Goal: Task Accomplishment & Management: Use online tool/utility

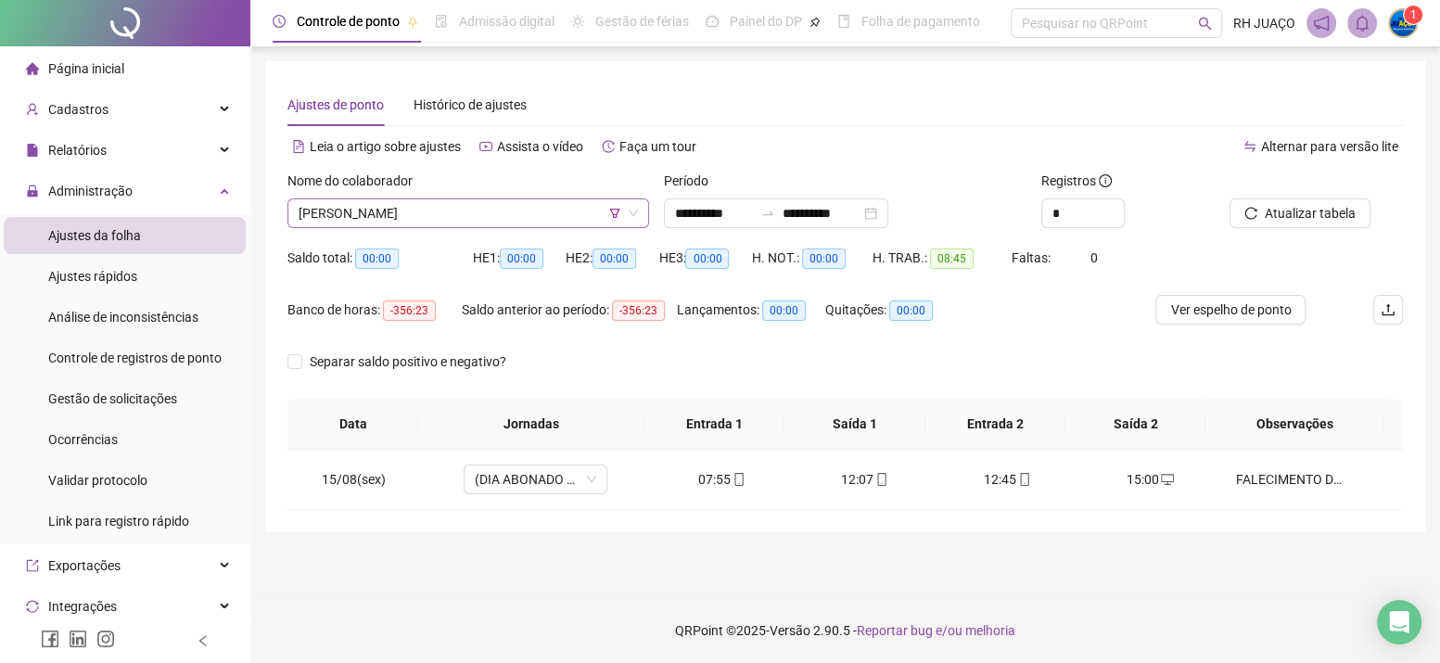
click at [609, 214] on icon "filter" at bounding box center [614, 213] width 11 height 11
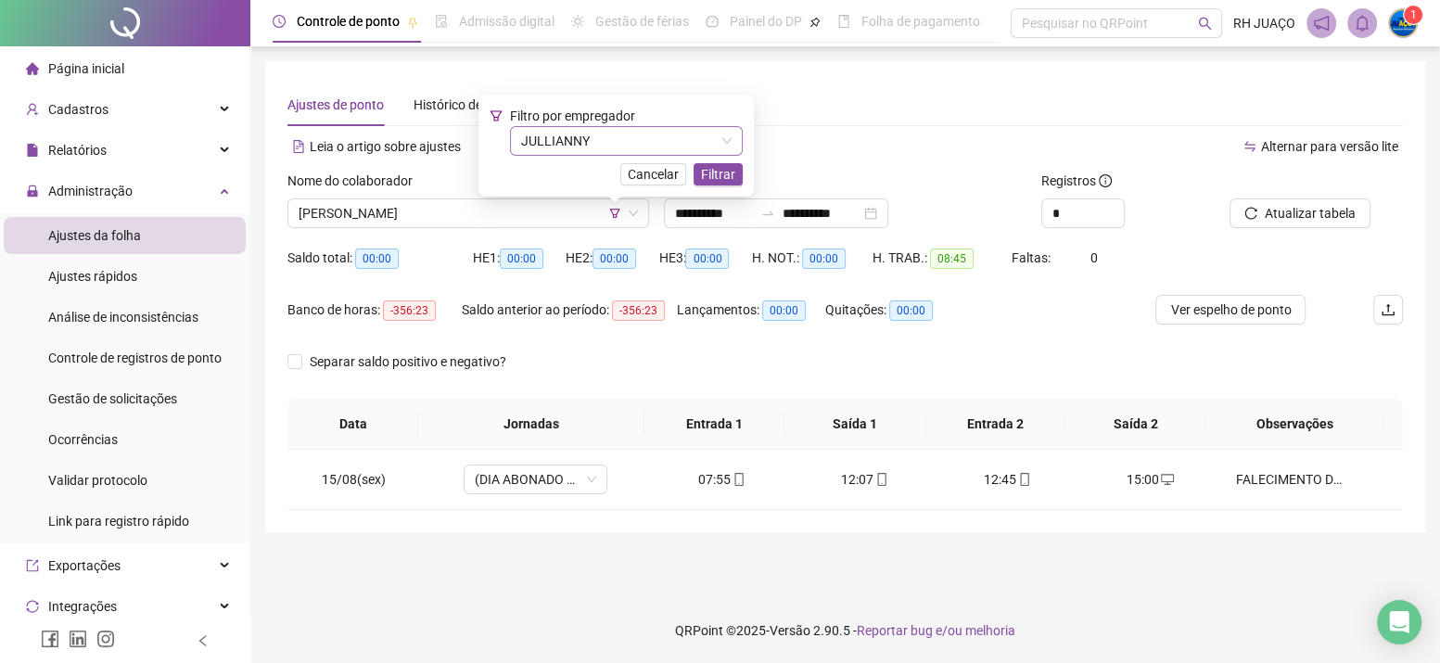
click at [645, 144] on span "JULLIANNY" at bounding box center [626, 141] width 210 height 28
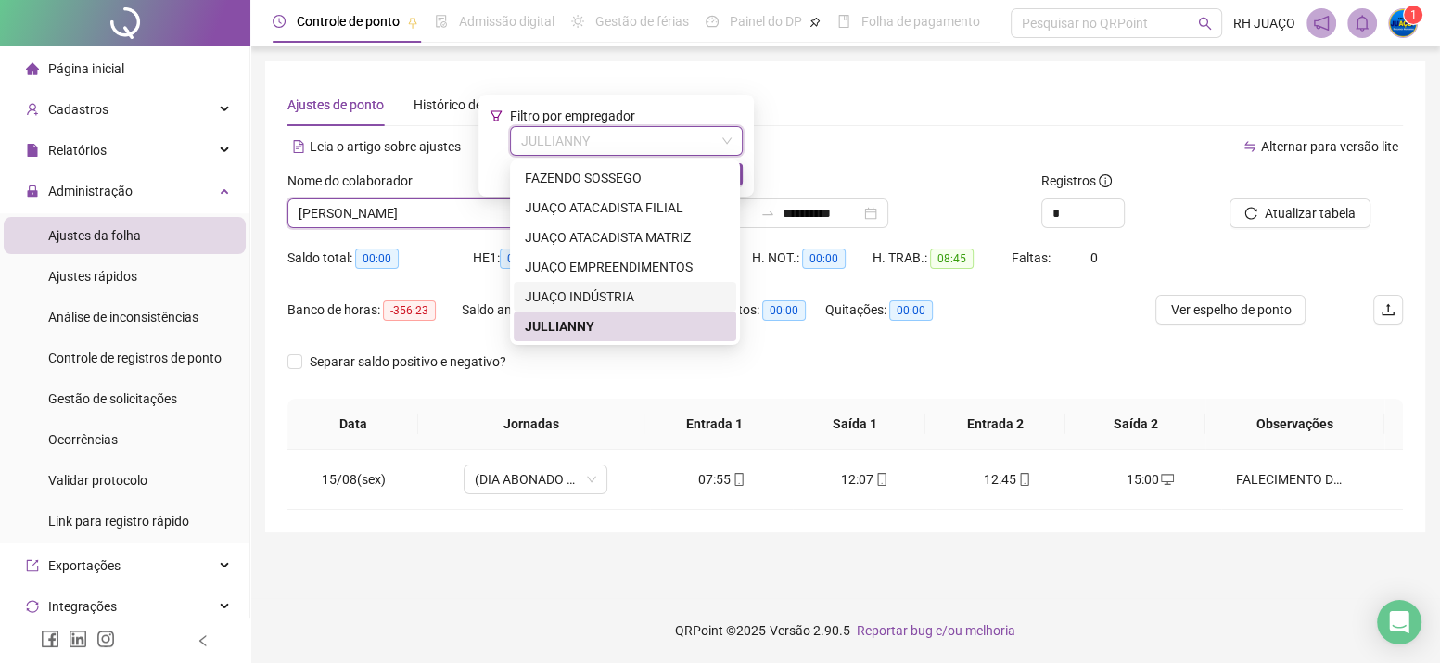
click at [626, 292] on div "JUAÇO INDÚSTRIA" at bounding box center [625, 296] width 200 height 20
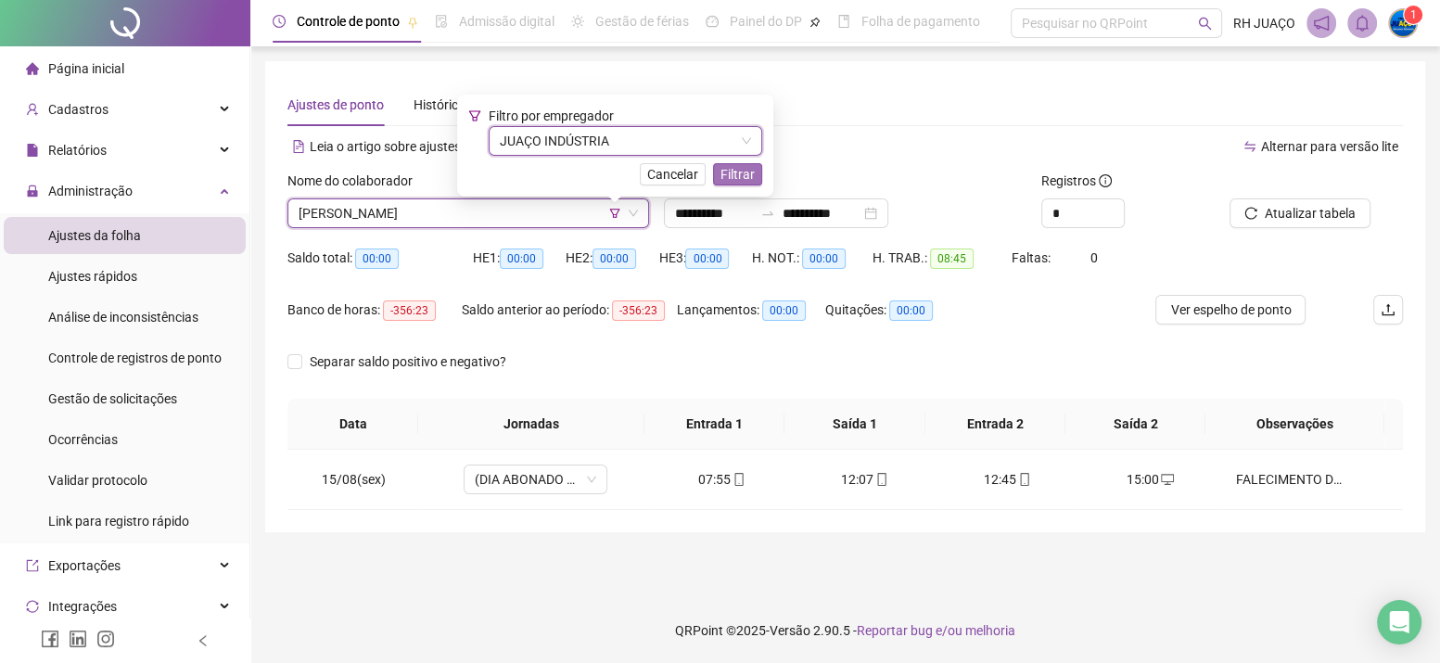
click at [742, 174] on span "Filtrar" at bounding box center [737, 174] width 34 height 20
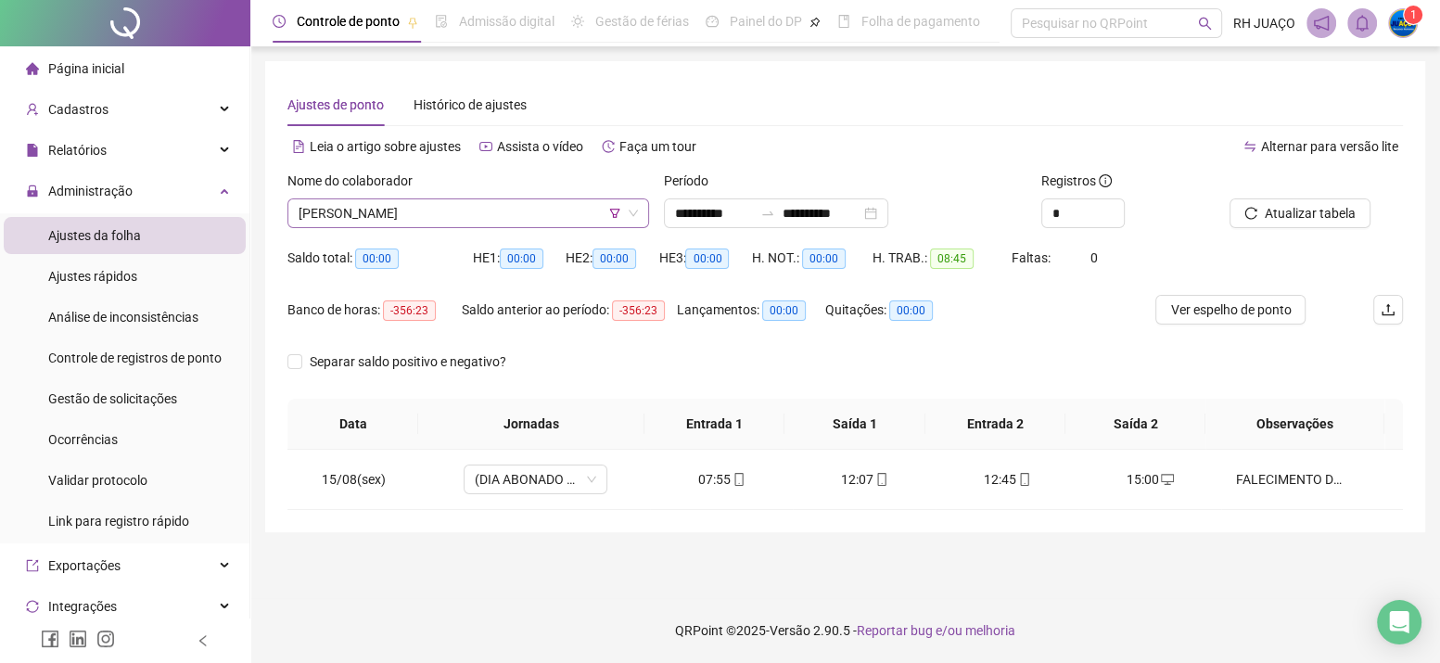
click at [558, 212] on span "[PERSON_NAME]" at bounding box center [467, 213] width 339 height 28
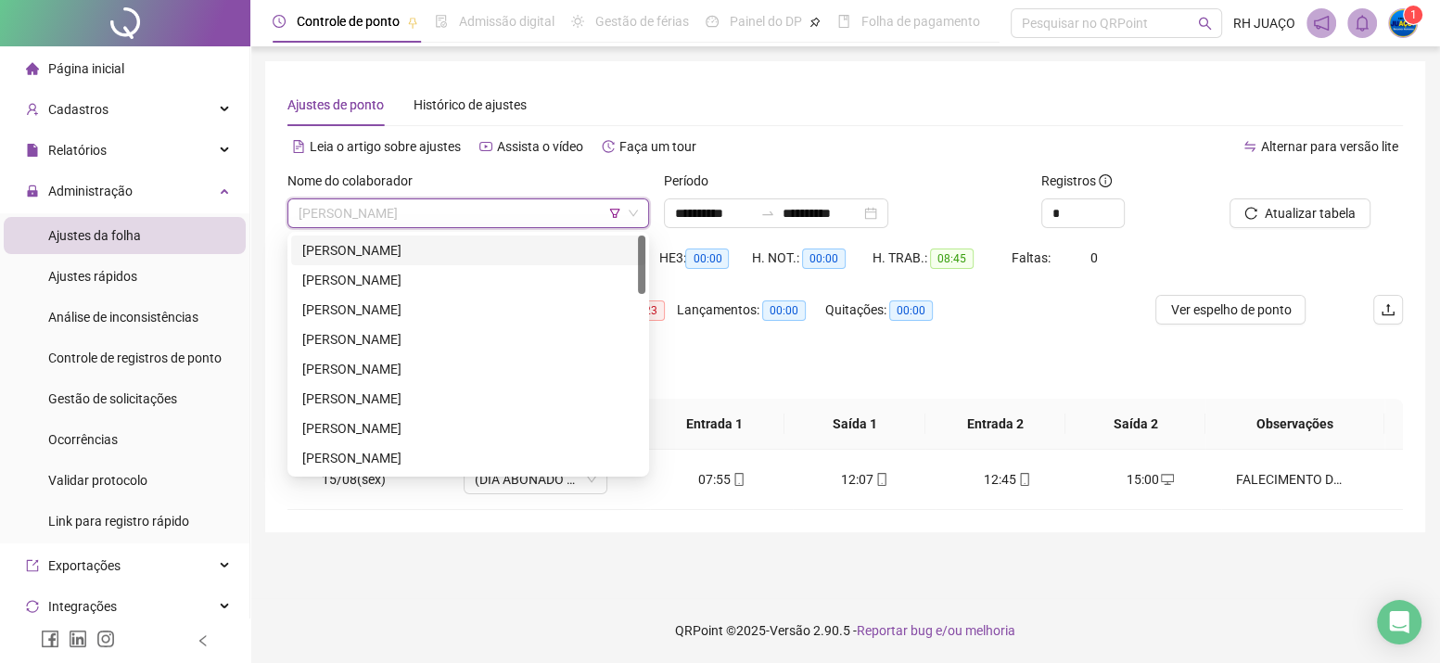
click at [614, 211] on icon "filter" at bounding box center [614, 213] width 11 height 11
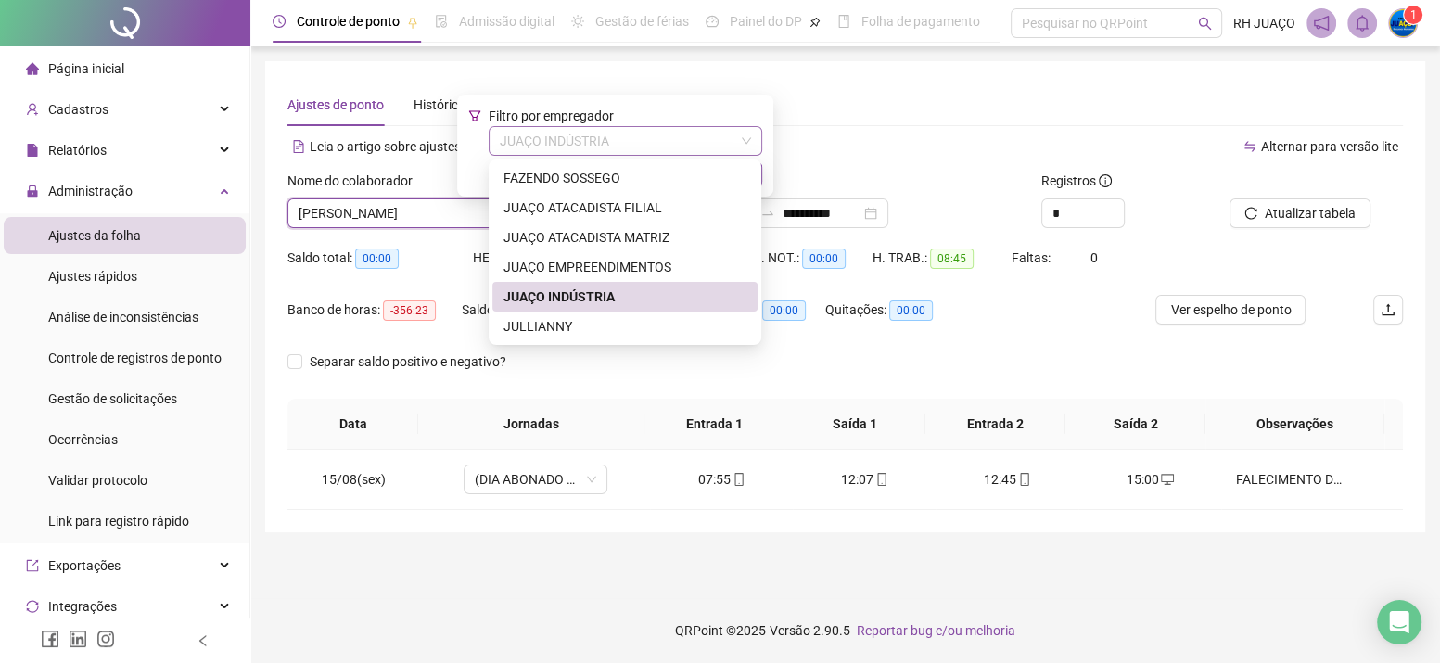
click at [595, 138] on span "JUAÇO INDÚSTRIA" at bounding box center [625, 141] width 251 height 28
click at [644, 298] on div "JUAÇO INDÚSTRIA" at bounding box center [624, 296] width 243 height 20
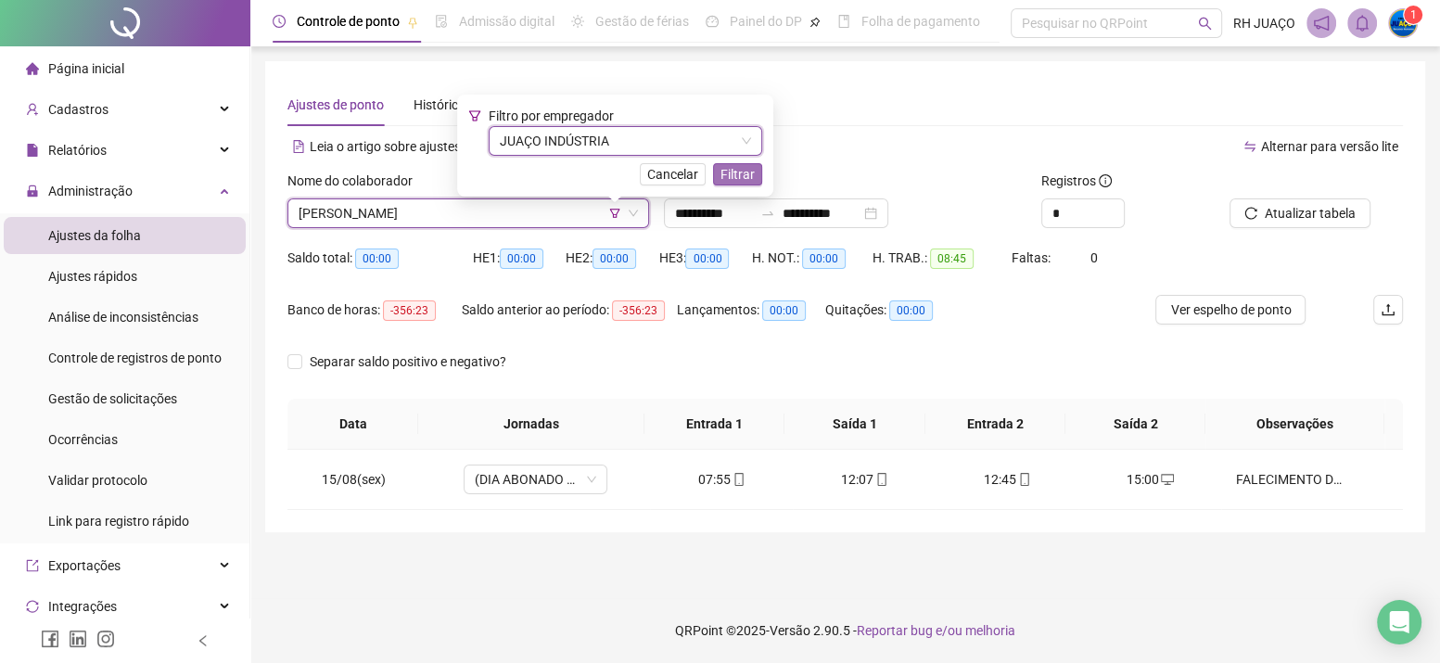
click at [725, 177] on span "Filtrar" at bounding box center [737, 174] width 34 height 20
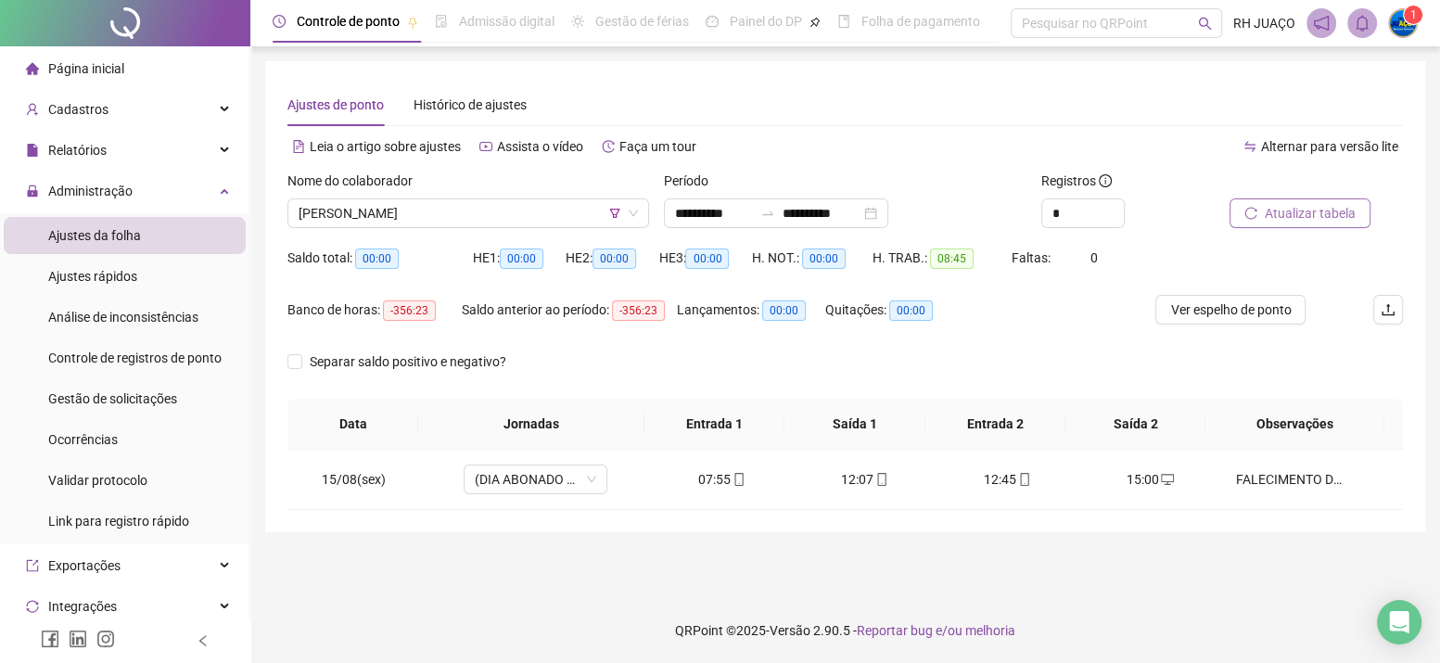
click at [1303, 222] on span "Atualizar tabela" at bounding box center [1309, 213] width 91 height 20
click at [751, 210] on input "**********" at bounding box center [714, 213] width 78 height 20
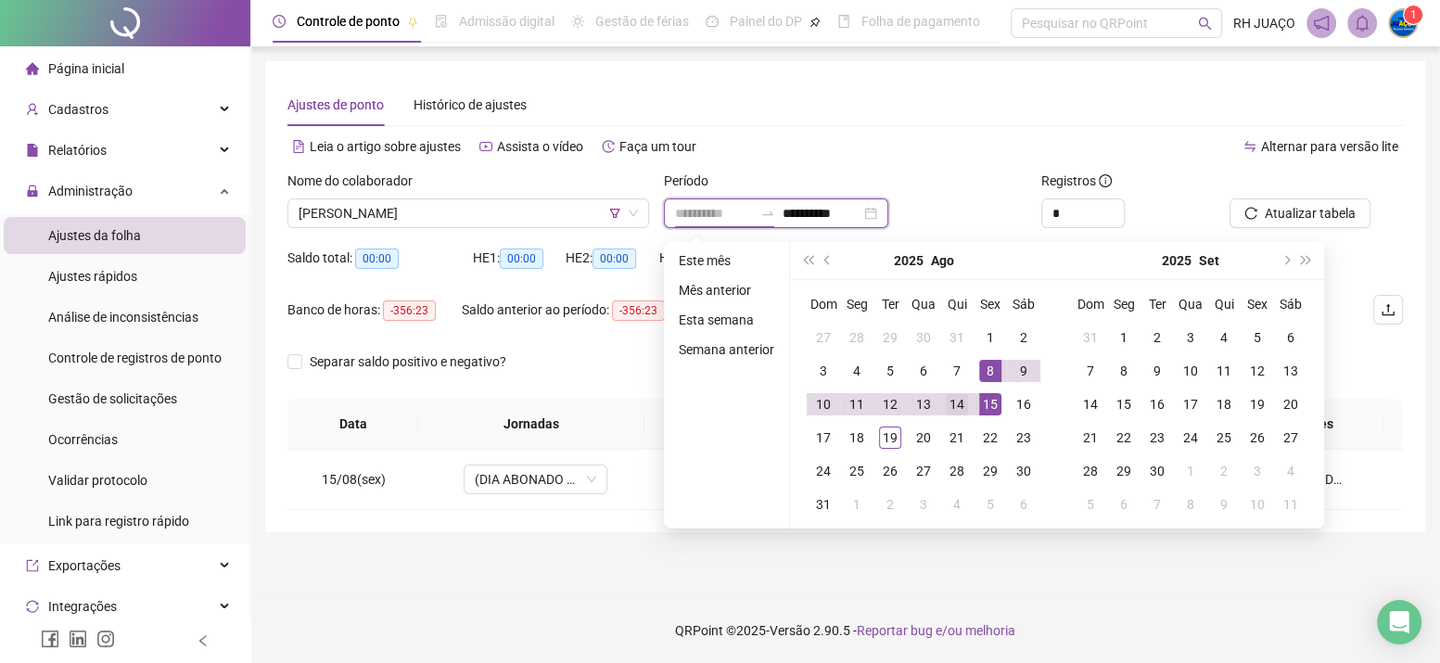
type input "**********"
click at [946, 403] on div "14" at bounding box center [957, 404] width 22 height 22
type input "**********"
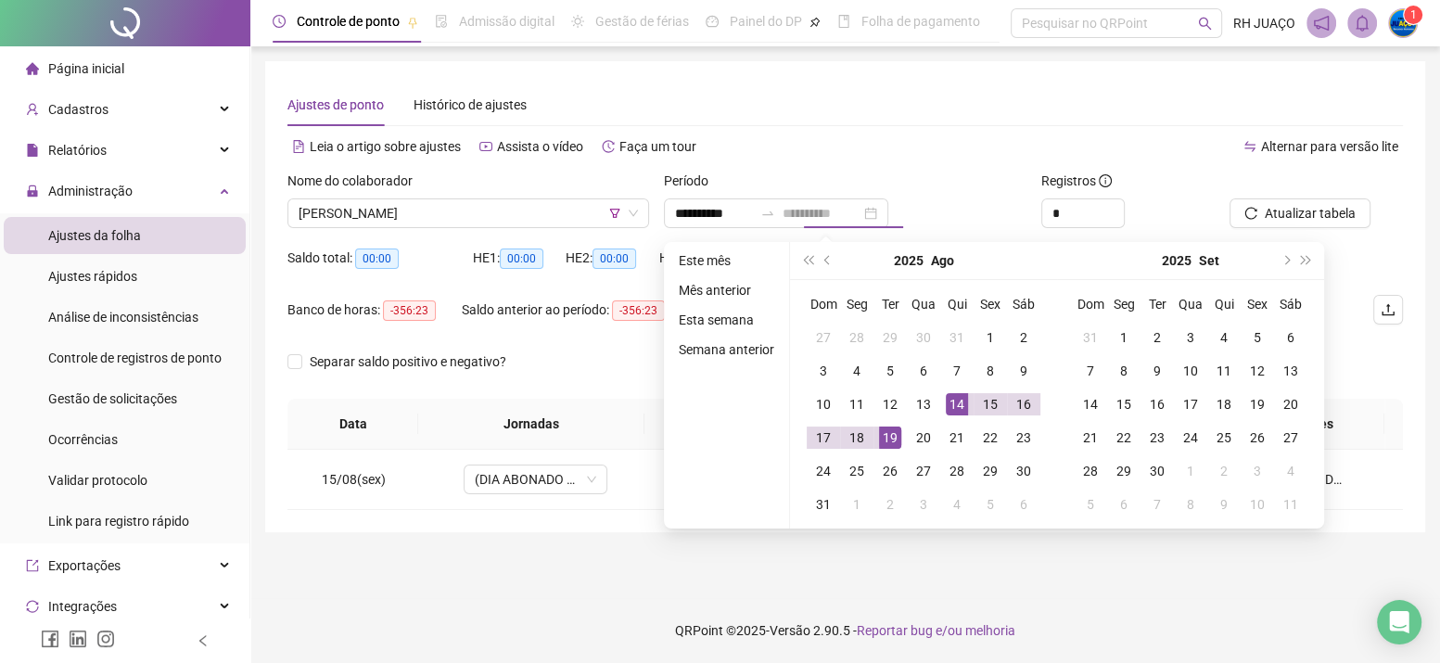
click at [879, 440] on div "19" at bounding box center [890, 437] width 22 height 22
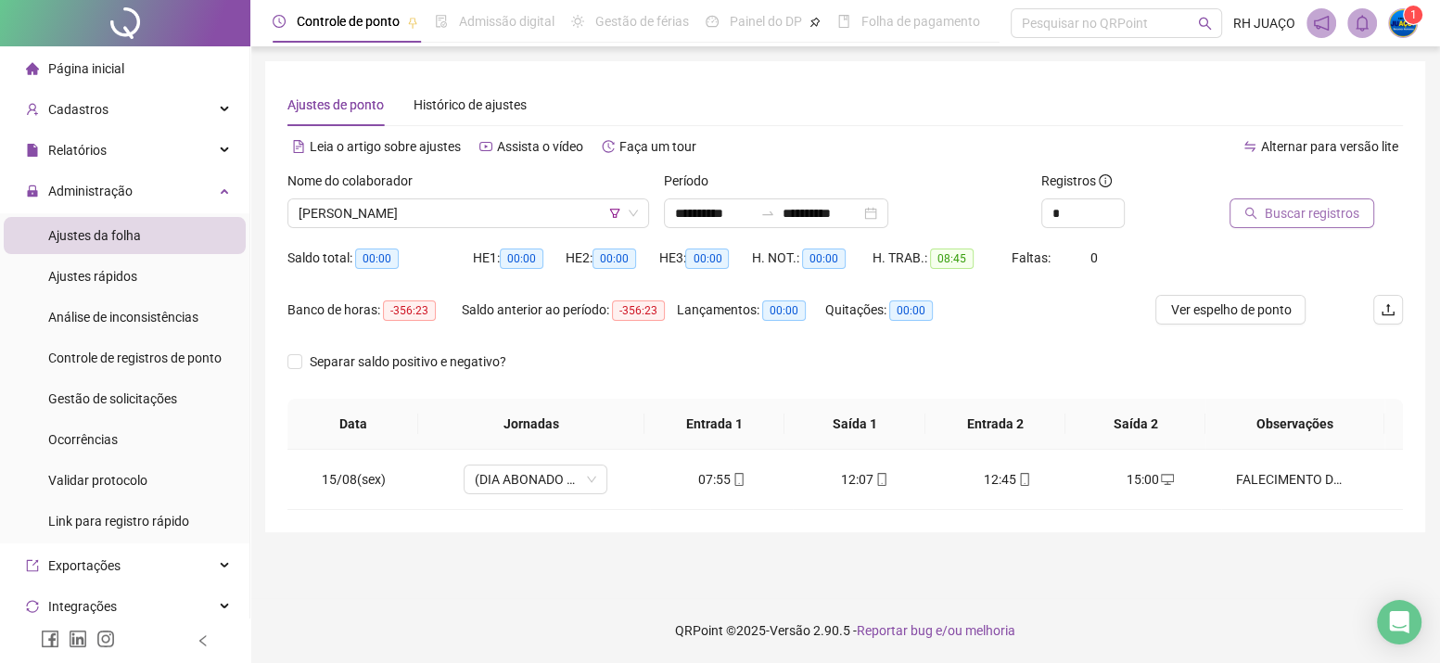
click at [1264, 213] on span "Buscar registros" at bounding box center [1311, 213] width 95 height 20
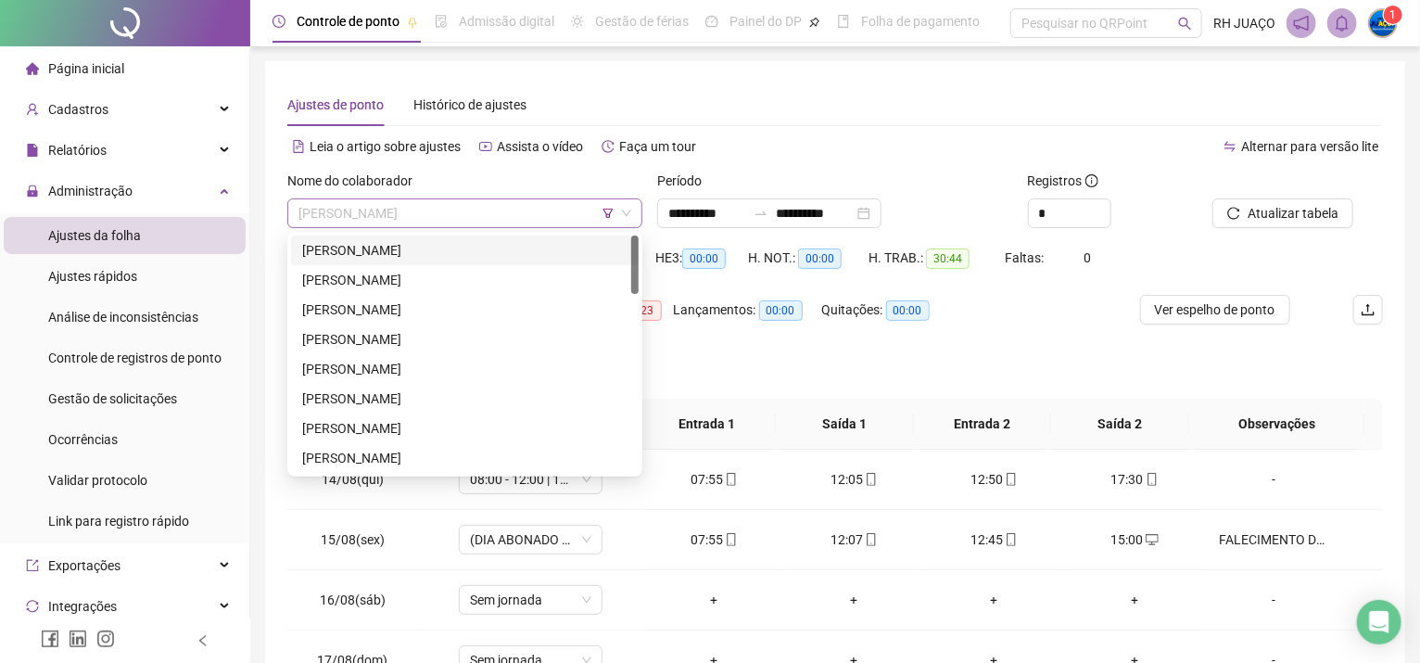
click at [365, 207] on span "[PERSON_NAME]" at bounding box center [464, 213] width 333 height 28
click at [425, 399] on div "[PERSON_NAME]" at bounding box center [464, 398] width 325 height 20
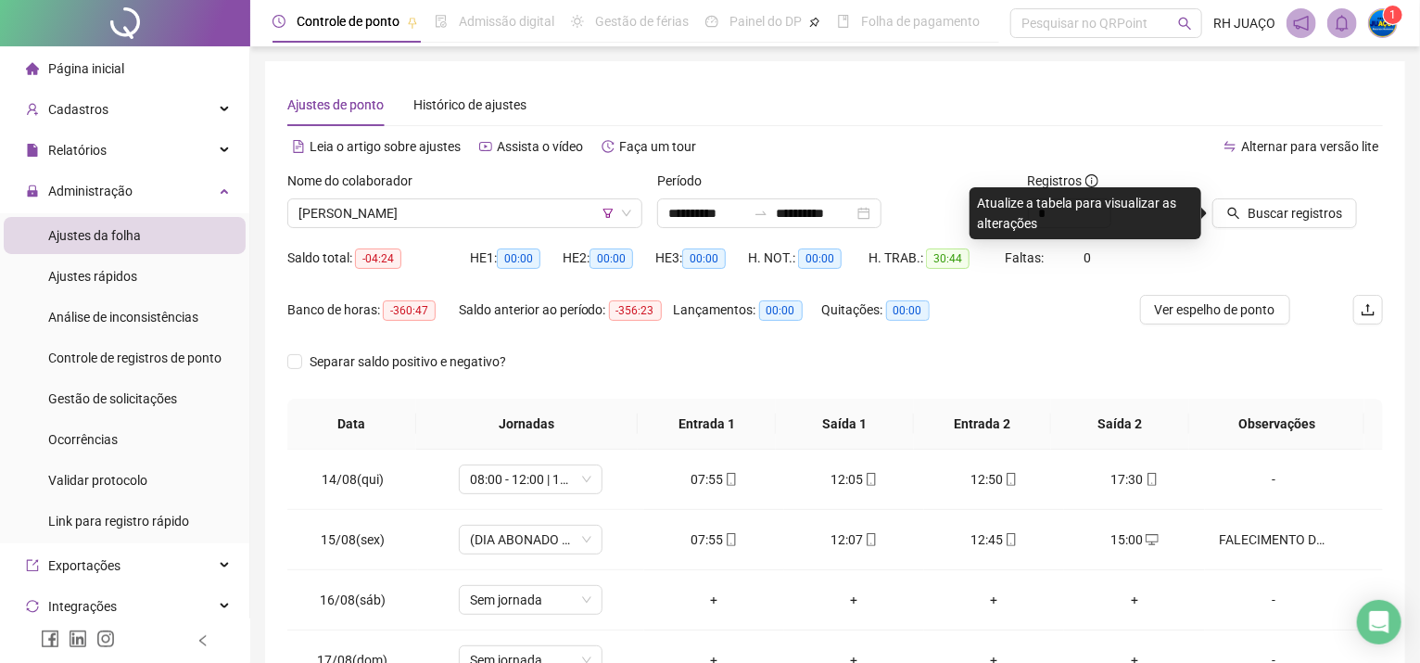
click at [1223, 228] on div "Buscar registros" at bounding box center [1297, 207] width 185 height 72
click at [1223, 217] on button "Buscar registros" at bounding box center [1285, 213] width 145 height 30
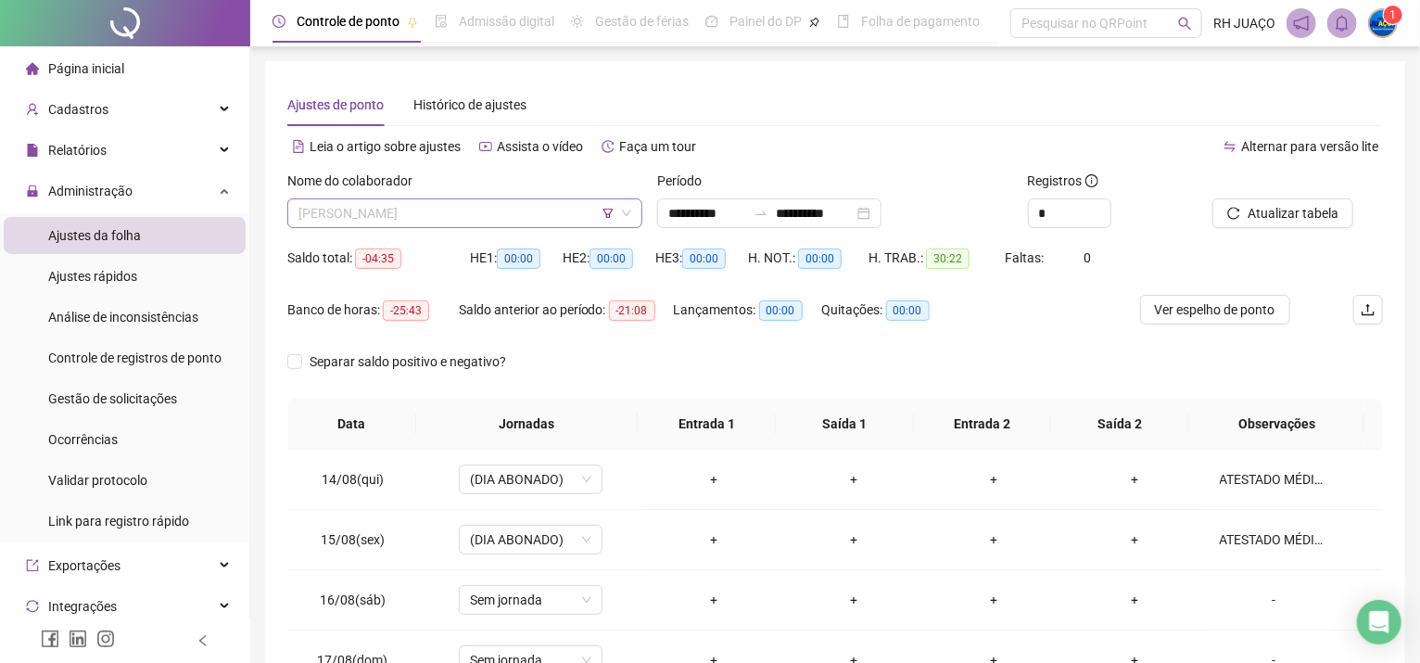
click at [476, 222] on span "[PERSON_NAME]" at bounding box center [464, 213] width 333 height 28
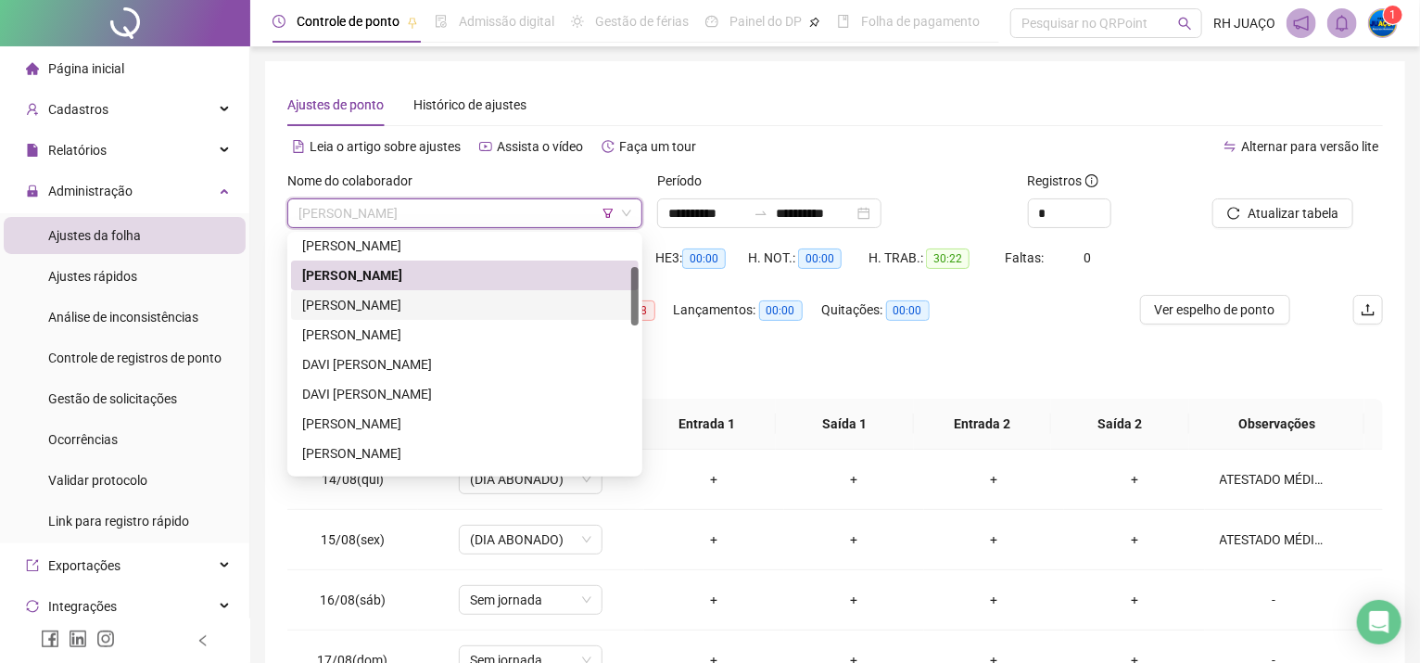
scroll to position [248, 0]
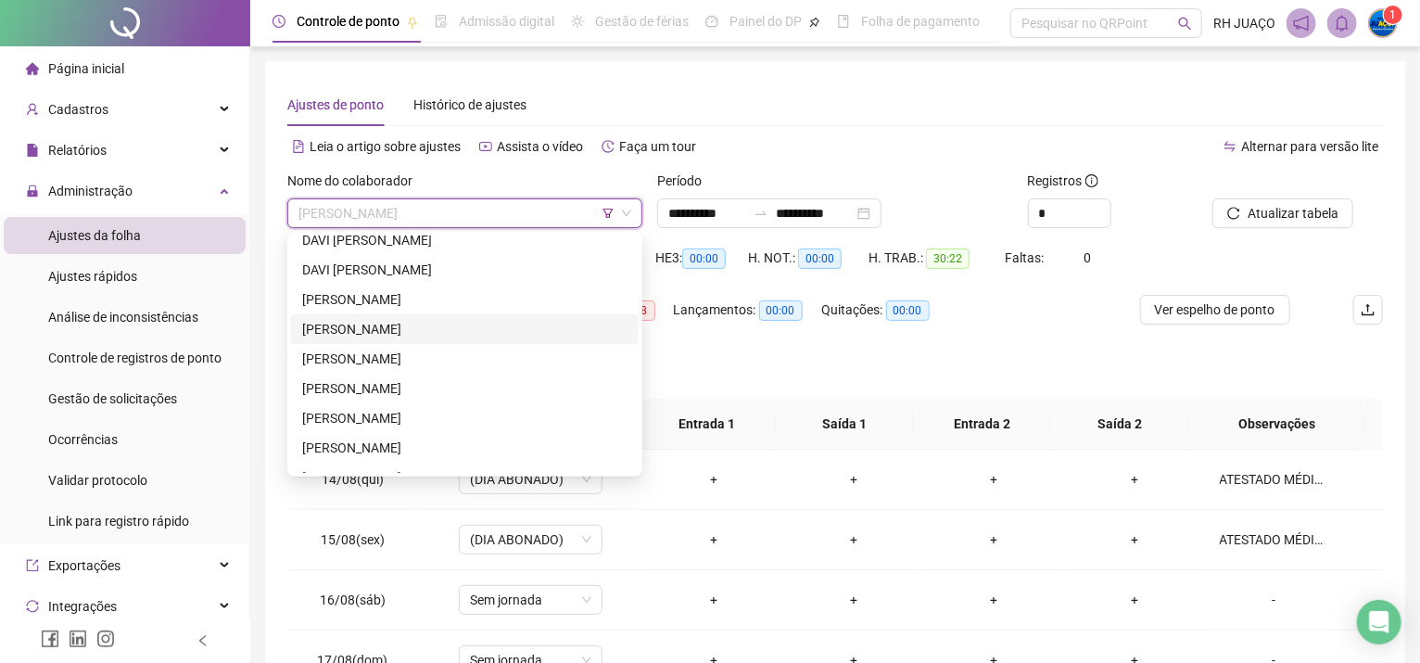
click at [441, 325] on div "[PERSON_NAME]" at bounding box center [464, 329] width 325 height 20
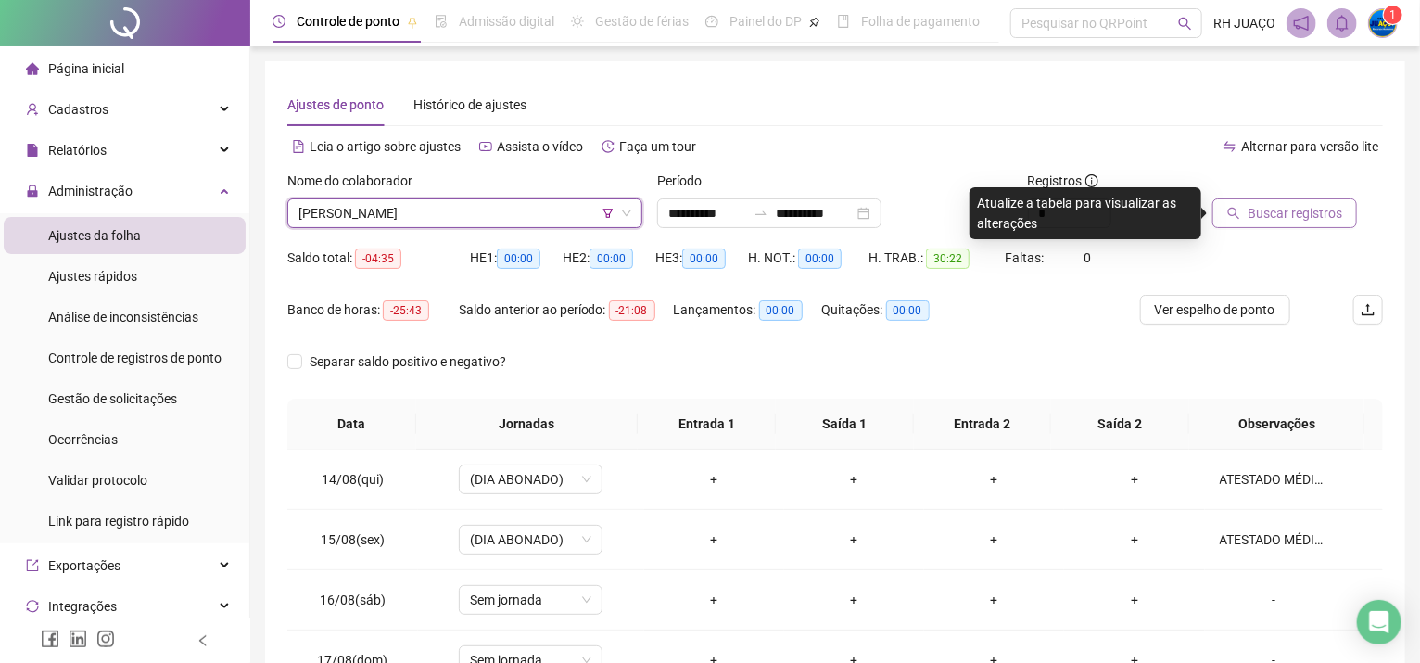
click at [1214, 222] on button "Buscar registros" at bounding box center [1285, 213] width 145 height 30
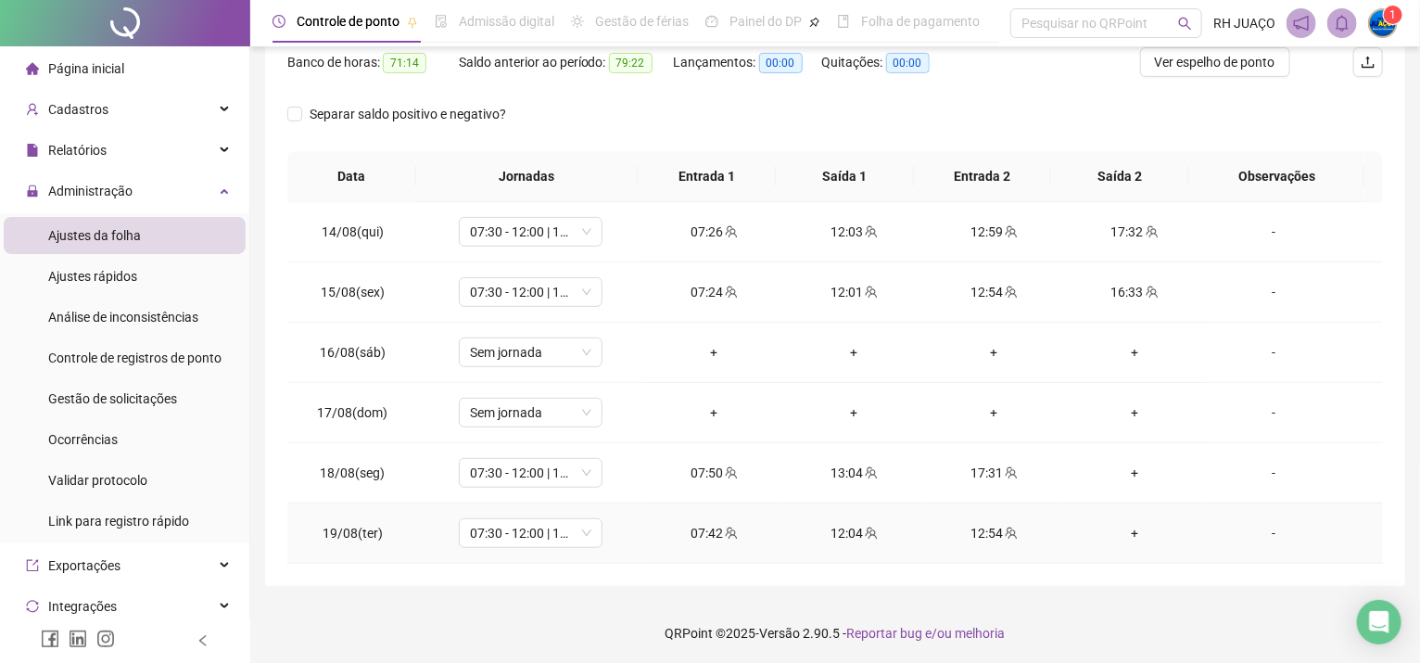
scroll to position [248, 0]
click at [1121, 469] on div "+" at bounding box center [1134, 472] width 110 height 20
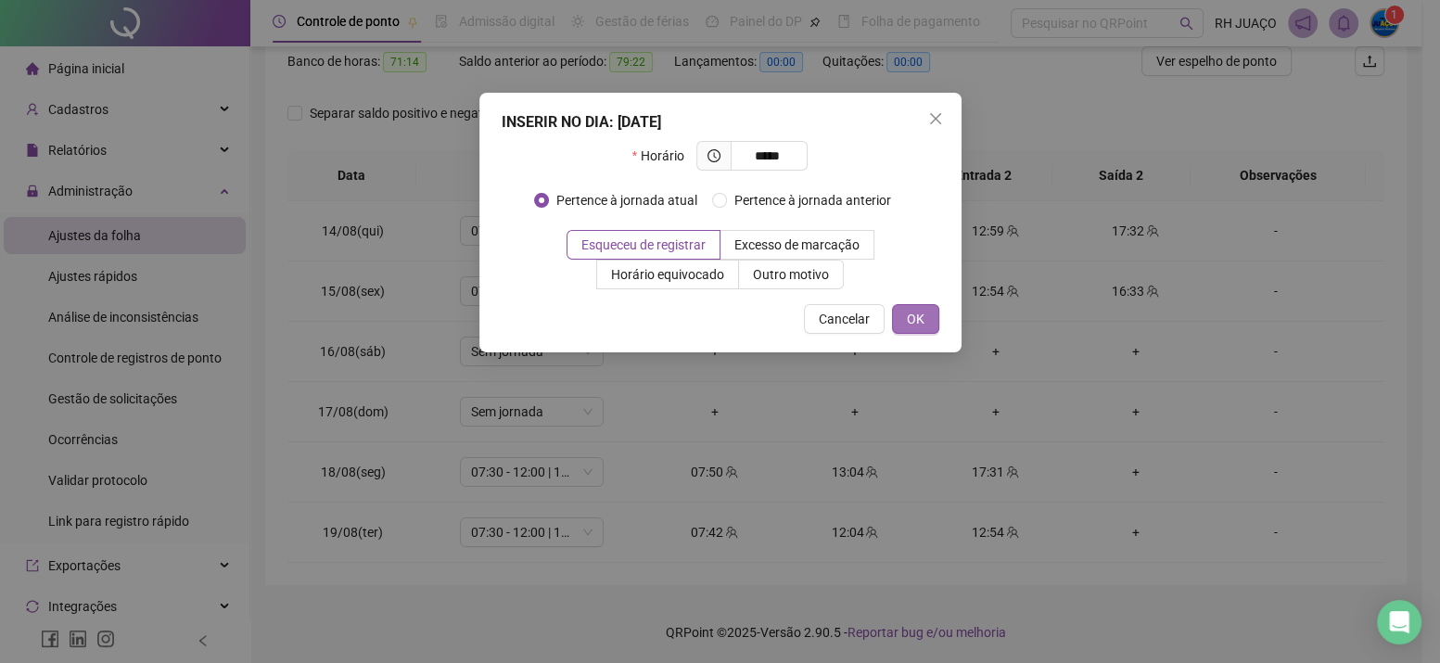
type input "*****"
click at [930, 325] on button "OK" at bounding box center [915, 319] width 47 height 30
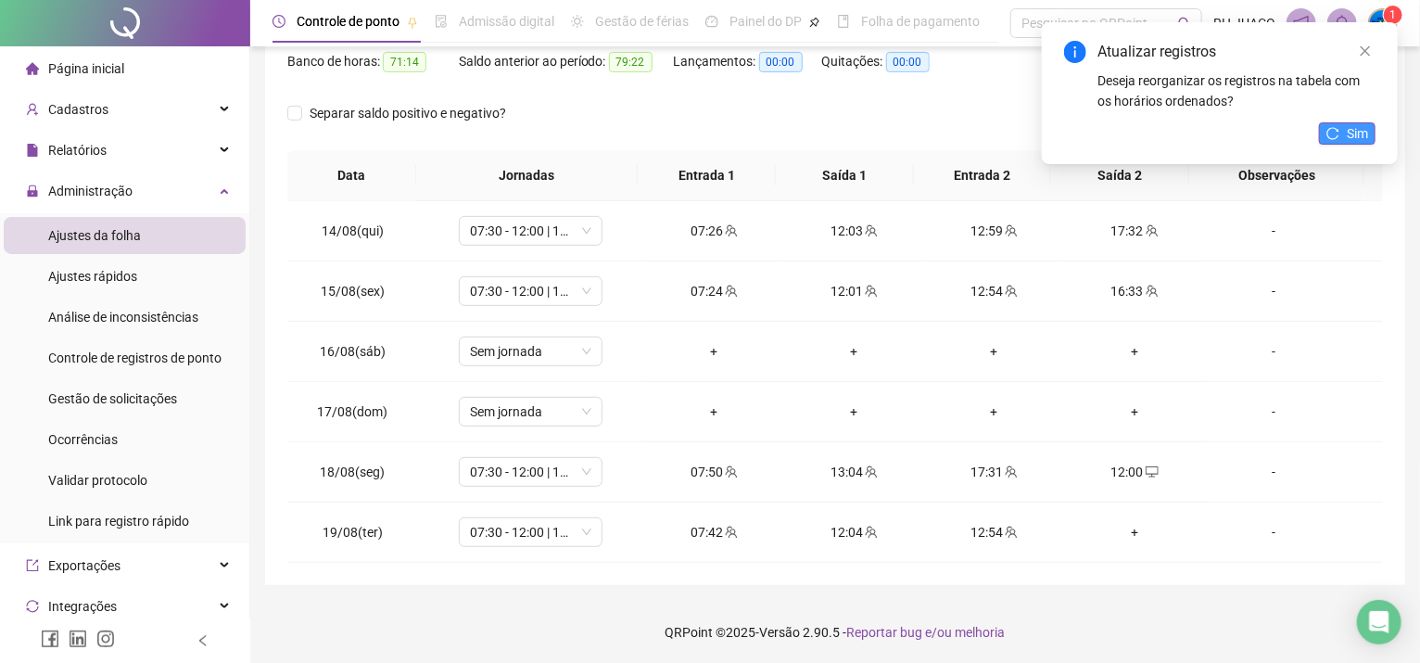
click at [1372, 131] on button "Sim" at bounding box center [1347, 133] width 57 height 22
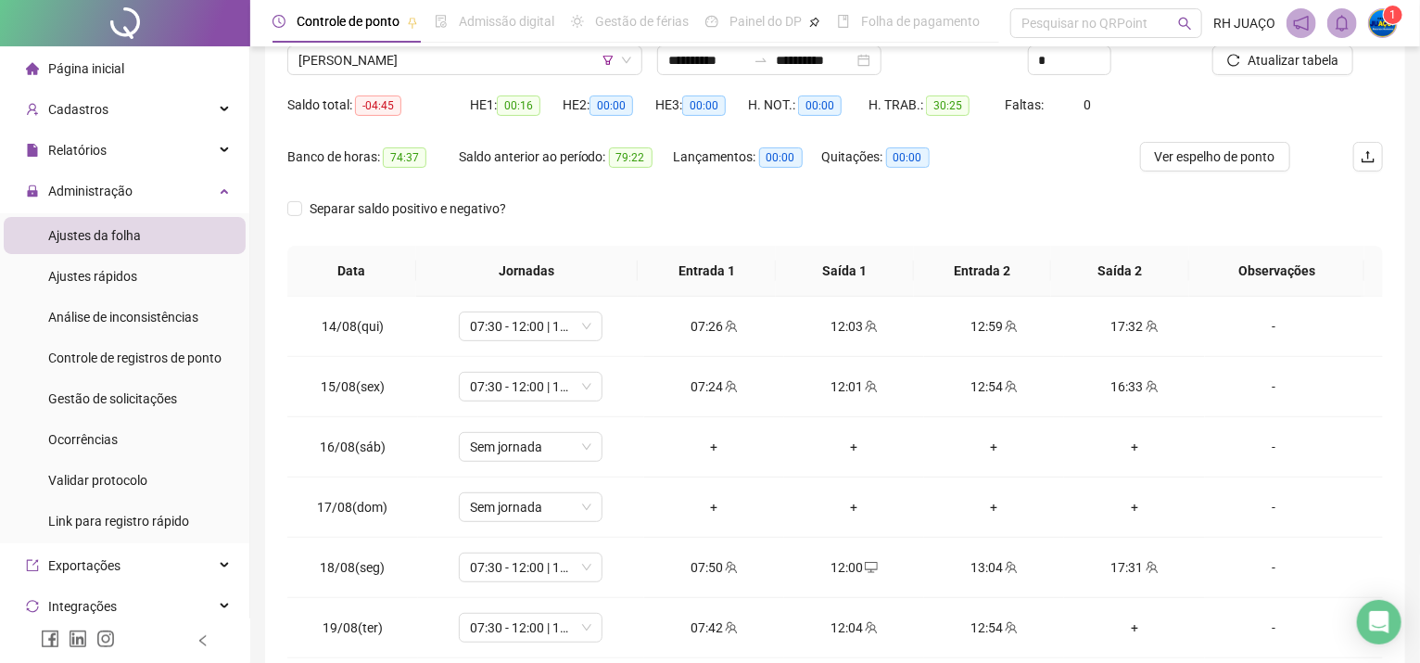
scroll to position [125, 0]
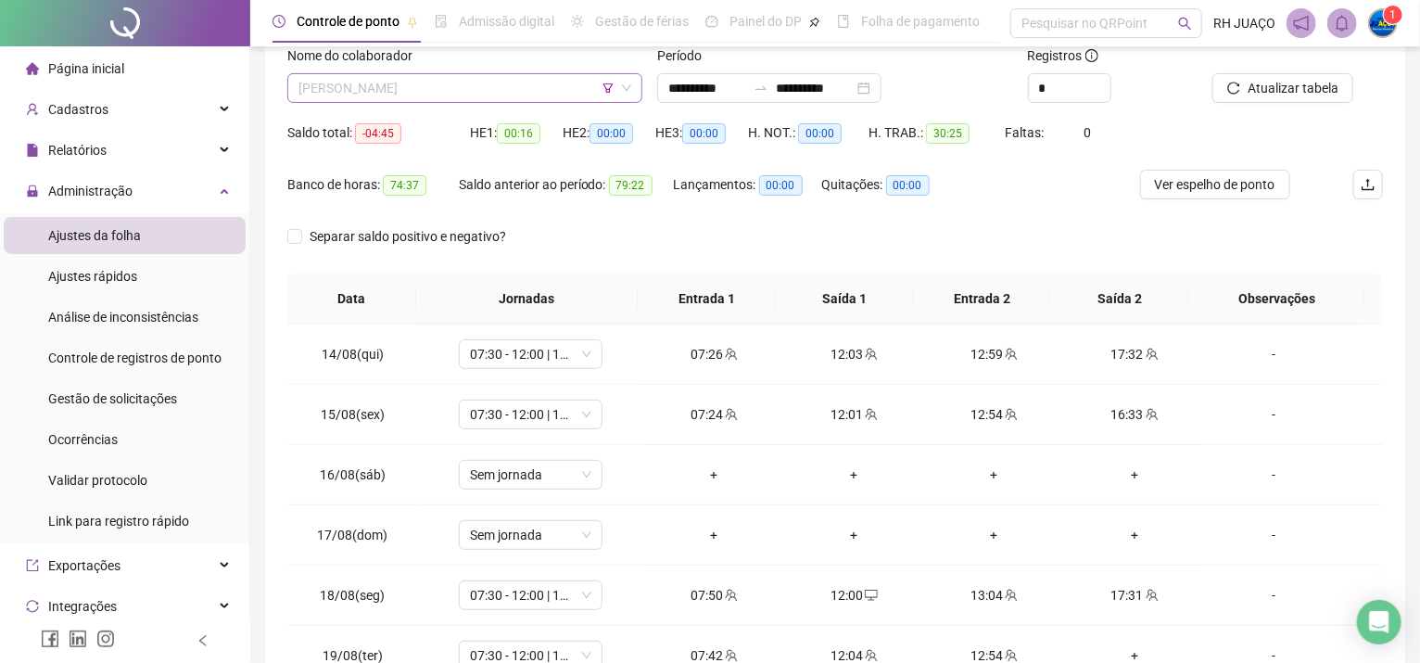
click at [519, 79] on span "[PERSON_NAME]" at bounding box center [464, 88] width 333 height 28
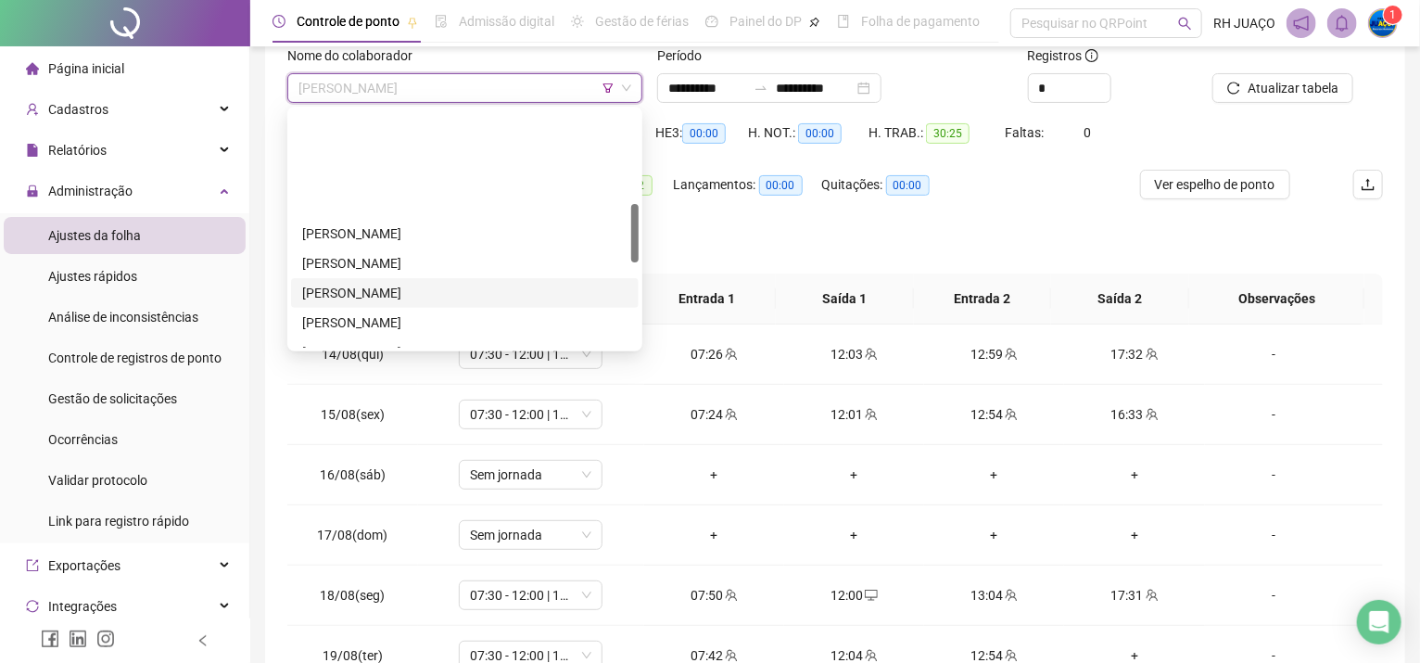
scroll to position [371, 0]
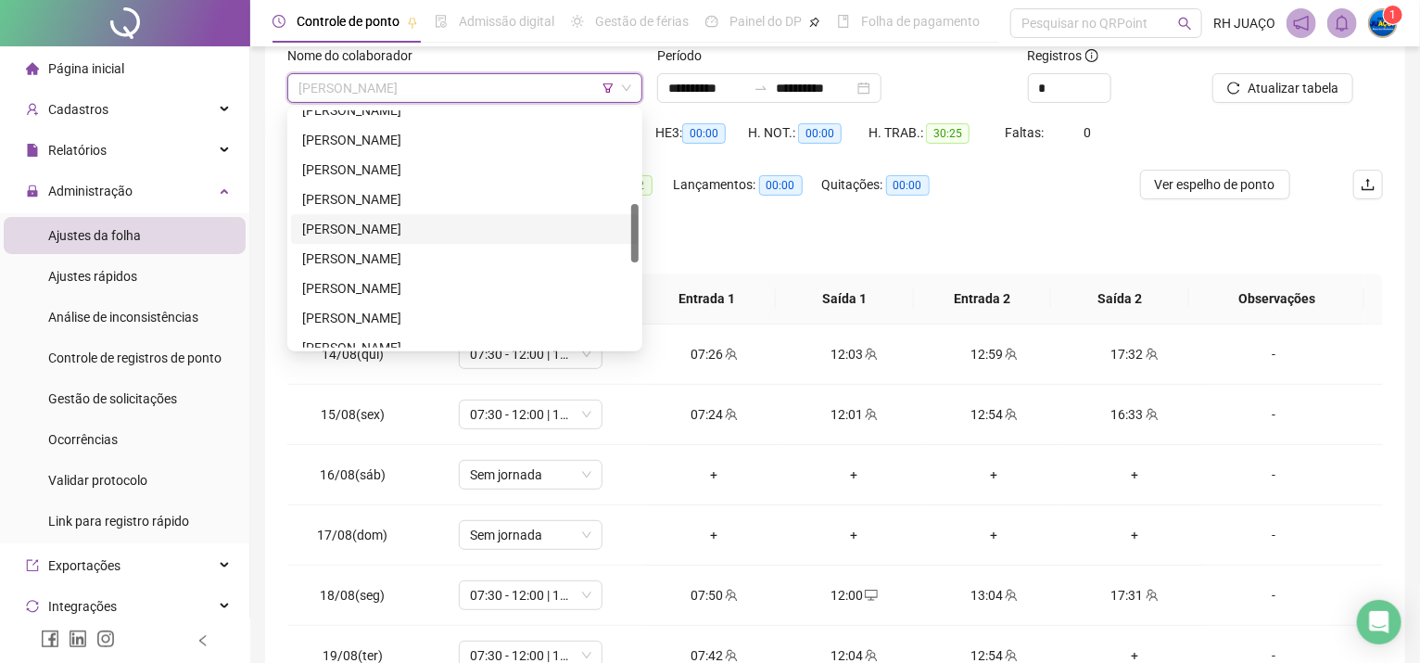
click at [450, 231] on div "[PERSON_NAME]" at bounding box center [464, 229] width 325 height 20
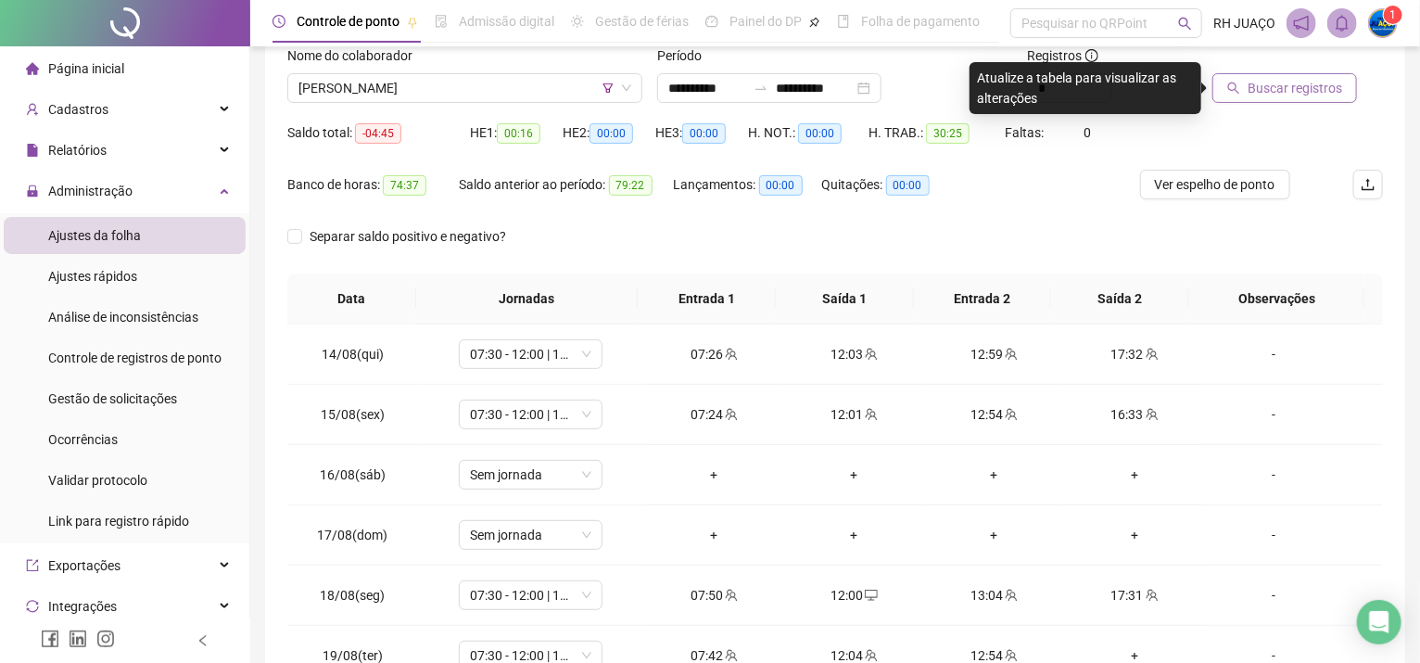
click at [1292, 87] on span "Buscar registros" at bounding box center [1295, 88] width 95 height 20
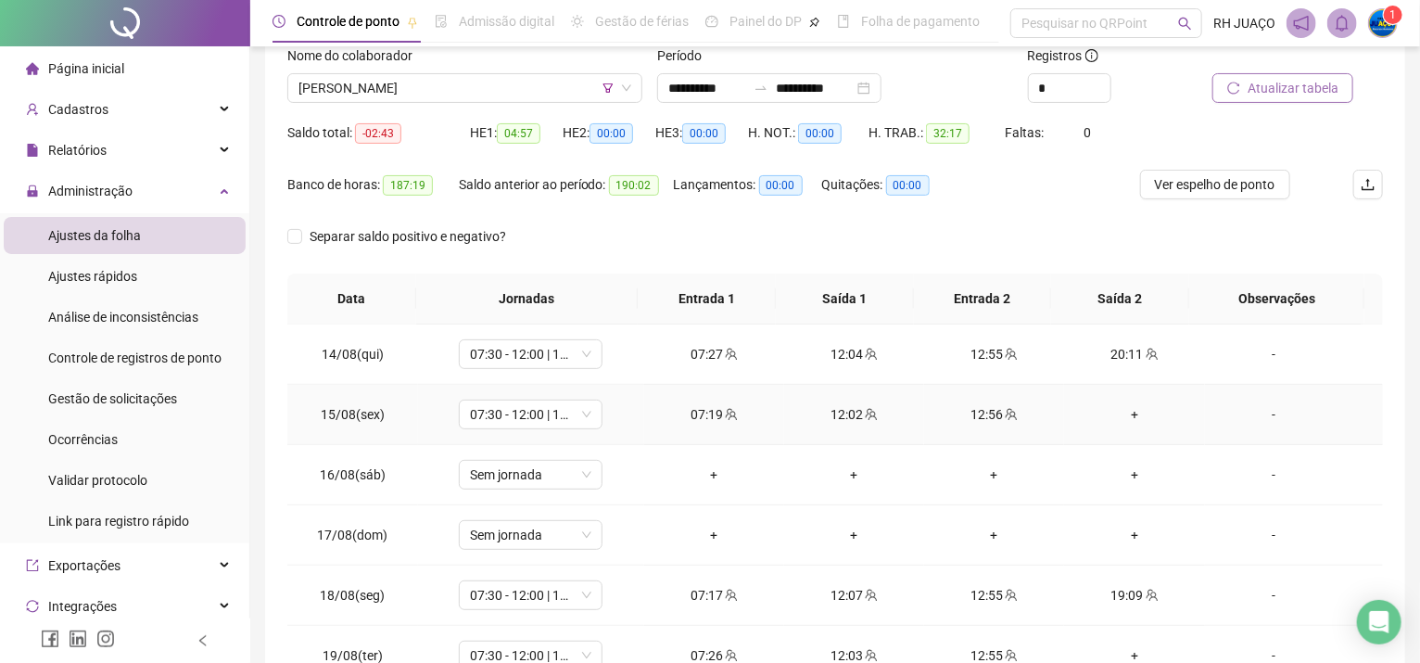
click at [1116, 413] on div "+" at bounding box center [1134, 414] width 110 height 20
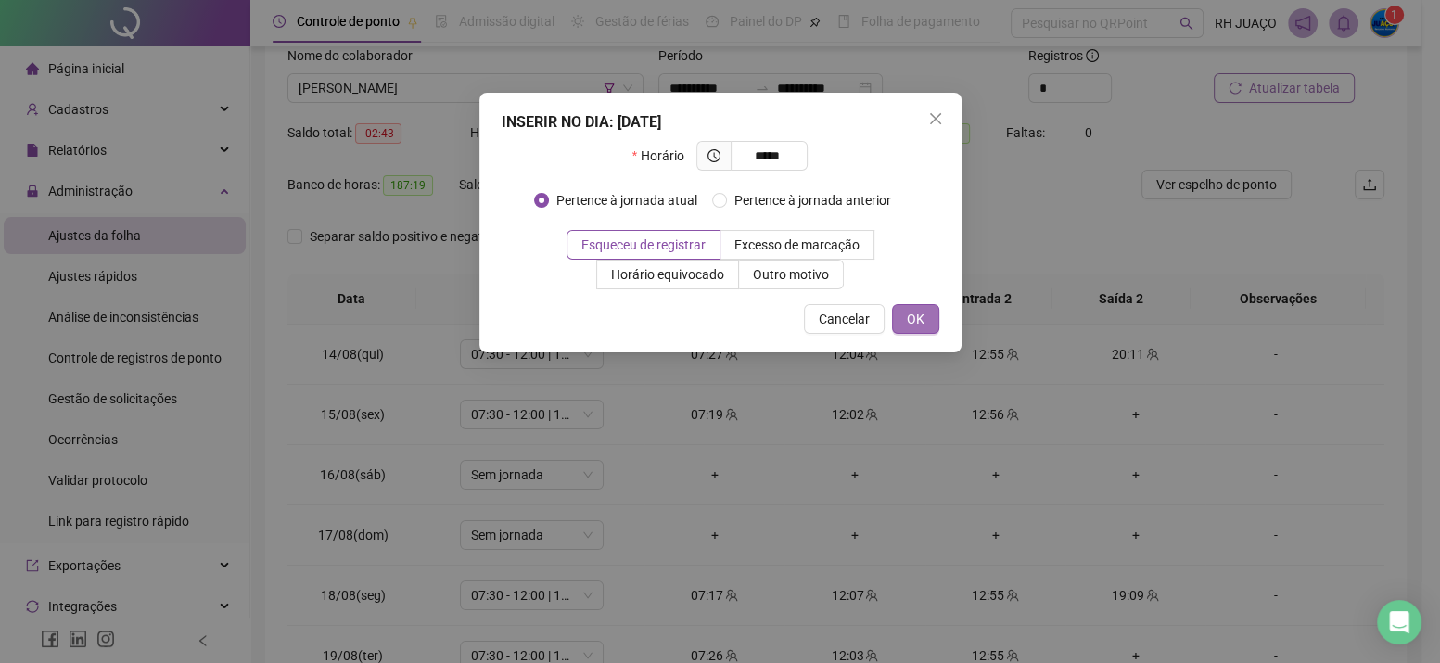
type input "*****"
click at [906, 307] on button "OK" at bounding box center [915, 319] width 47 height 30
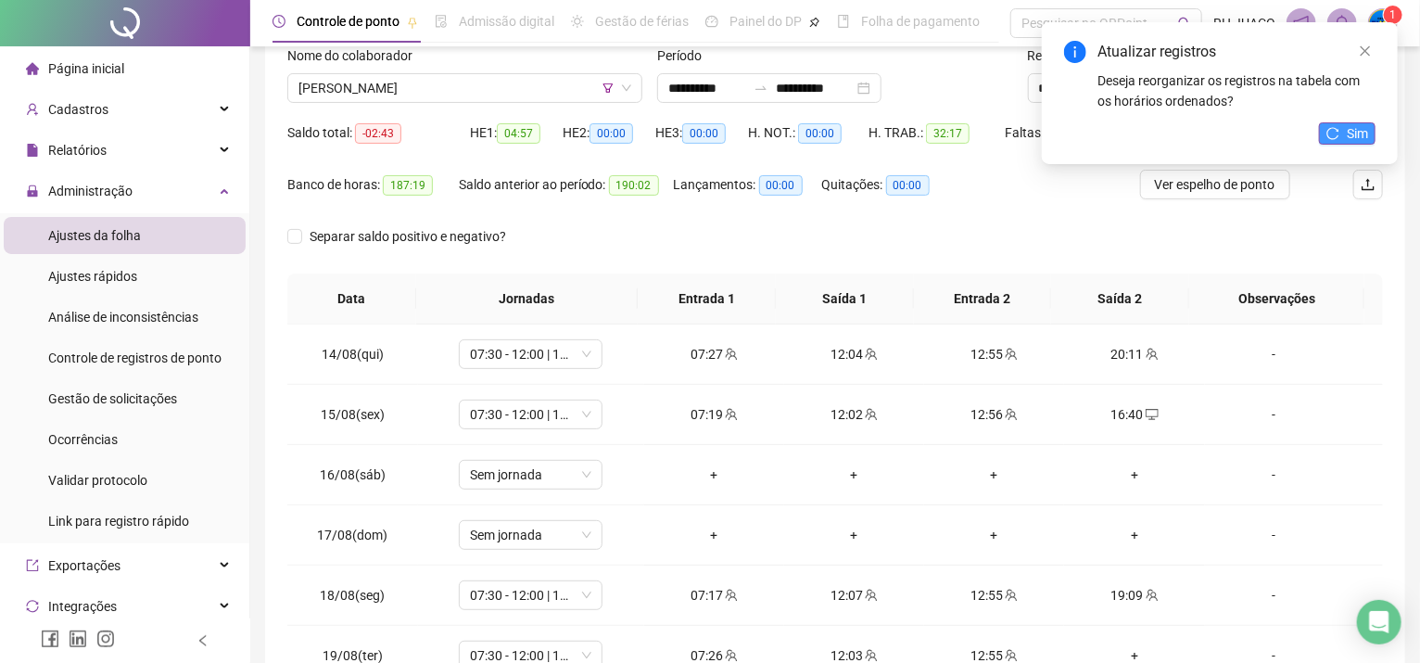
click at [1343, 125] on button "Sim" at bounding box center [1347, 133] width 57 height 22
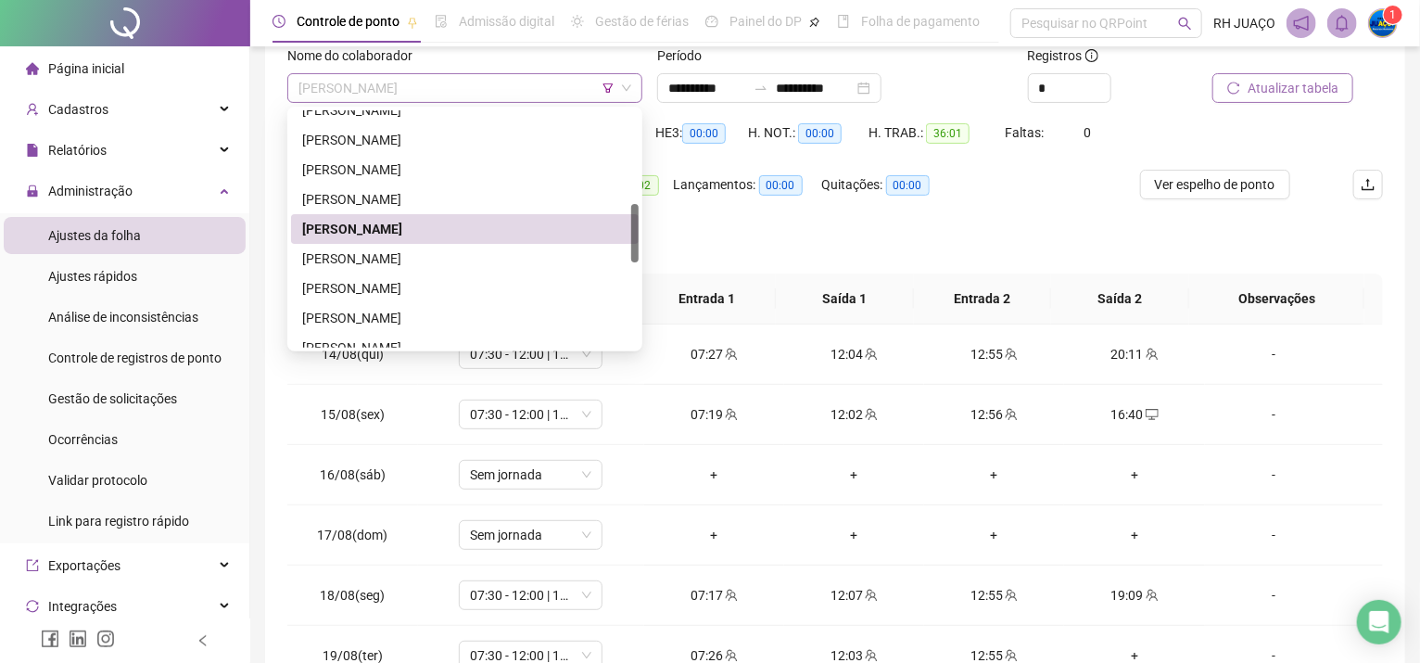
drag, startPoint x: 376, startPoint y: 76, endPoint x: 369, endPoint y: 99, distance: 24.3
click at [376, 77] on span "[PERSON_NAME]" at bounding box center [464, 88] width 333 height 28
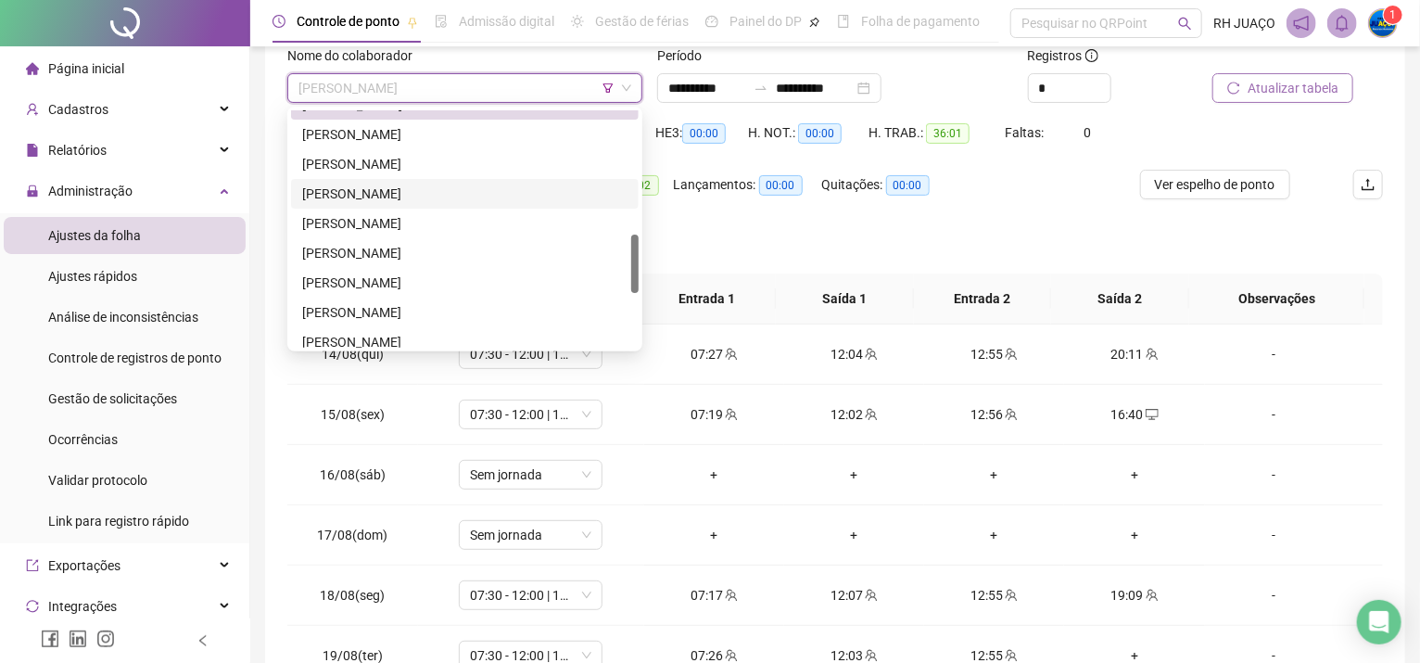
scroll to position [618, 0]
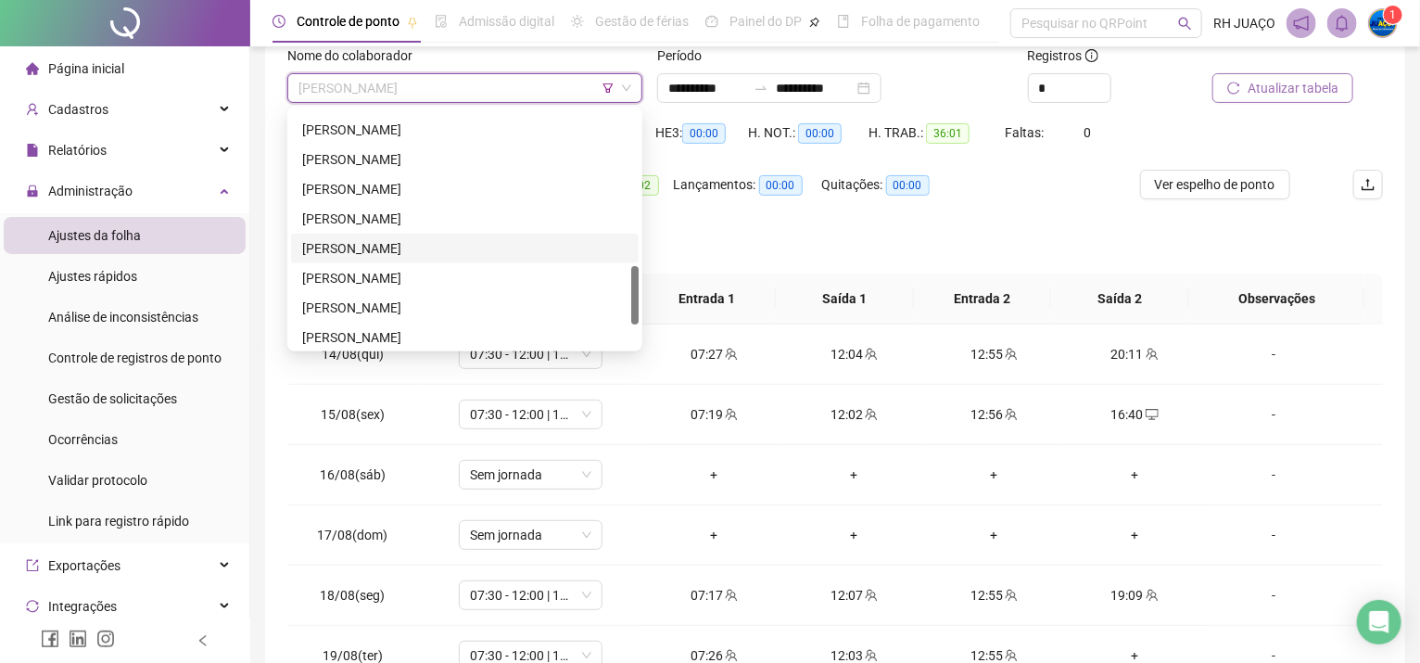
click at [349, 241] on div "[PERSON_NAME]" at bounding box center [464, 248] width 325 height 20
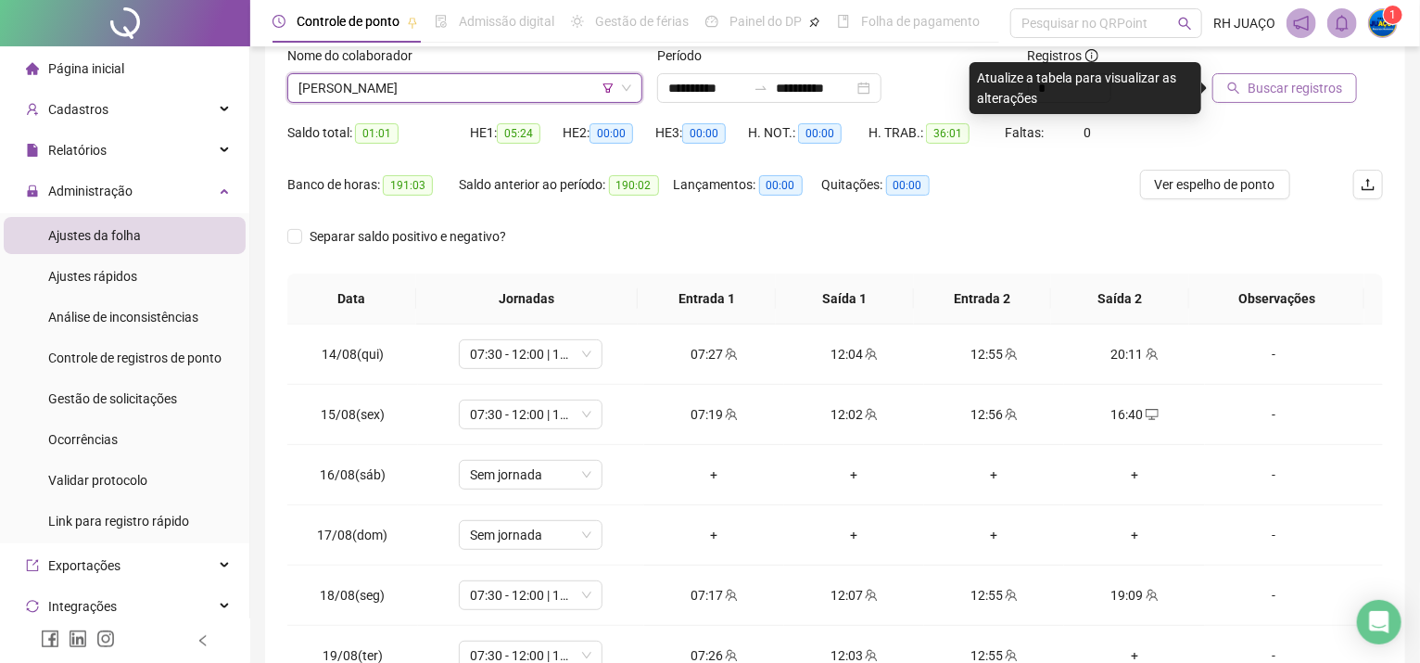
click at [1264, 111] on div "Buscar registros" at bounding box center [1297, 81] width 185 height 72
click at [1267, 91] on span "Buscar registros" at bounding box center [1295, 88] width 95 height 20
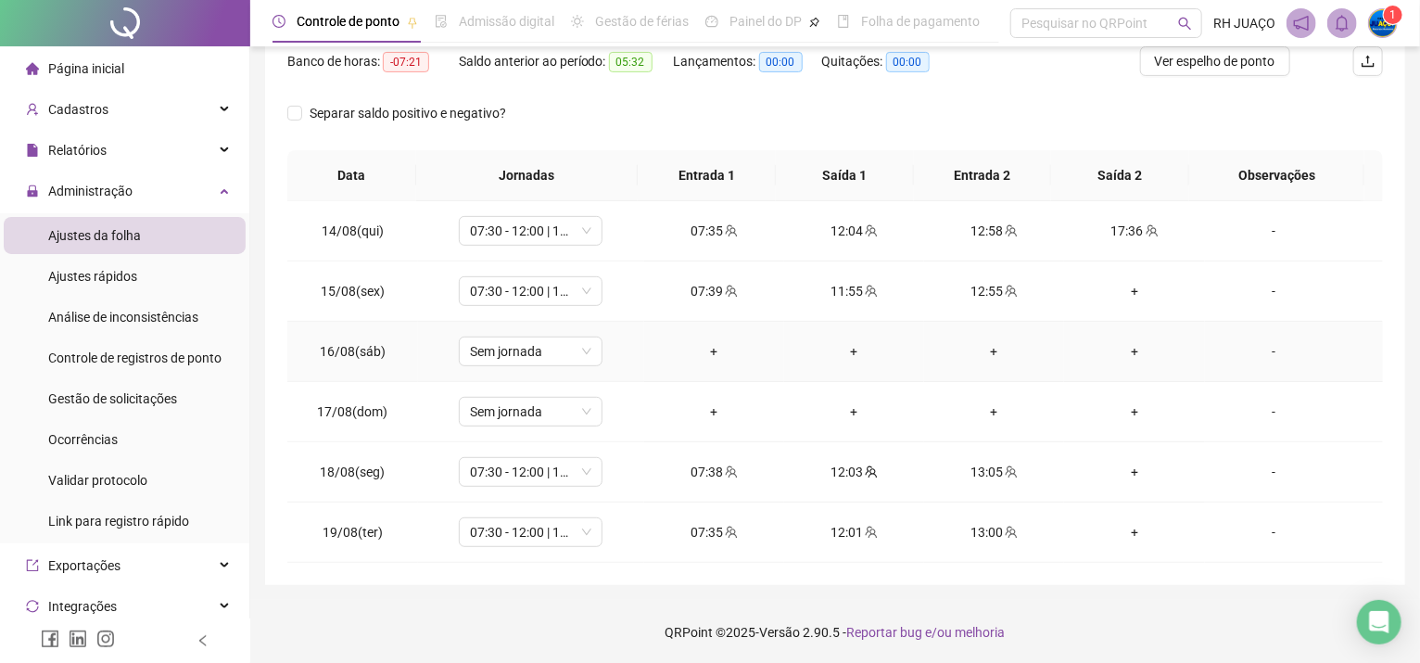
scroll to position [0, 0]
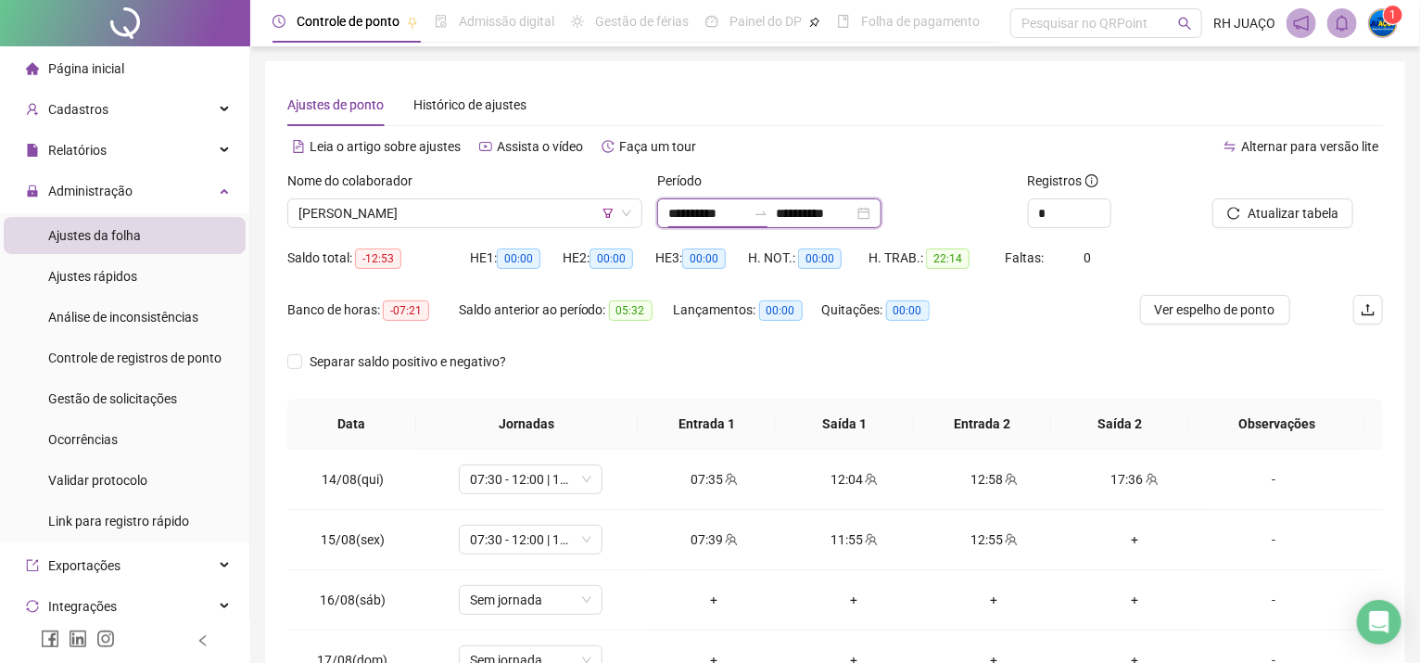
click at [728, 213] on input "**********" at bounding box center [707, 213] width 78 height 20
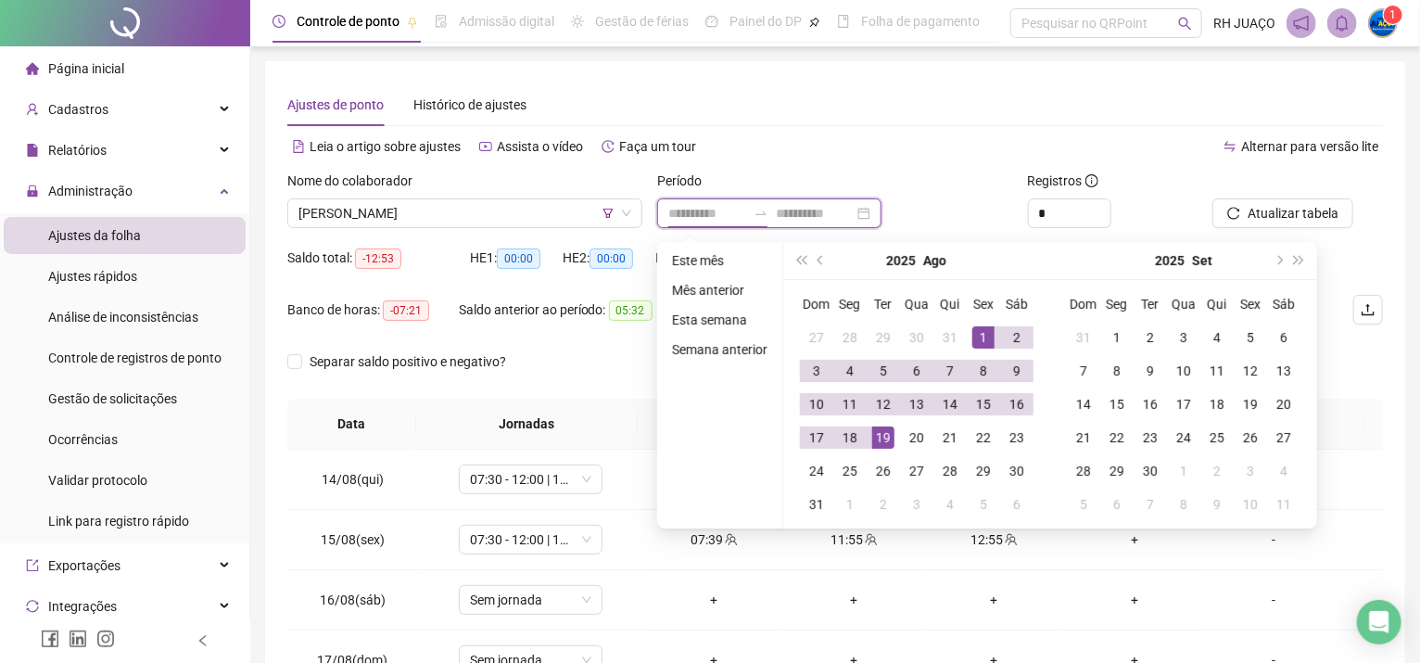
type input "**********"
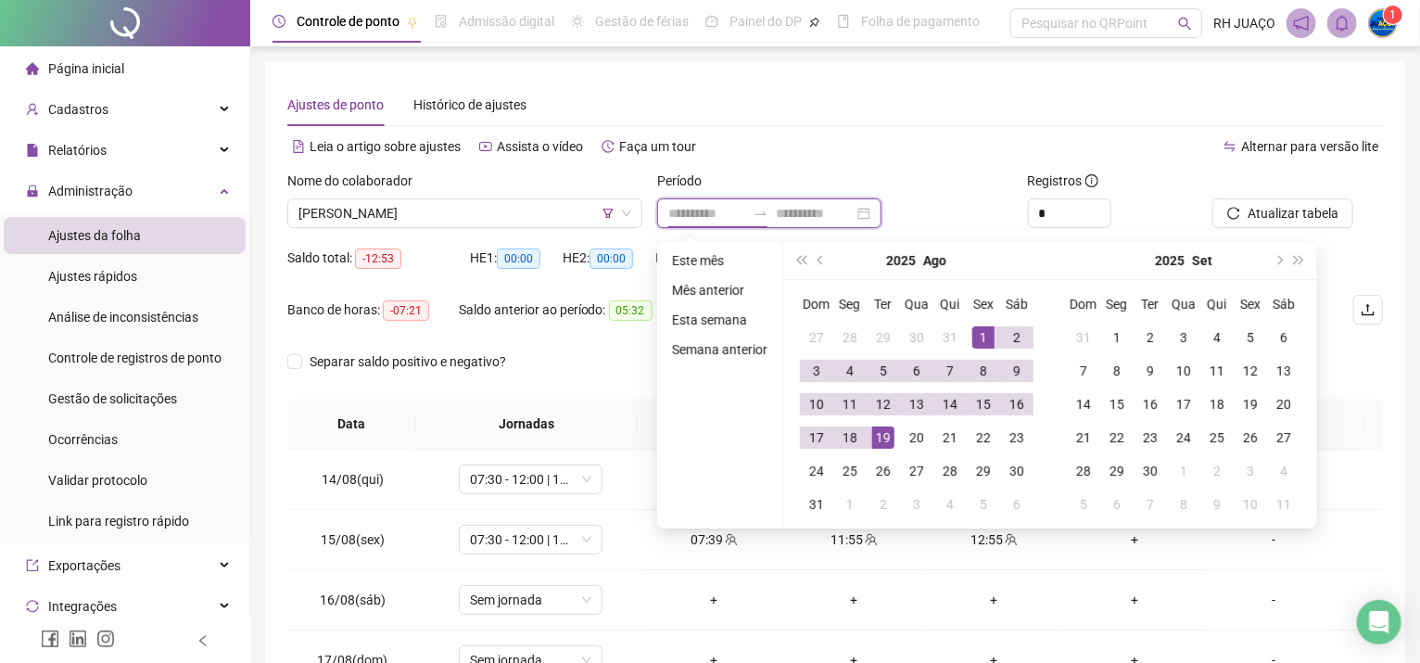
type input "**********"
drag, startPoint x: 918, startPoint y: 364, endPoint x: 876, endPoint y: 390, distance: 49.1
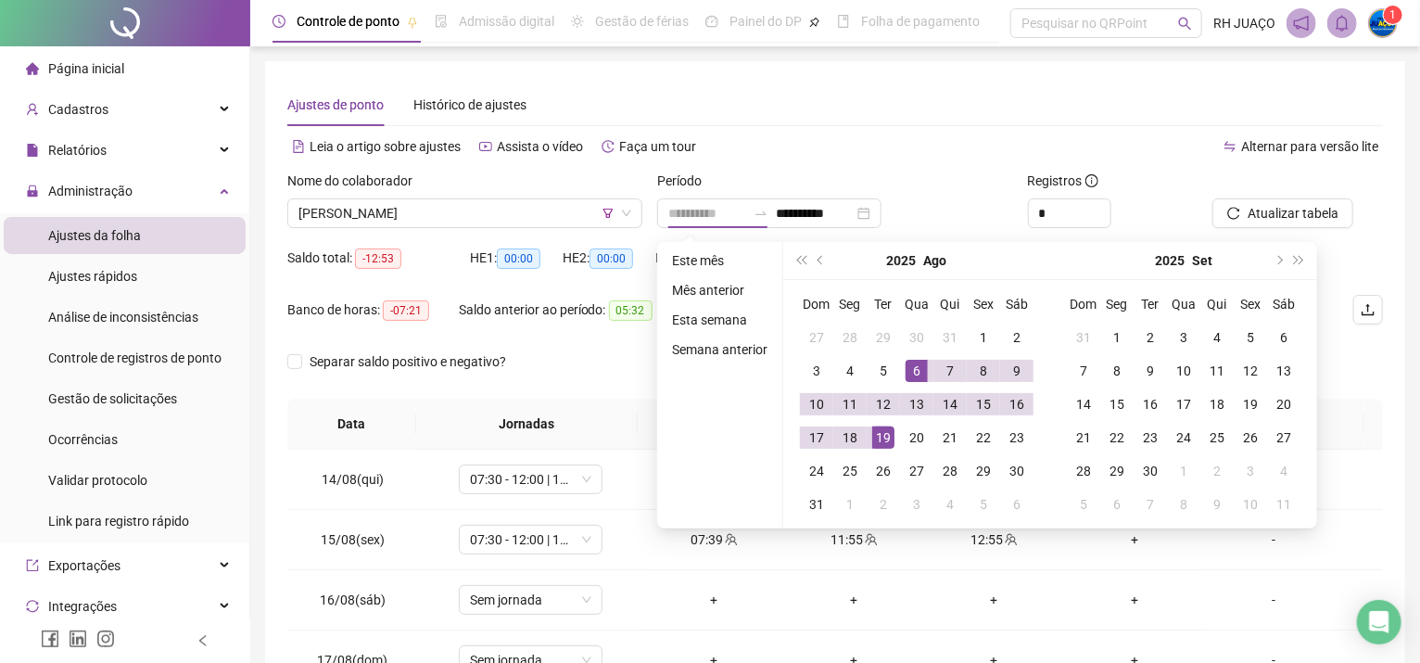
click at [917, 364] on div "6" at bounding box center [917, 371] width 22 height 22
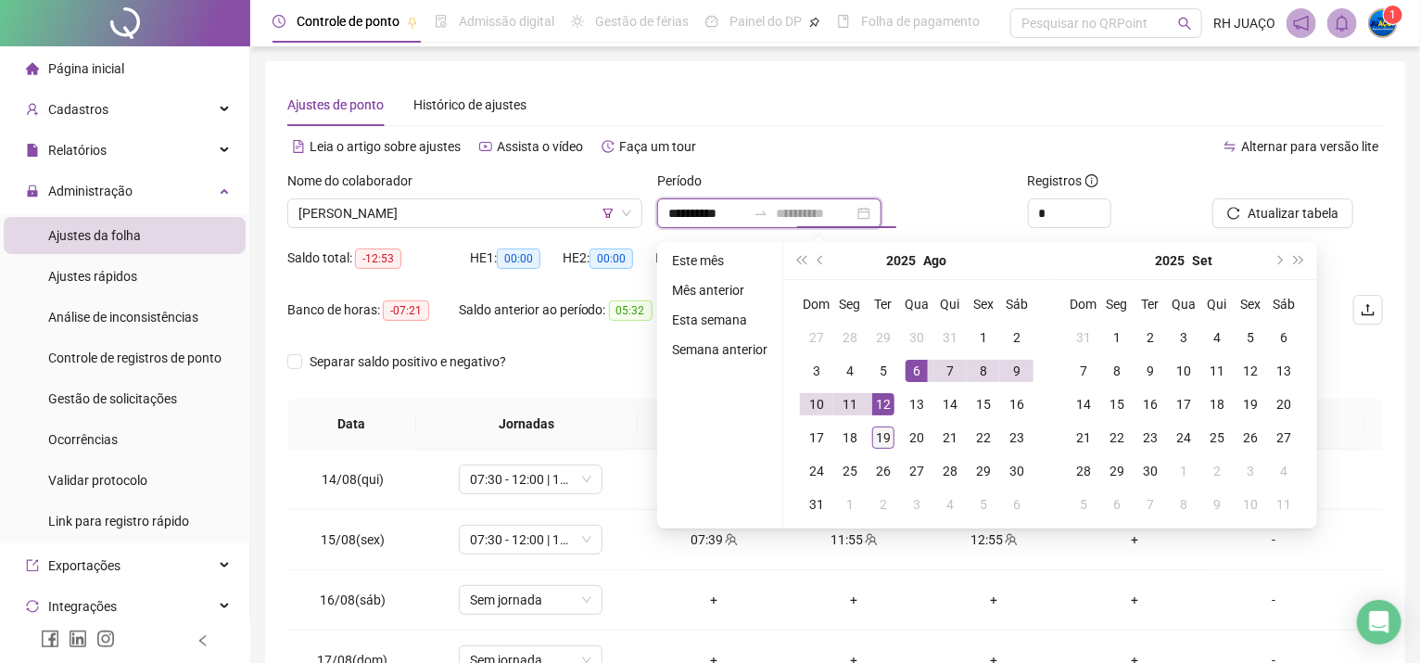
type input "**********"
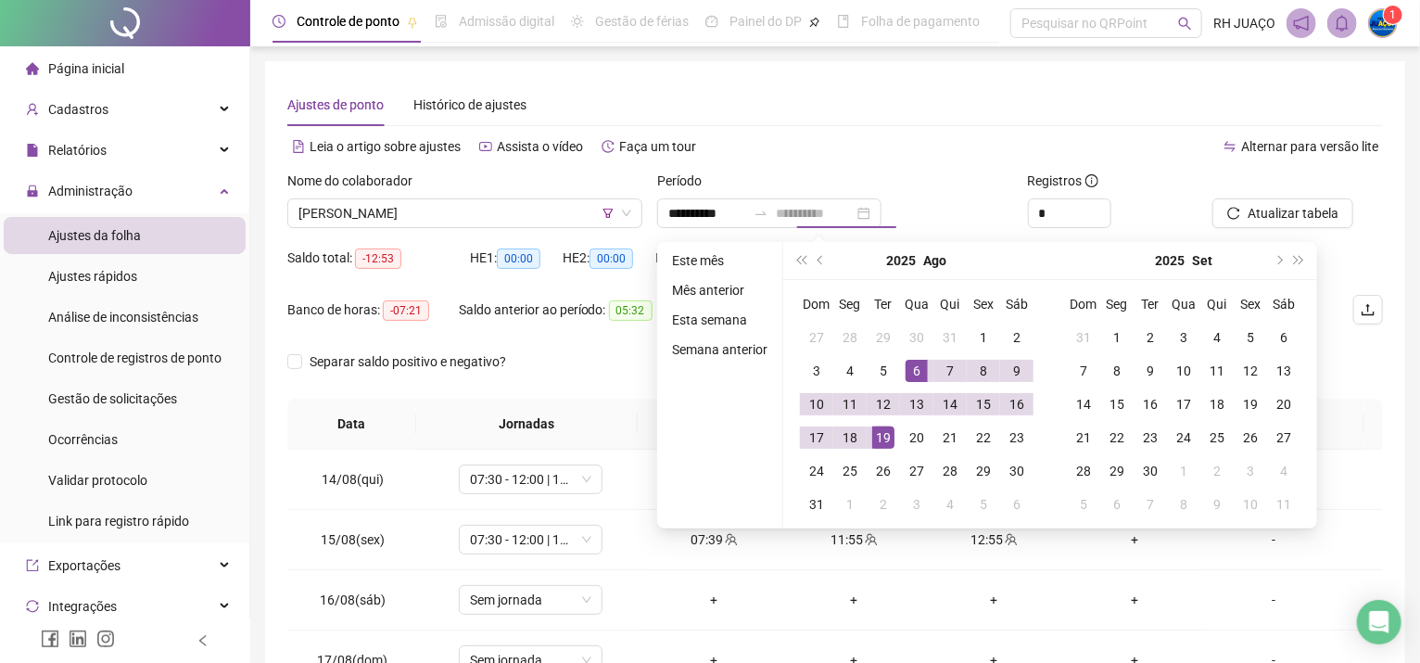
click at [883, 428] on div "19" at bounding box center [883, 437] width 22 height 22
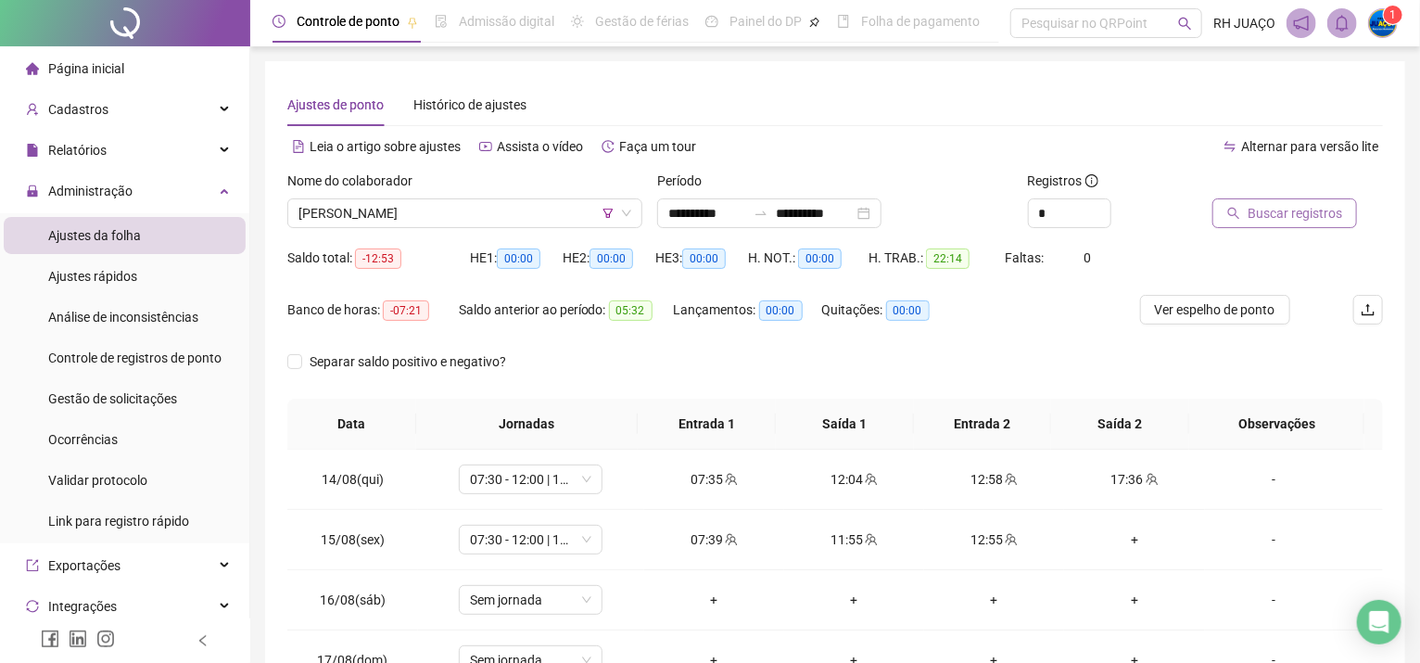
click at [1312, 201] on button "Buscar registros" at bounding box center [1285, 213] width 145 height 30
click at [1113, 480] on div "+" at bounding box center [1134, 479] width 110 height 20
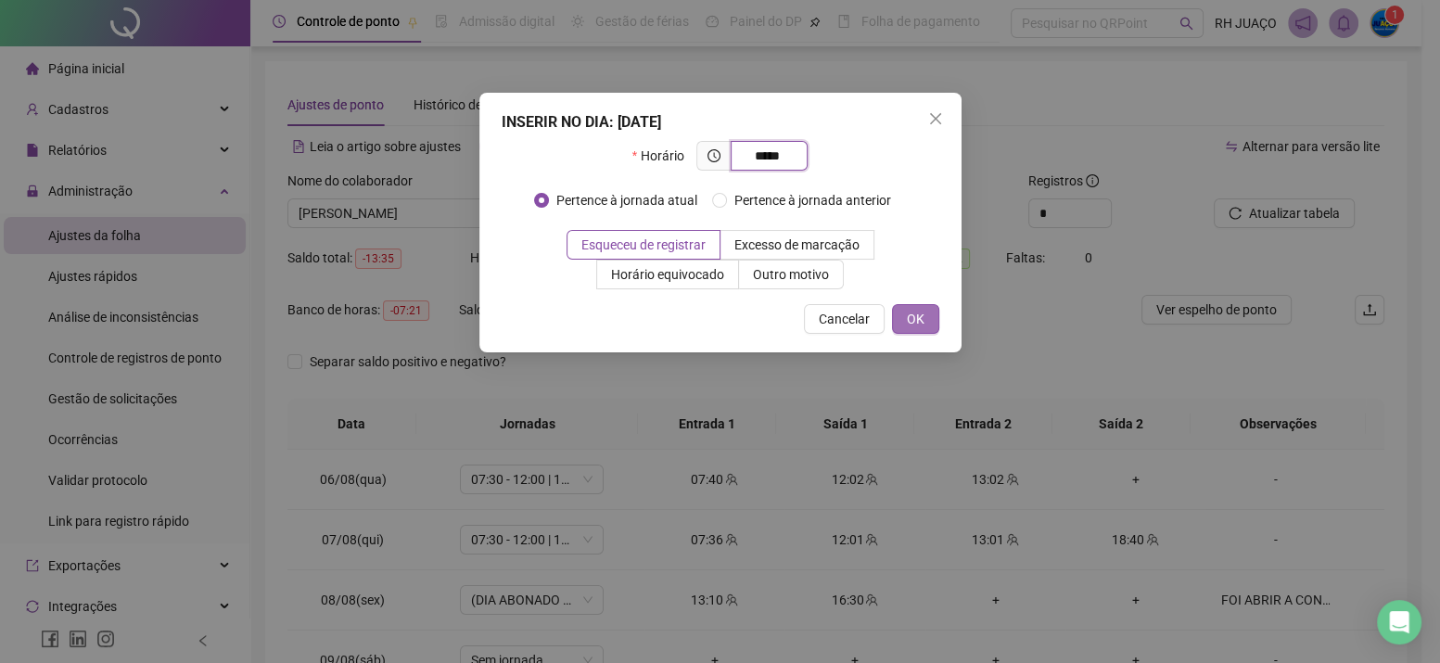
type input "*****"
click at [893, 319] on button "OK" at bounding box center [915, 319] width 47 height 30
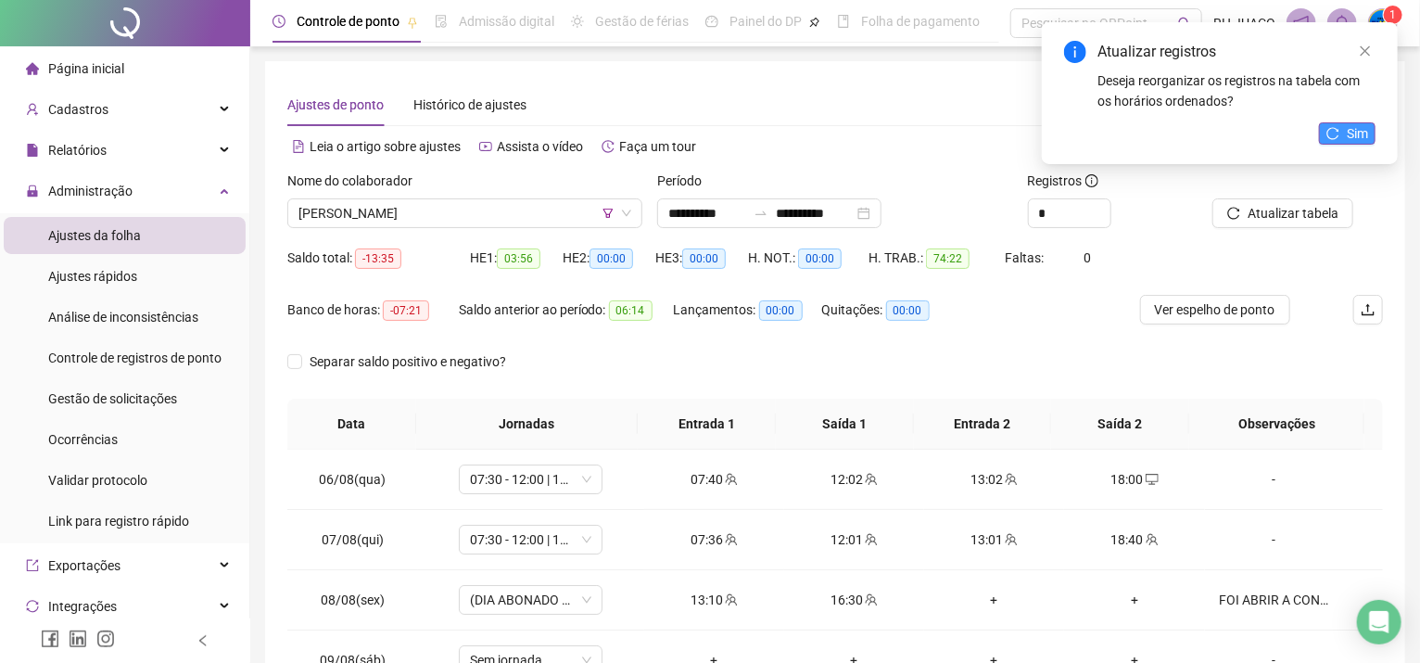
click at [1359, 132] on span "Sim" at bounding box center [1357, 133] width 21 height 20
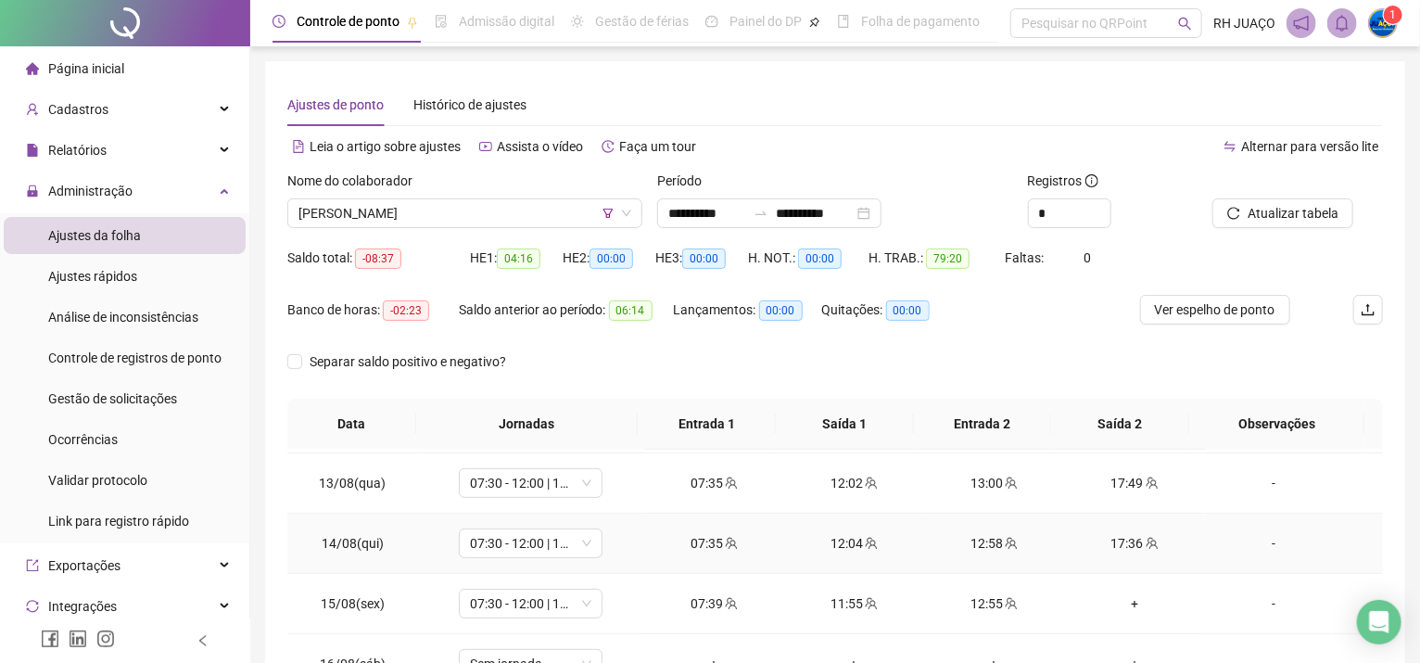
scroll to position [445, 0]
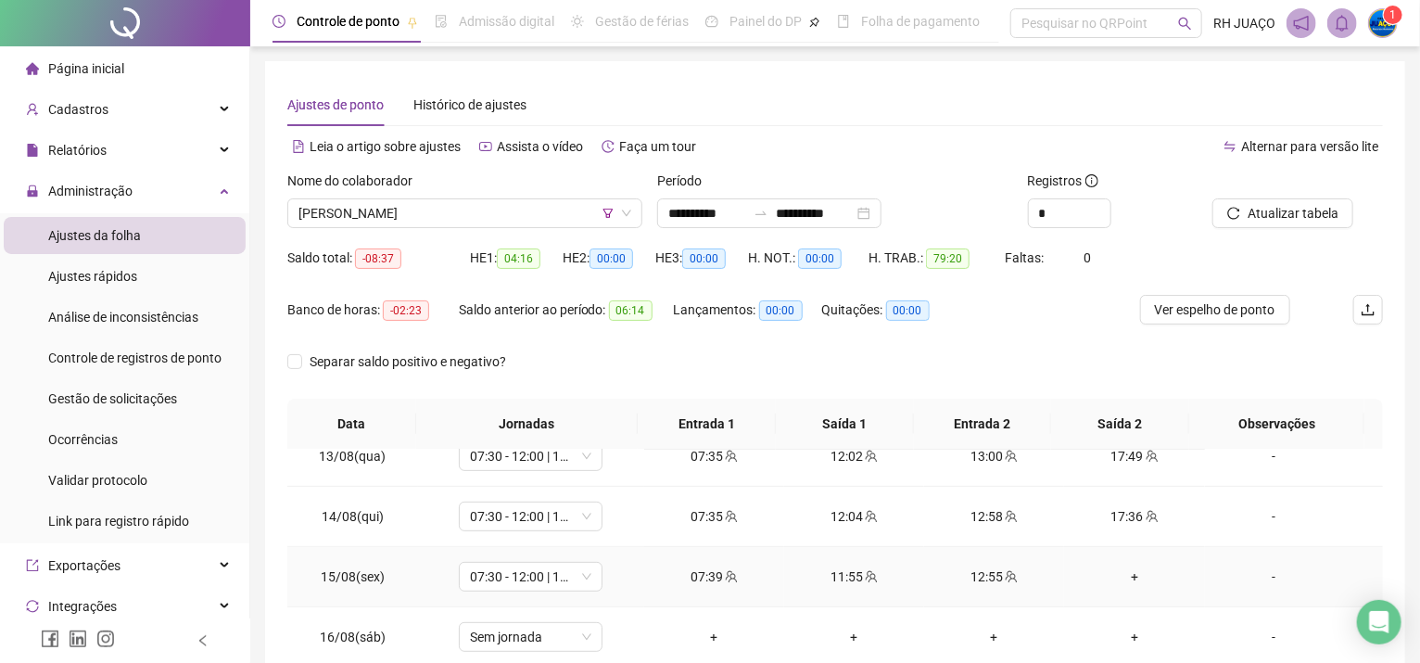
click at [1117, 572] on div "+" at bounding box center [1134, 576] width 110 height 20
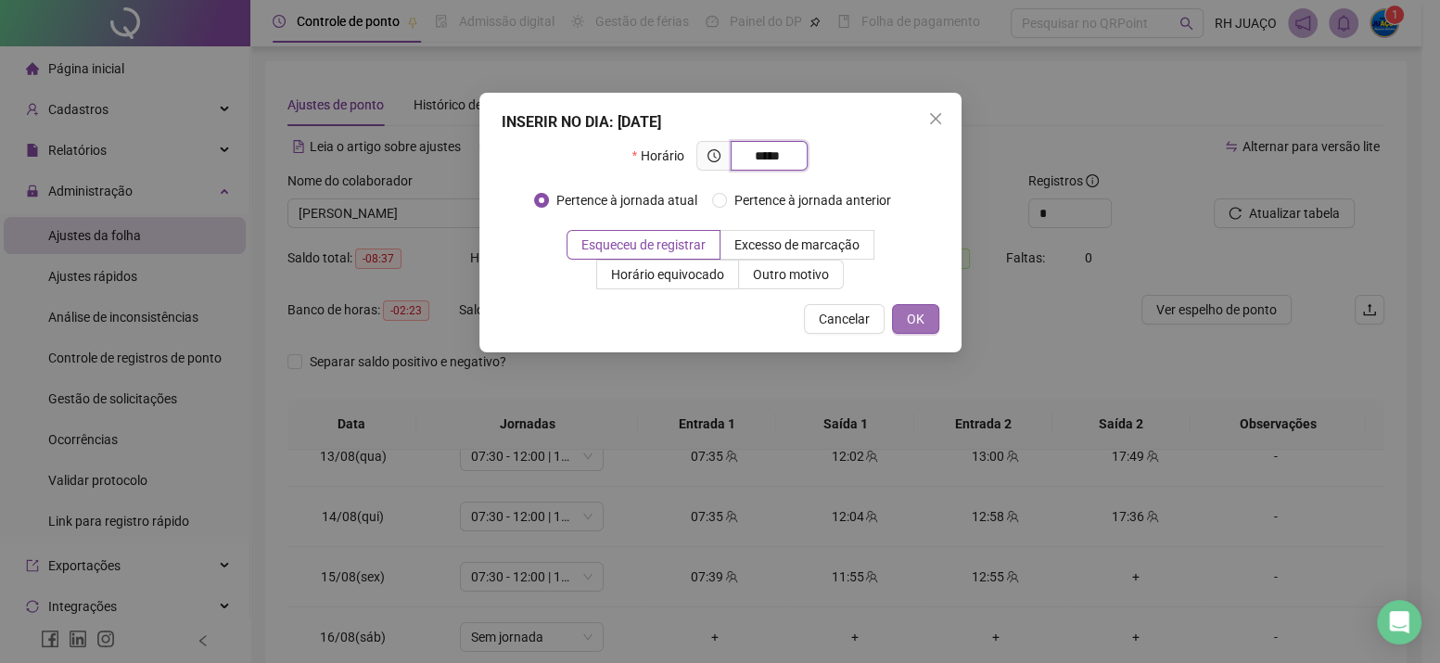
type input "*****"
click at [919, 320] on span "OK" at bounding box center [916, 319] width 18 height 20
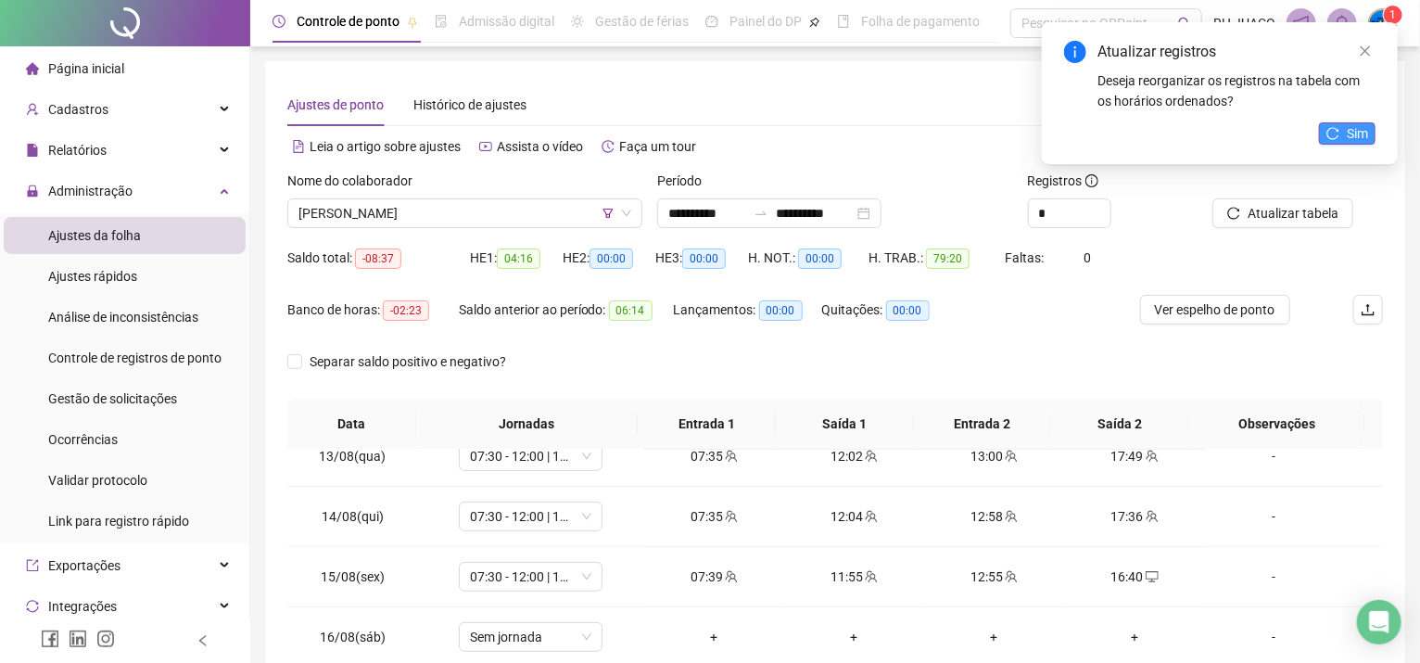
click at [1340, 128] on icon "reload" at bounding box center [1333, 133] width 13 height 13
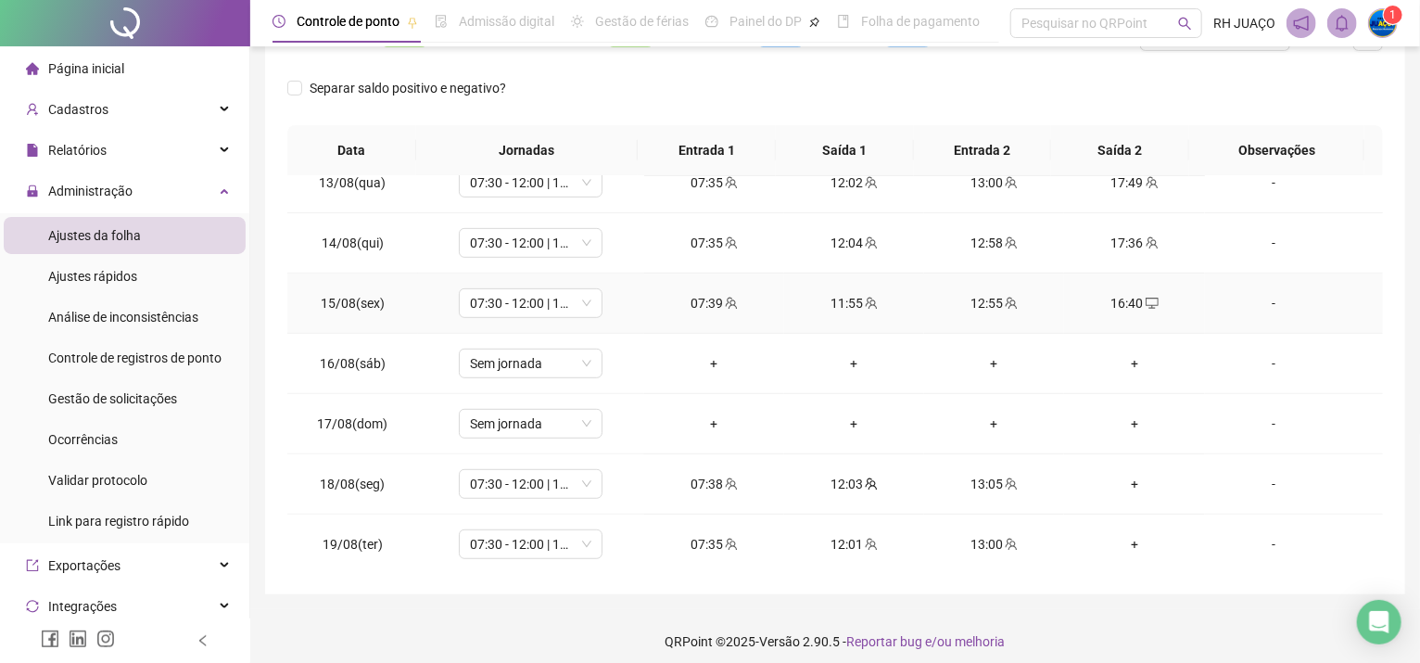
scroll to position [284, 0]
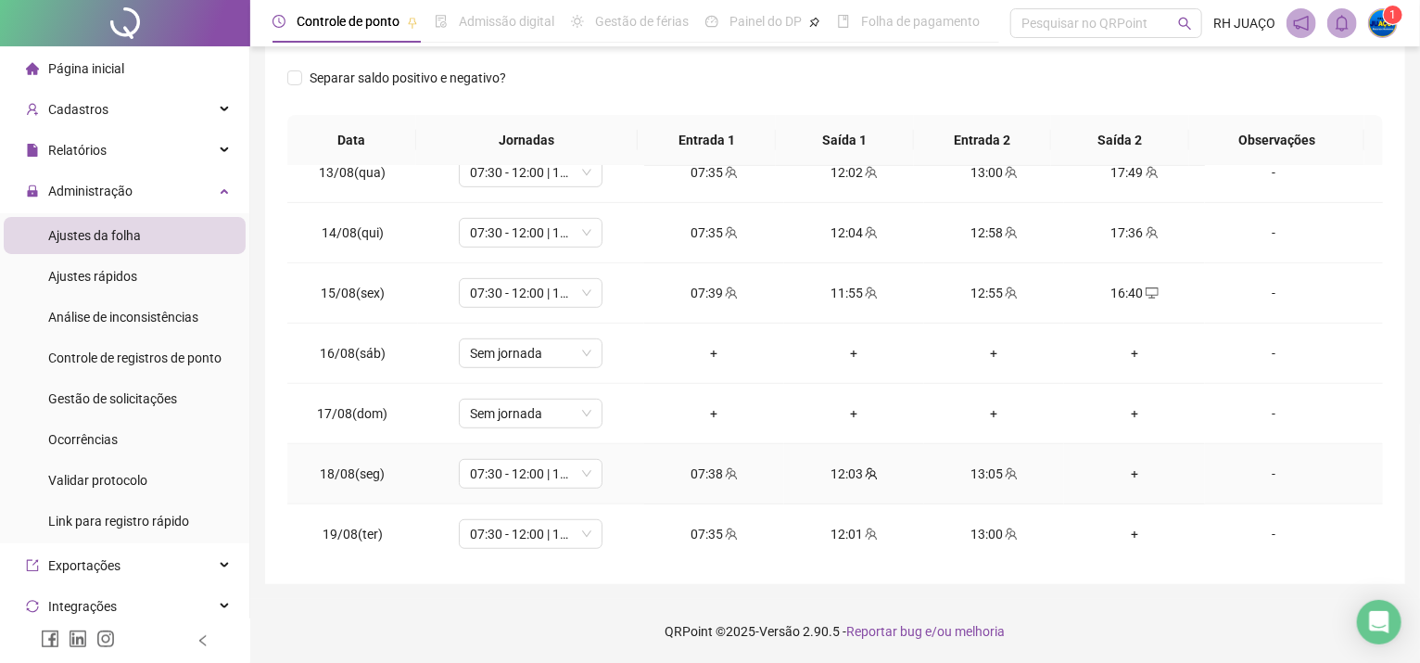
click at [1121, 465] on div "+" at bounding box center [1134, 474] width 110 height 20
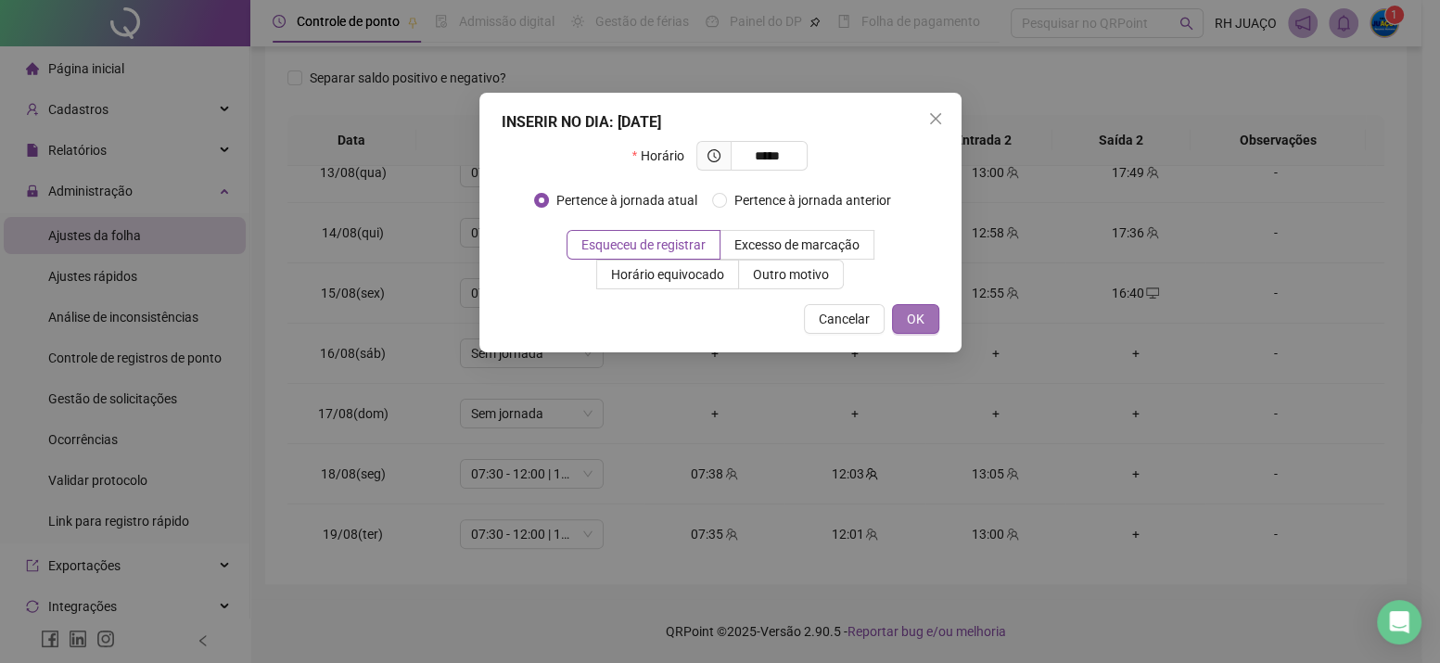
type input "*****"
click at [923, 315] on button "OK" at bounding box center [915, 319] width 47 height 30
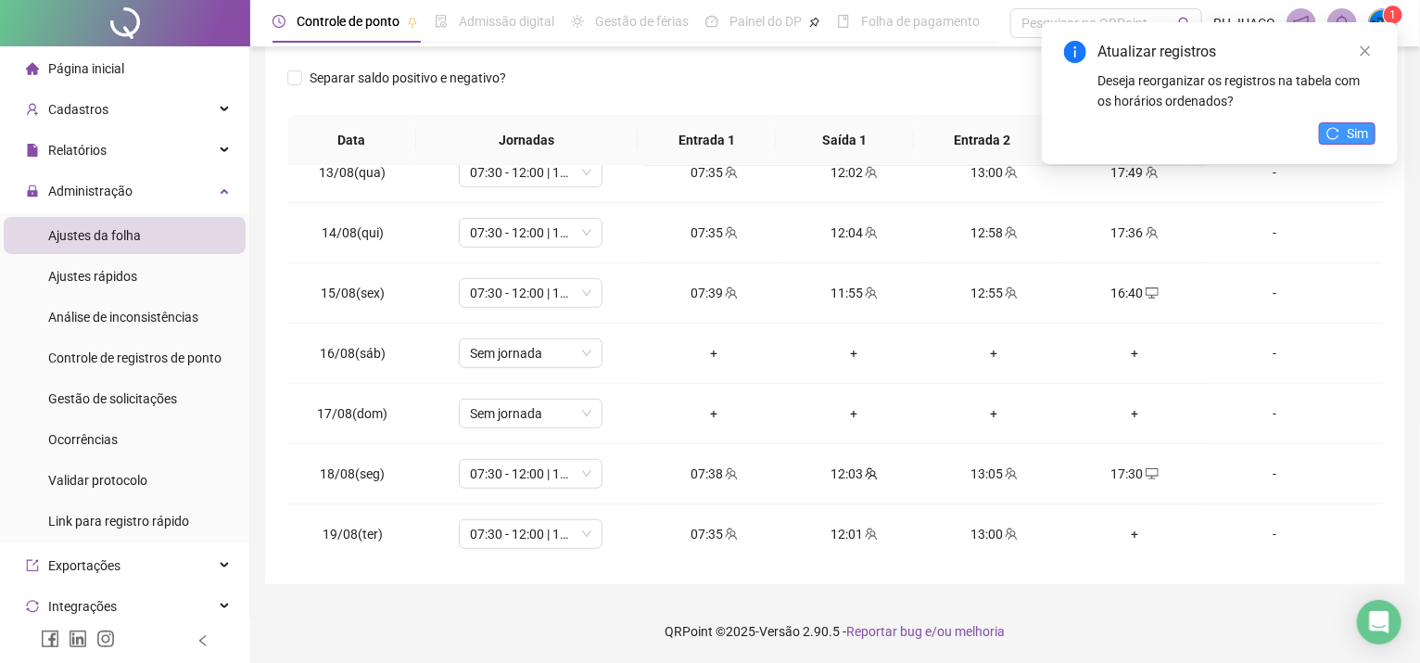
click at [1343, 123] on button "Sim" at bounding box center [1347, 133] width 57 height 22
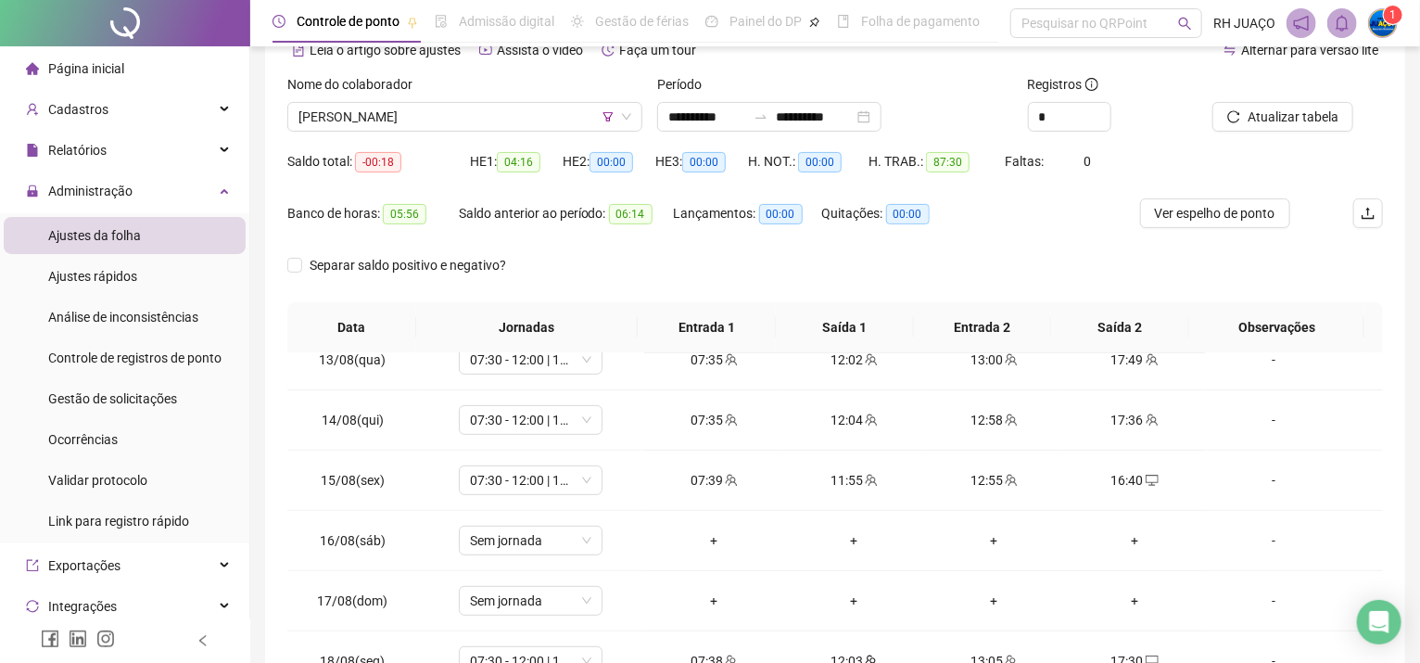
scroll to position [0, 0]
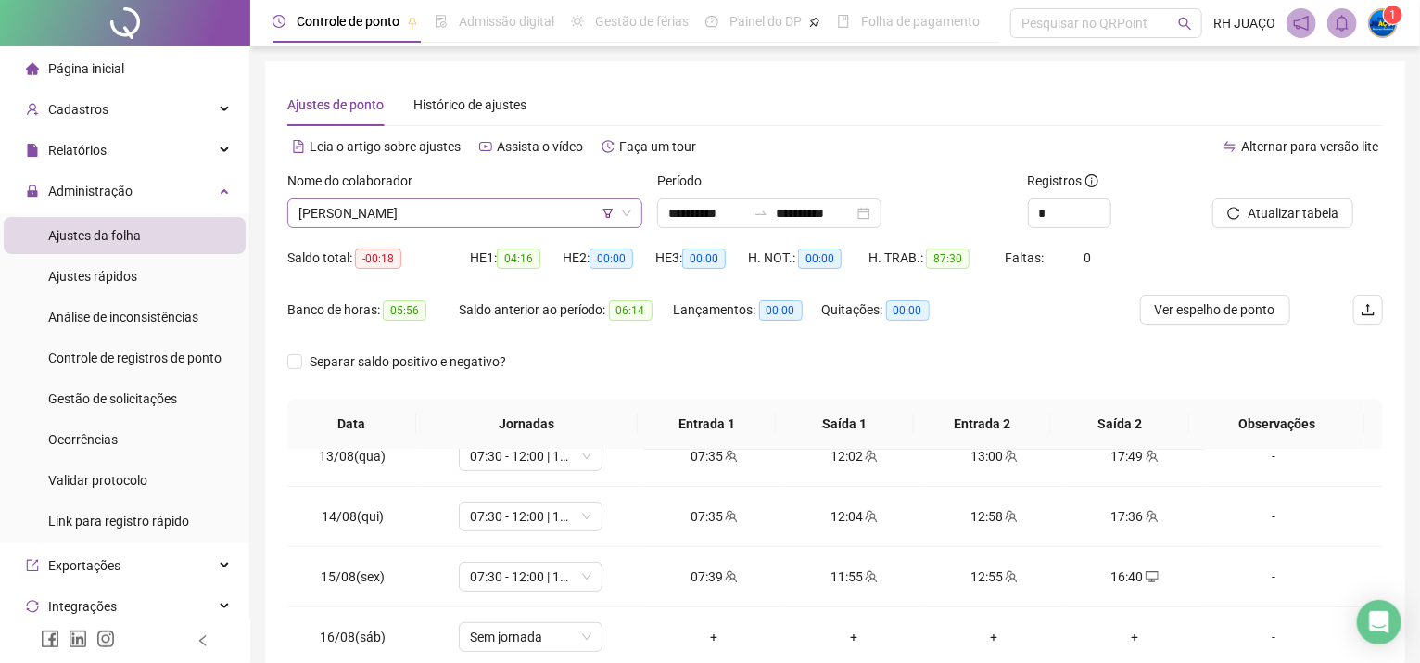
click at [495, 210] on span "[PERSON_NAME]" at bounding box center [464, 213] width 333 height 28
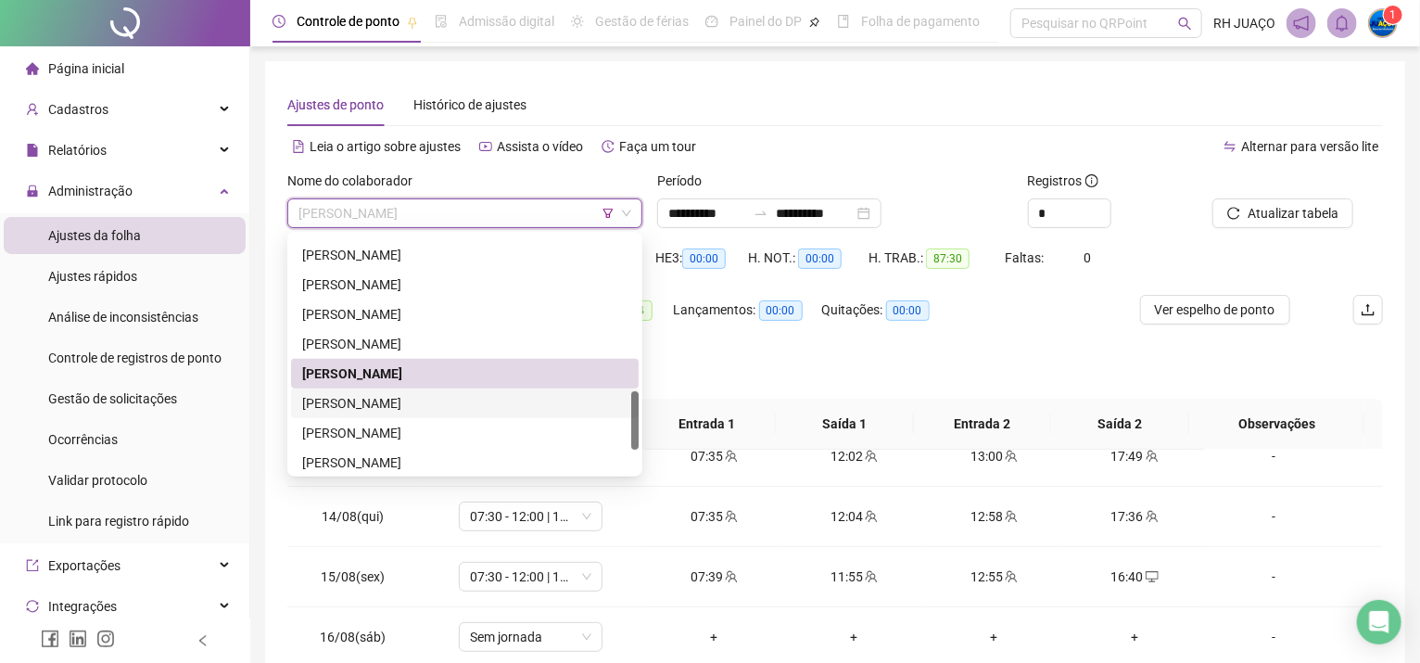
click at [340, 399] on div "[PERSON_NAME]" at bounding box center [464, 403] width 325 height 20
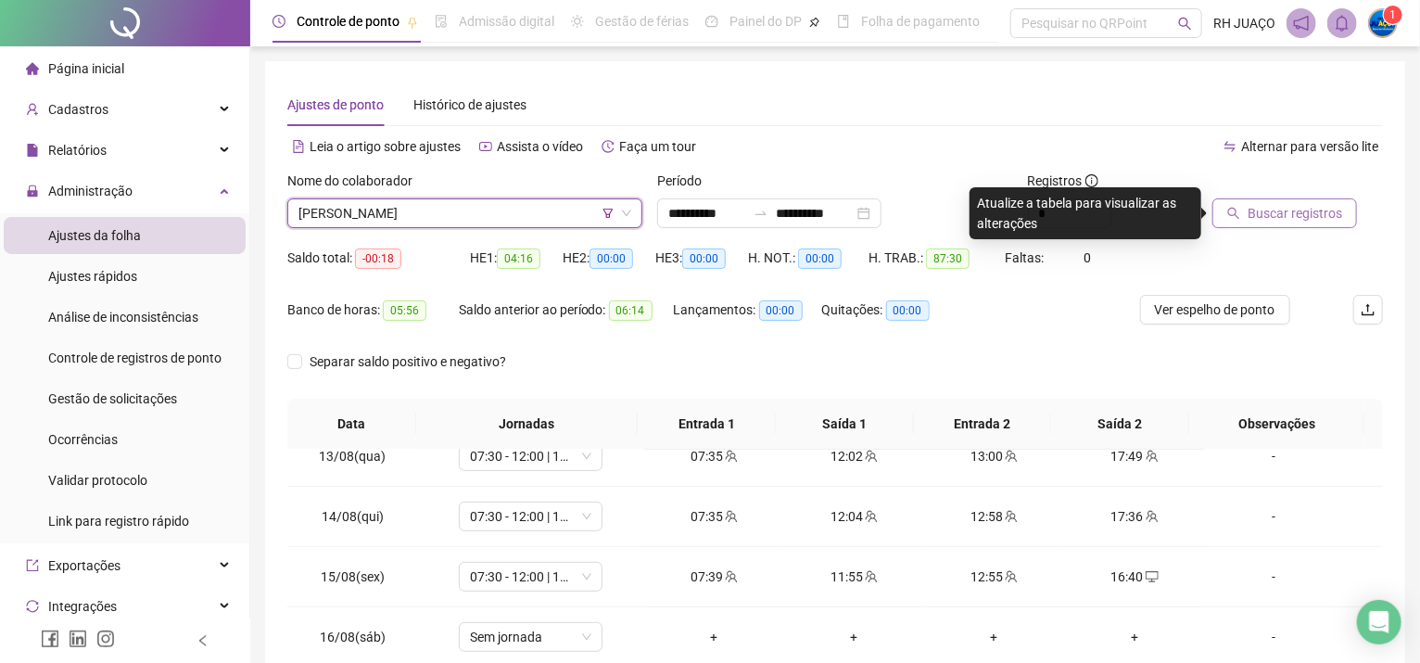
click at [1255, 213] on span "Buscar registros" at bounding box center [1295, 213] width 95 height 20
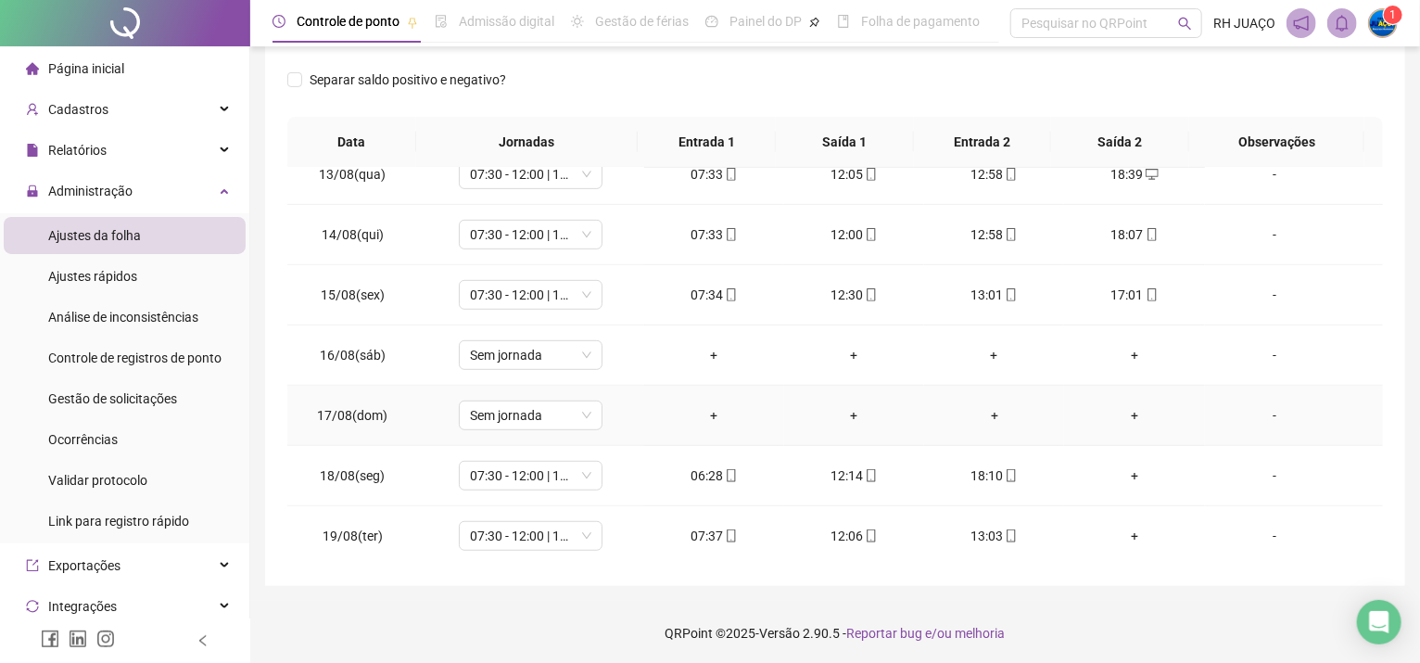
scroll to position [284, 0]
click at [1125, 473] on div "+" at bounding box center [1134, 474] width 110 height 20
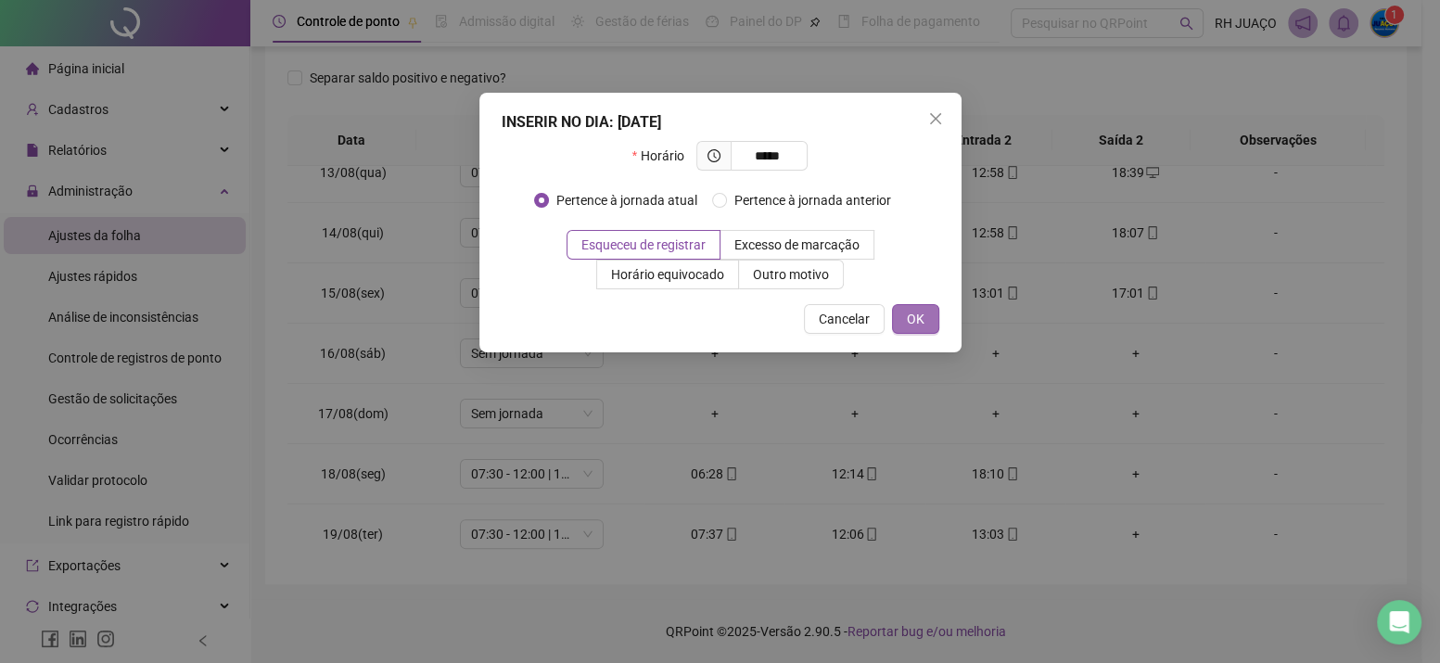
type input "*****"
click at [921, 312] on span "OK" at bounding box center [916, 319] width 18 height 20
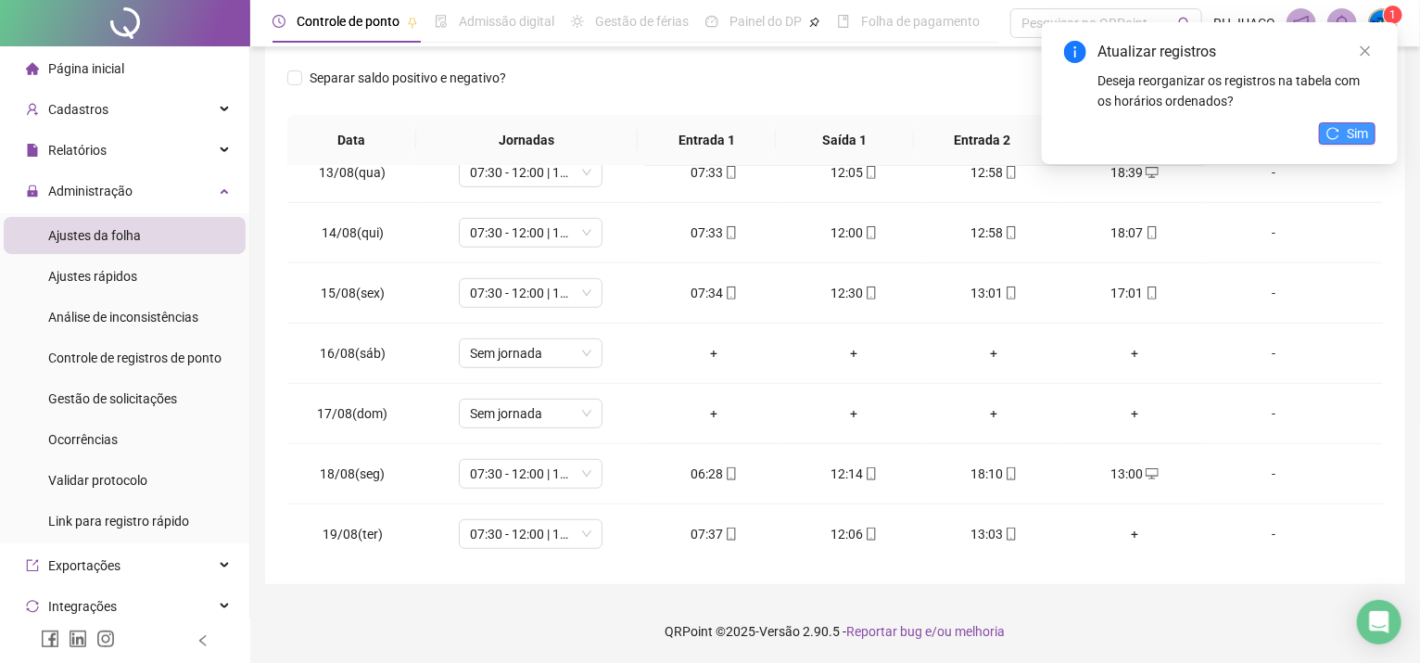
click at [1349, 135] on span "Sim" at bounding box center [1357, 133] width 21 height 20
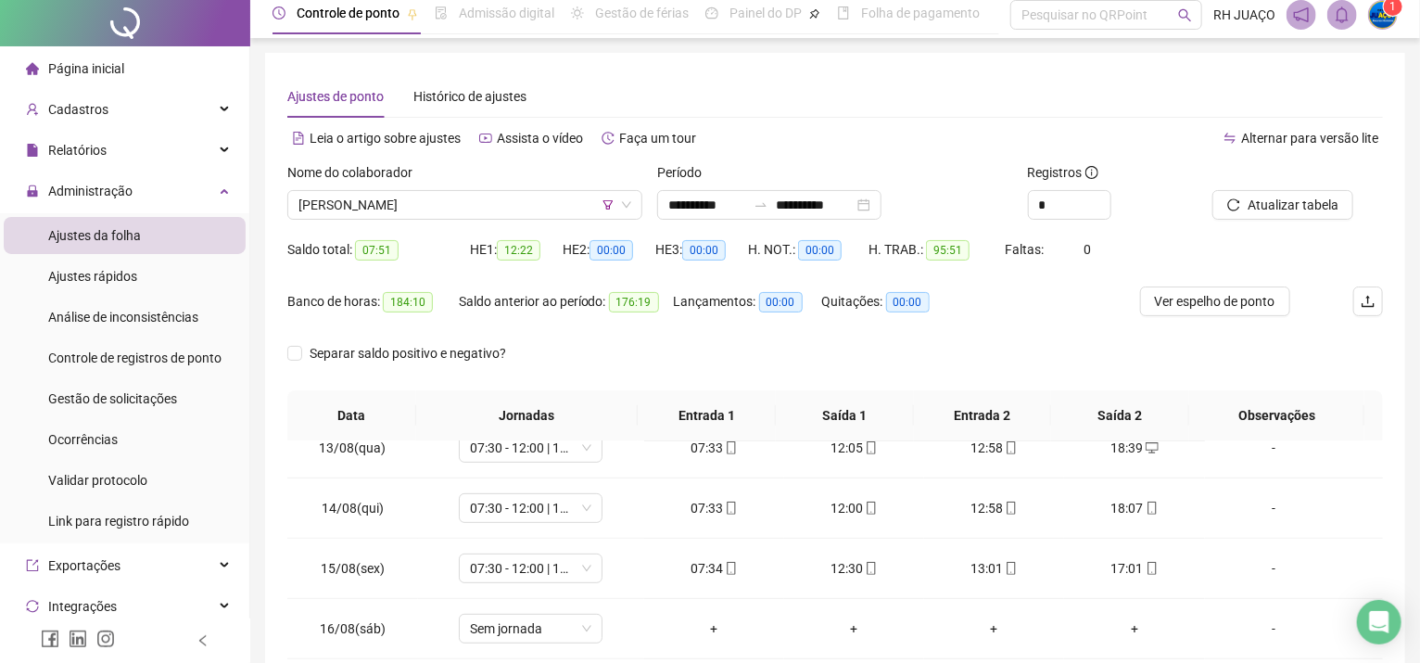
scroll to position [0, 0]
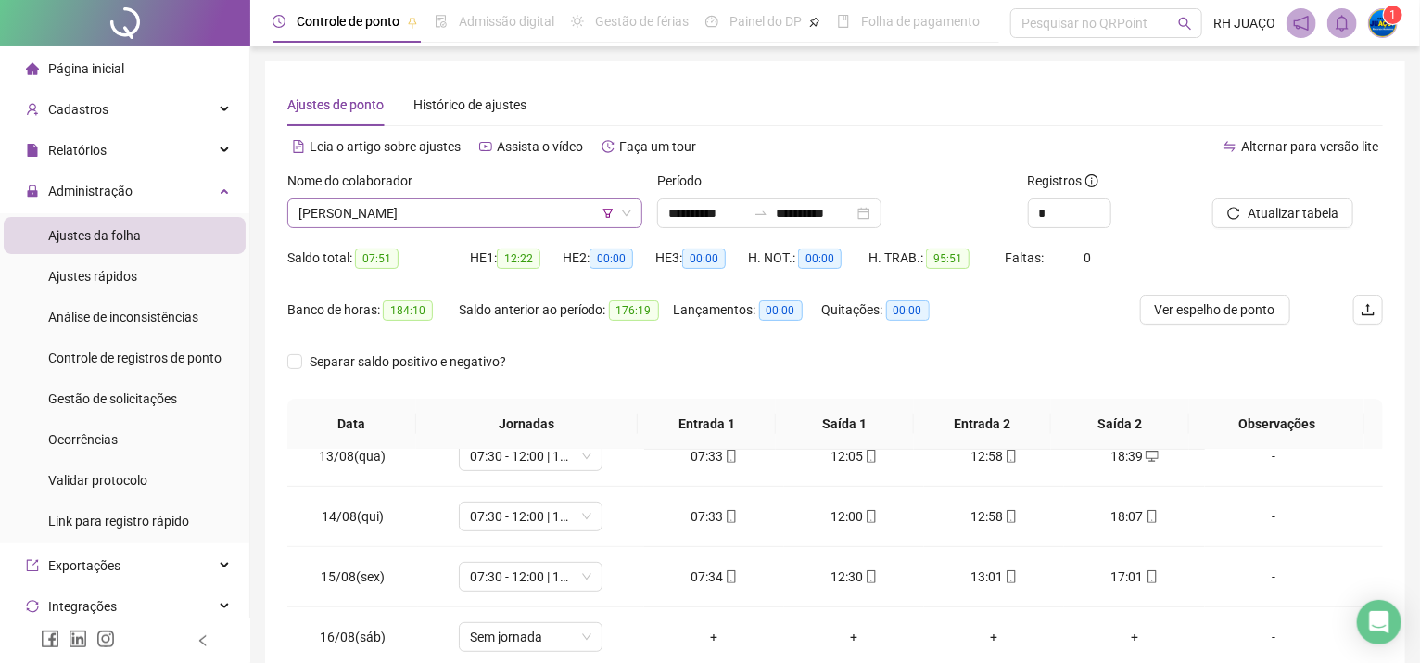
click at [527, 210] on span "[PERSON_NAME]" at bounding box center [464, 213] width 333 height 28
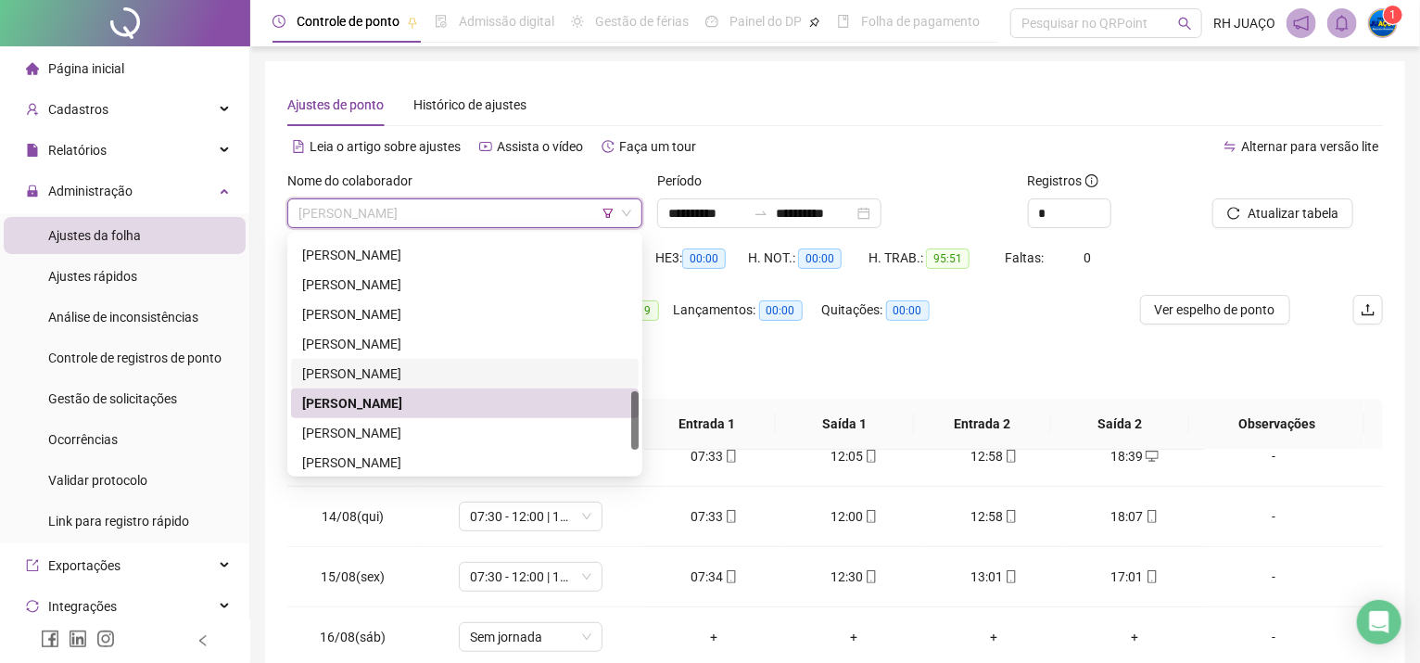
scroll to position [711, 0]
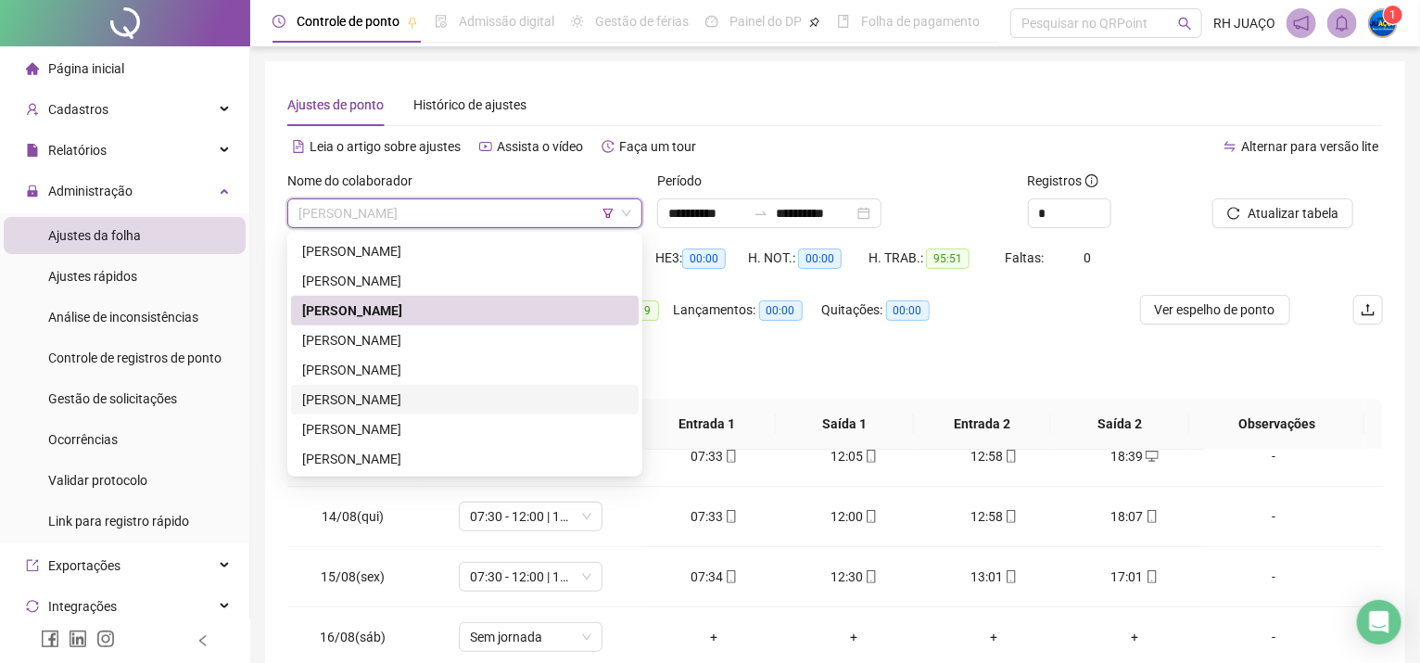
click at [416, 408] on div "[PERSON_NAME]" at bounding box center [464, 399] width 325 height 20
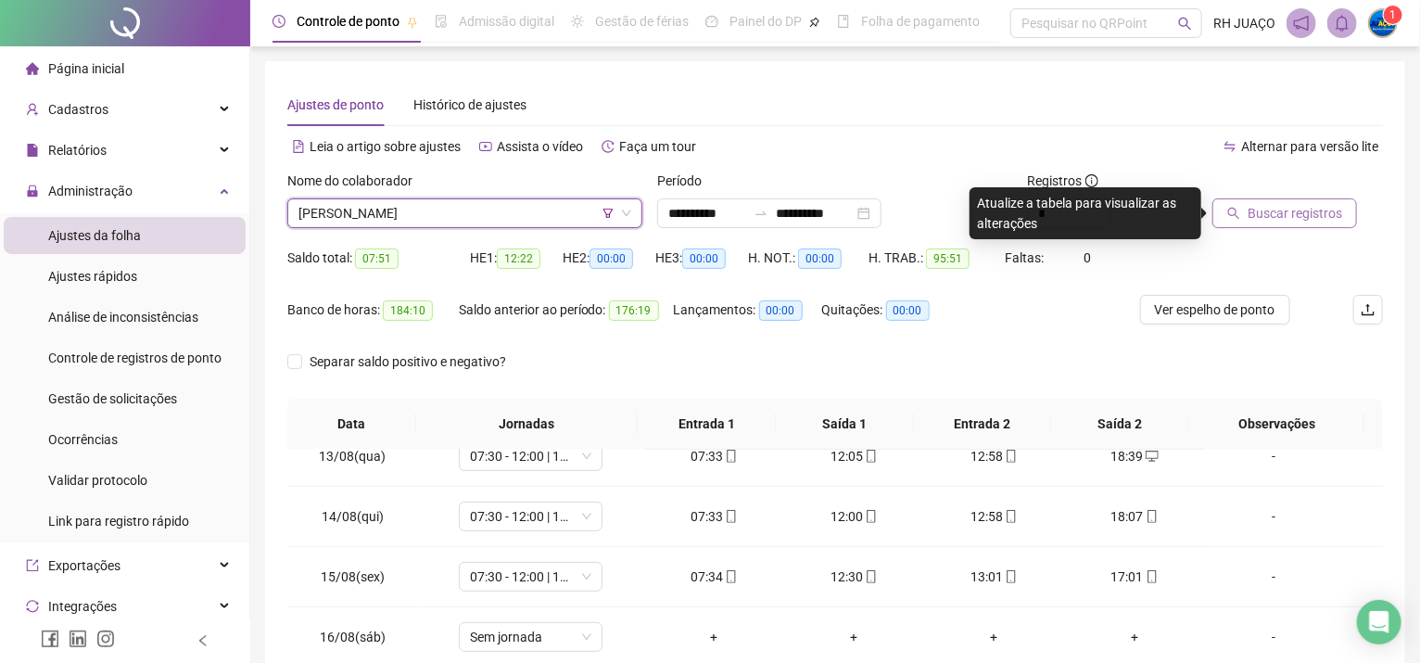
click at [1316, 223] on button "Buscar registros" at bounding box center [1285, 213] width 145 height 30
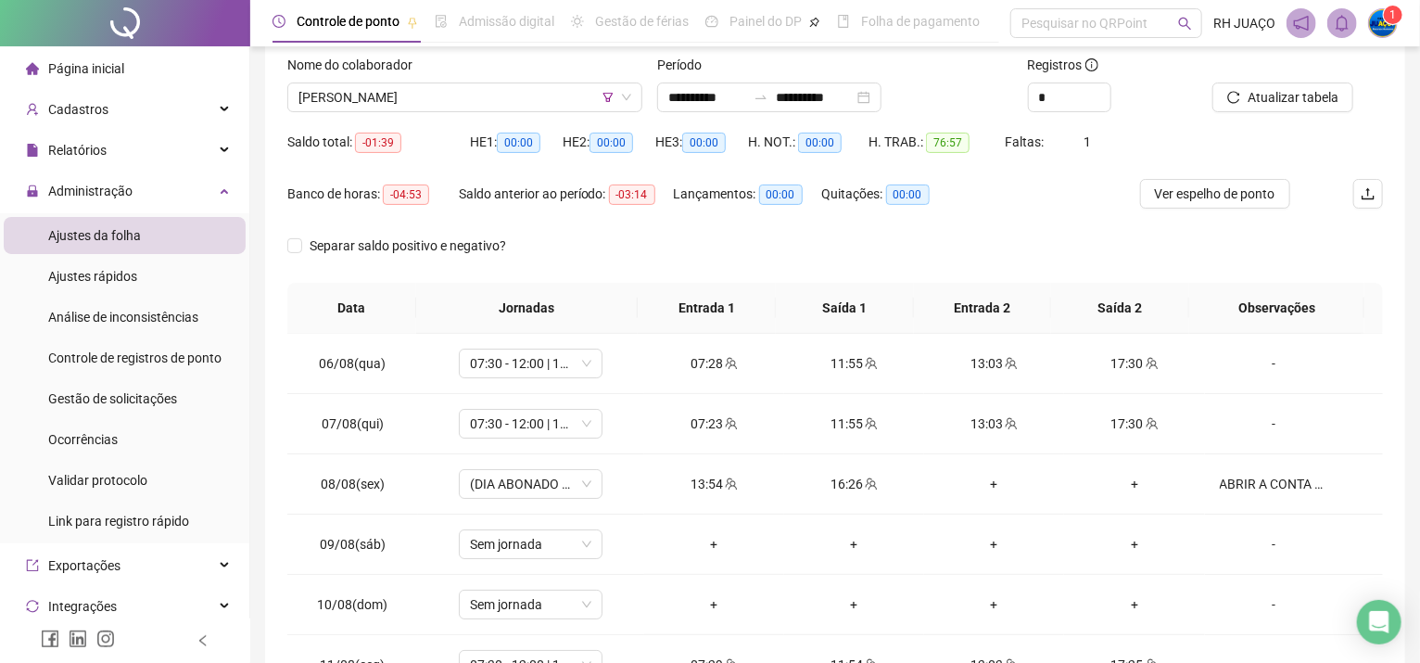
scroll to position [37, 0]
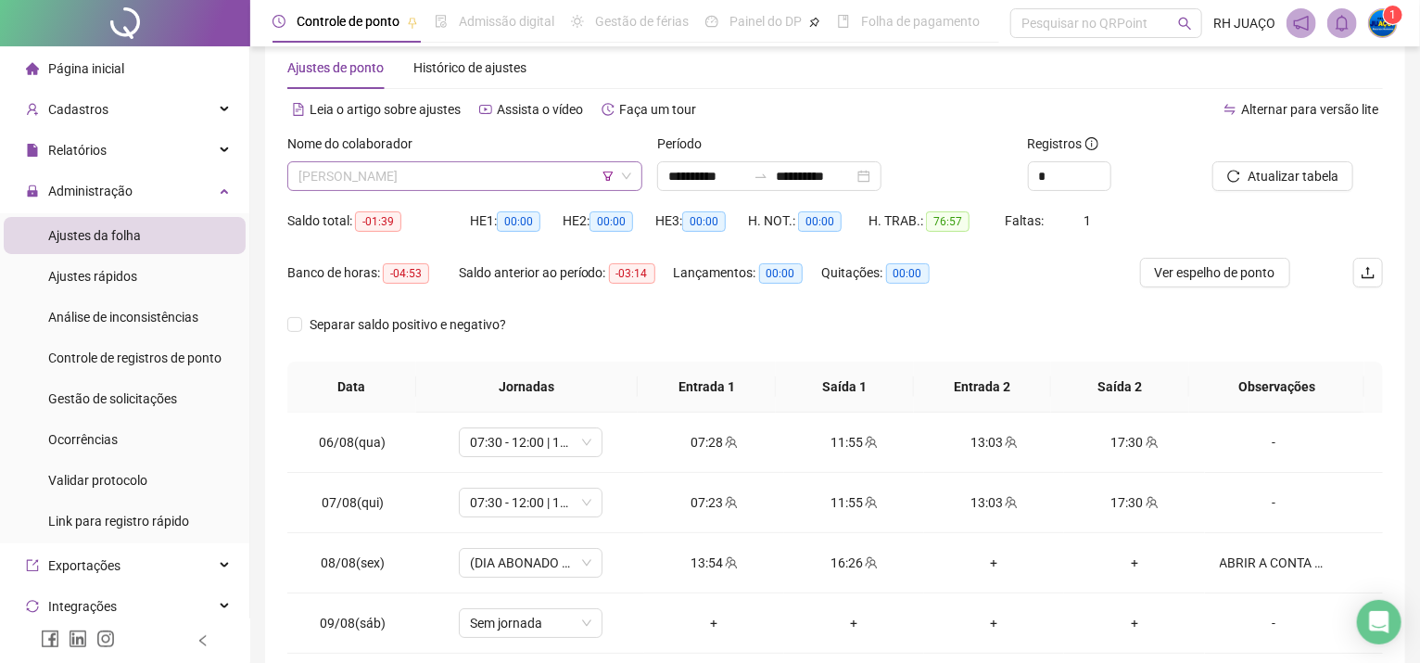
click at [435, 184] on span "[PERSON_NAME]" at bounding box center [464, 176] width 333 height 28
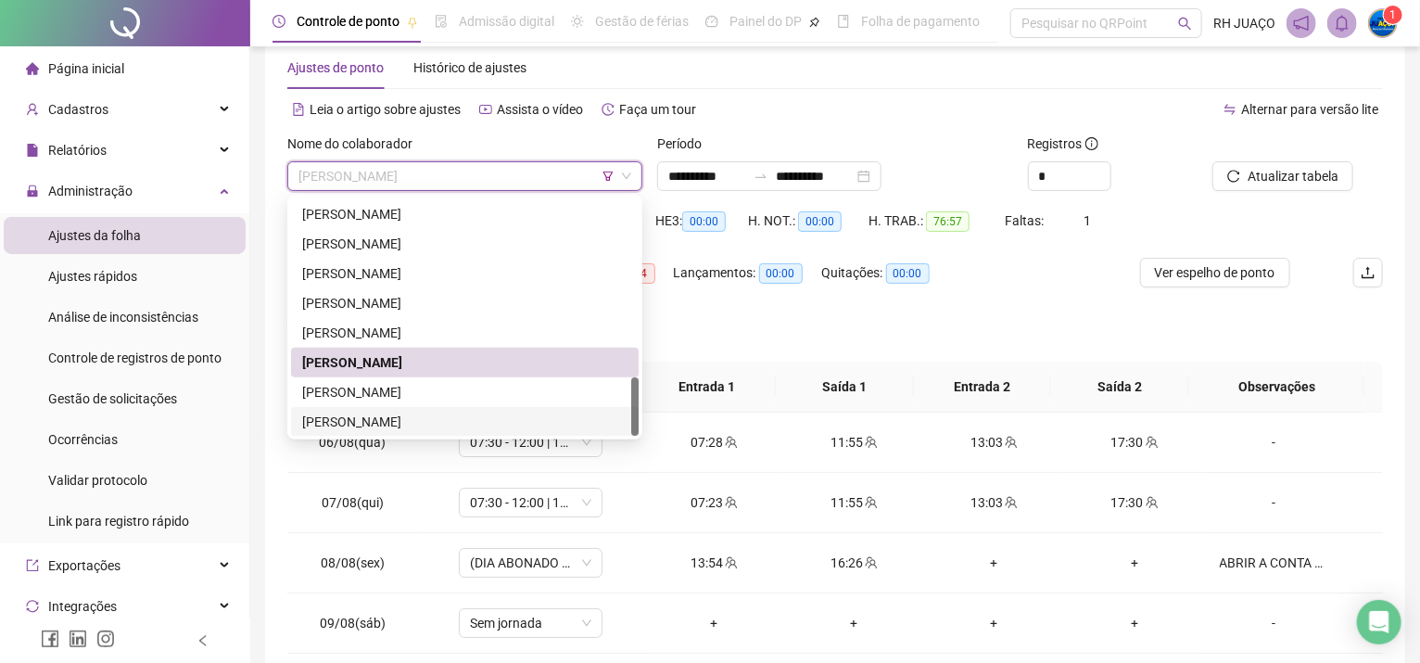
click at [382, 413] on div "[PERSON_NAME]" at bounding box center [464, 422] width 325 height 20
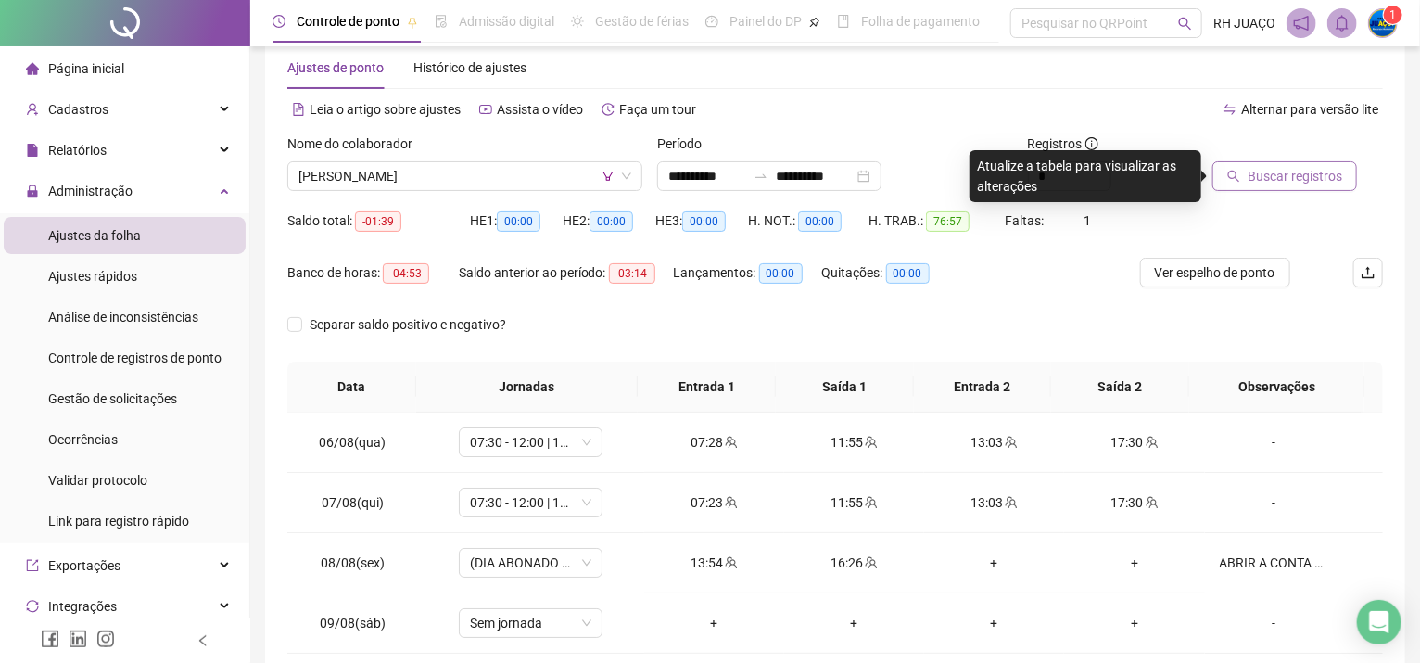
click at [1293, 169] on span "Buscar registros" at bounding box center [1295, 176] width 95 height 20
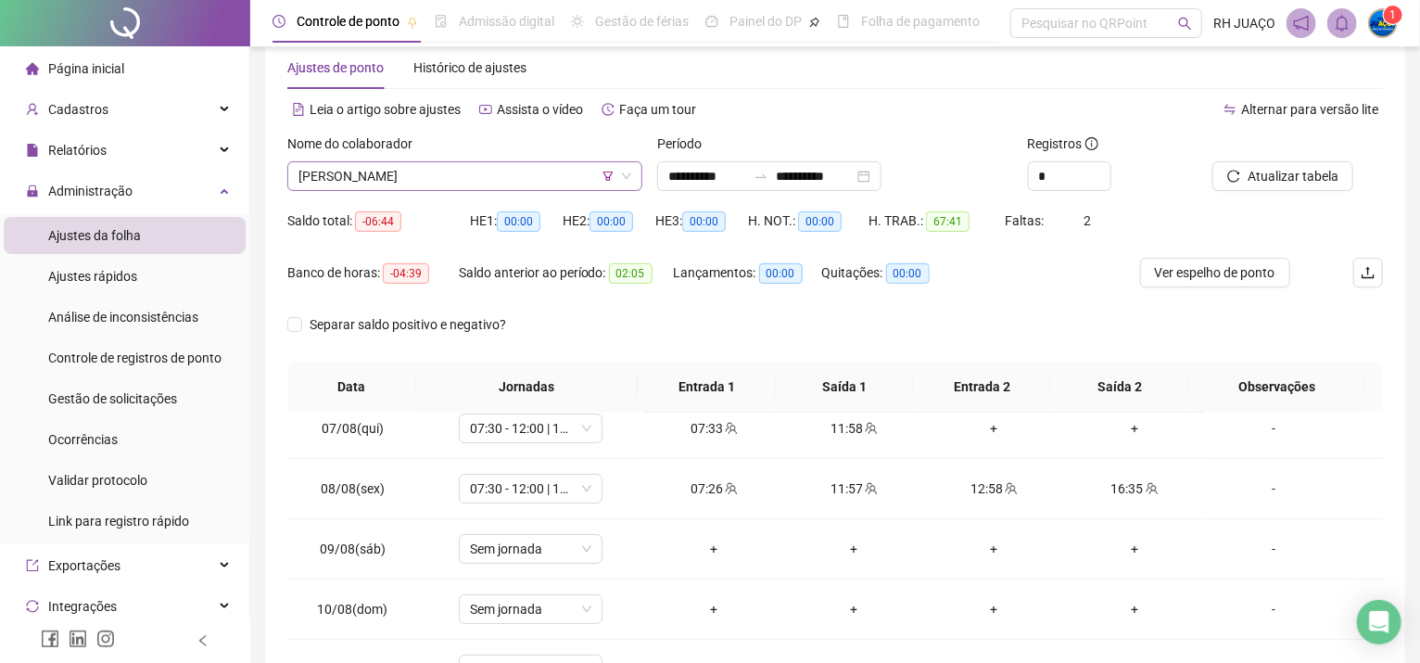
click at [453, 169] on span "[PERSON_NAME]" at bounding box center [464, 176] width 333 height 28
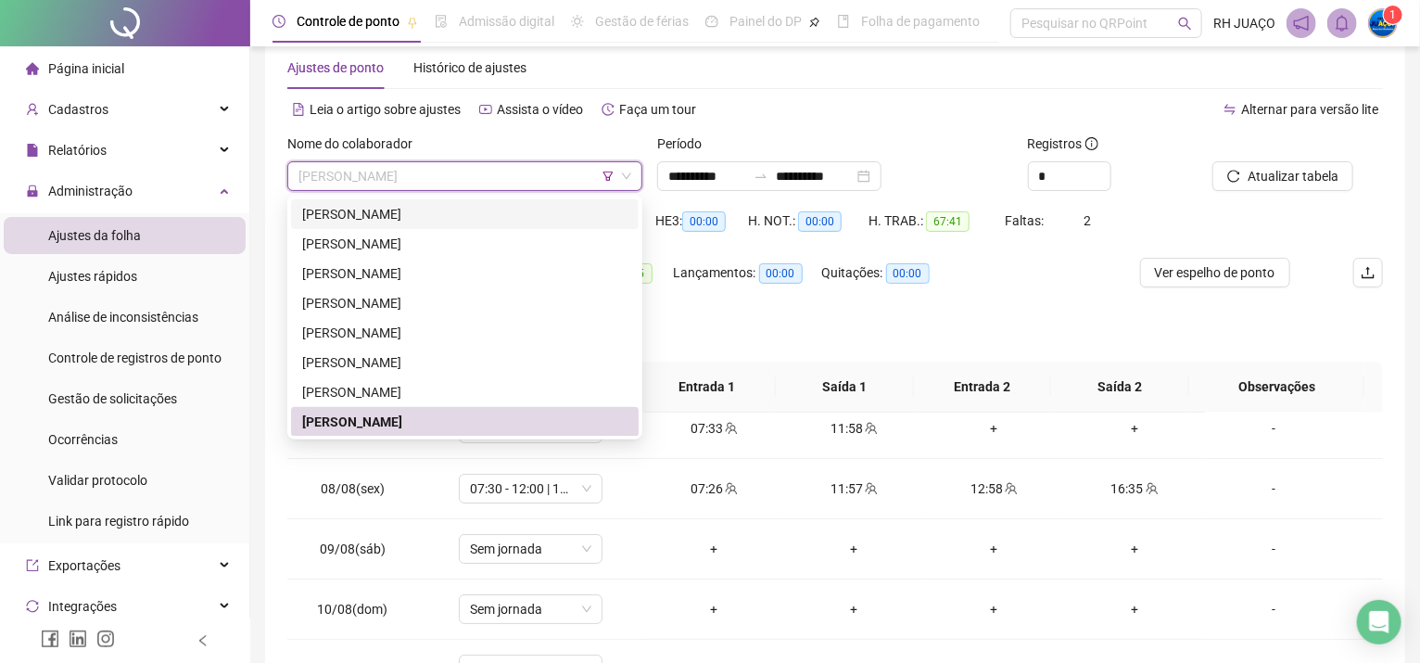
click at [609, 181] on icon "filter" at bounding box center [608, 176] width 11 height 11
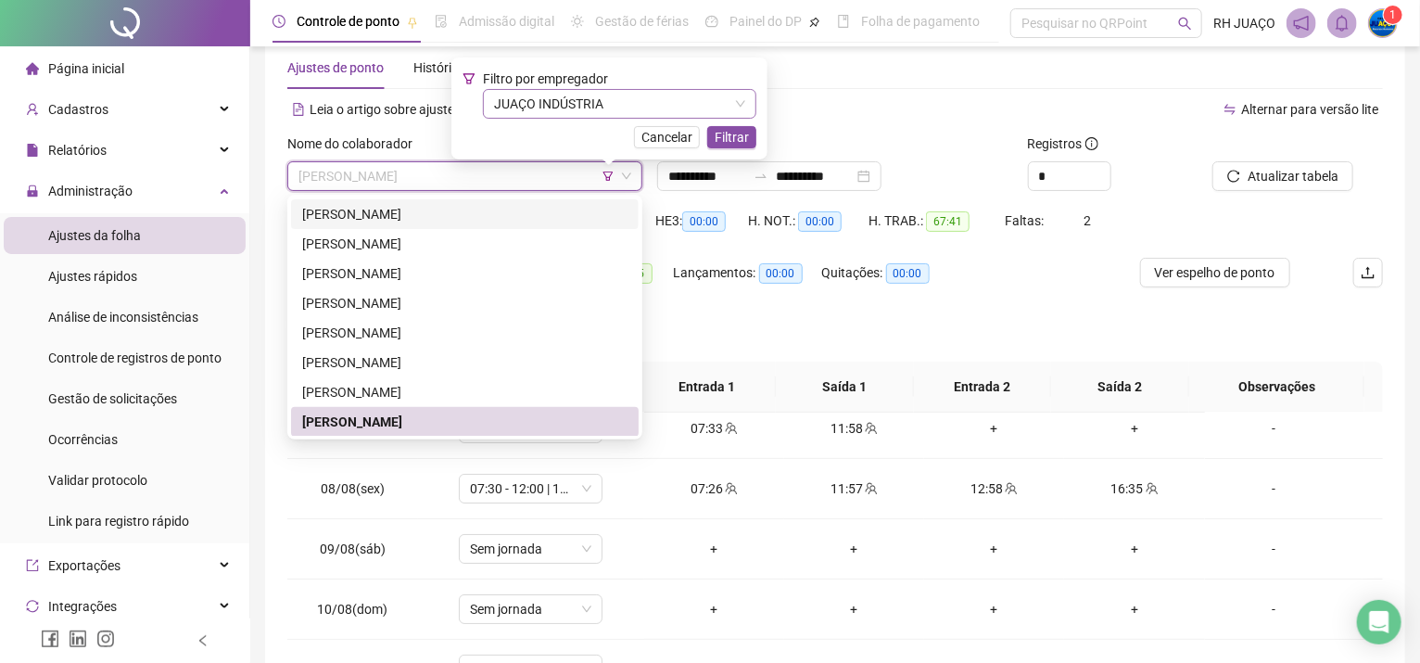
click at [617, 100] on span "JUAÇO INDÚSTRIA" at bounding box center [619, 104] width 251 height 28
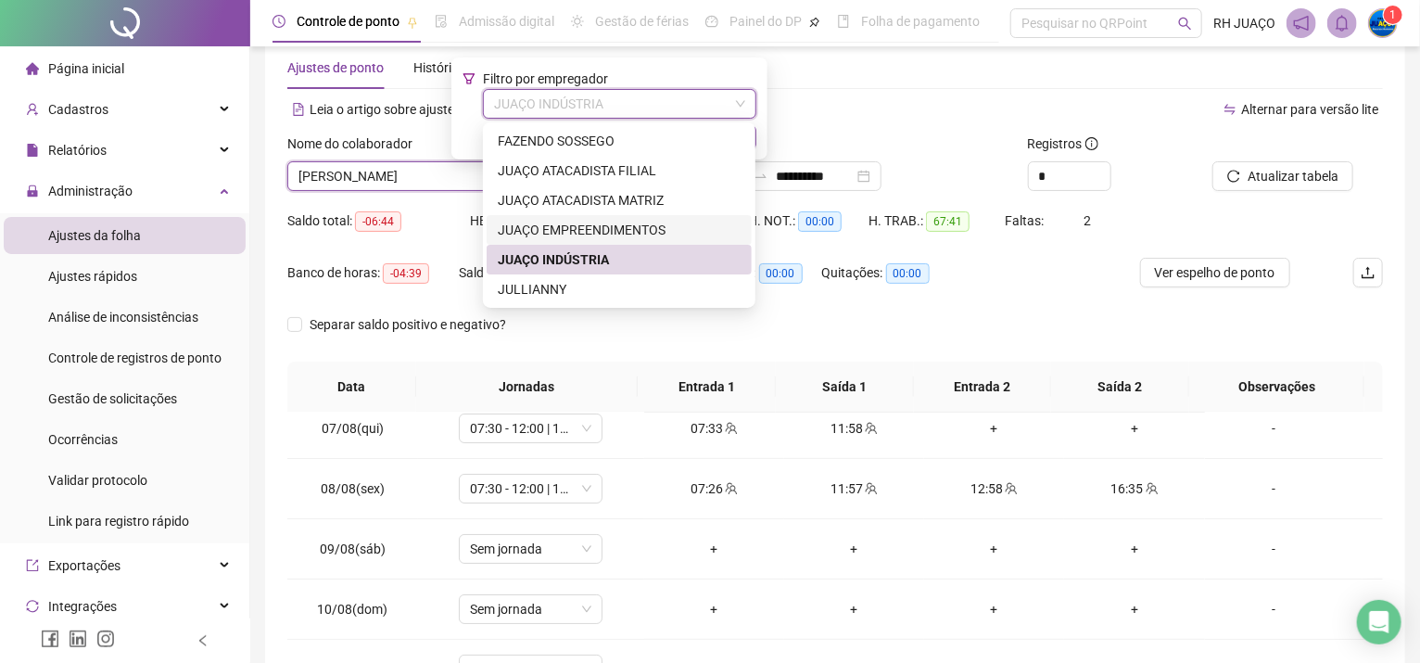
click at [622, 232] on div "JUAÇO EMPREENDIMENTOS" at bounding box center [619, 230] width 243 height 20
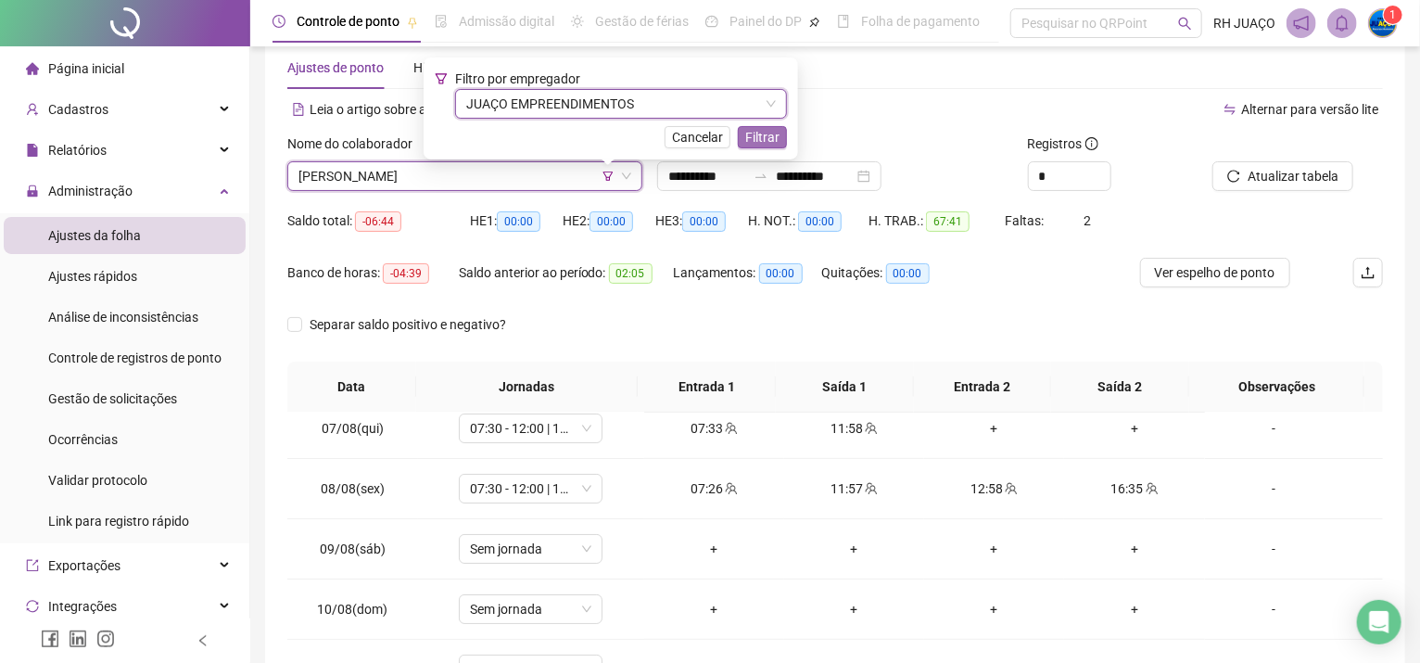
click at [740, 136] on button "Filtrar" at bounding box center [762, 137] width 49 height 22
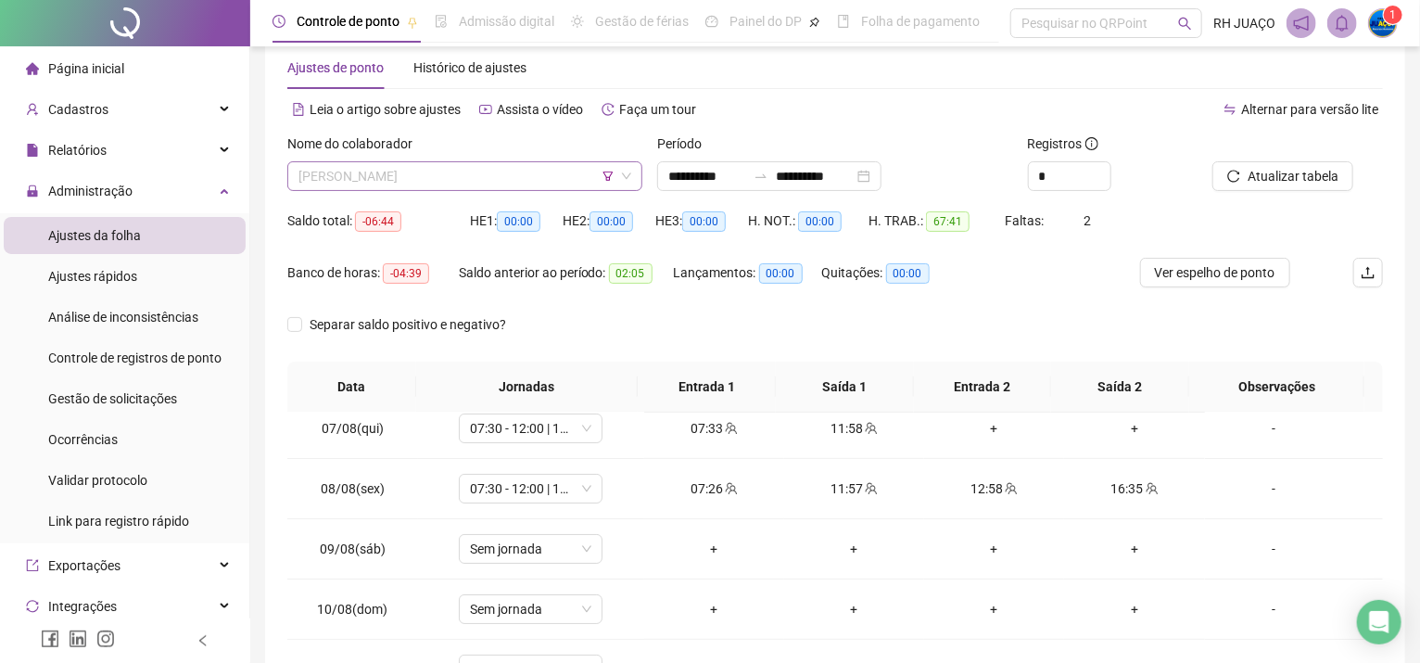
click at [377, 189] on span "[PERSON_NAME]" at bounding box center [464, 176] width 333 height 28
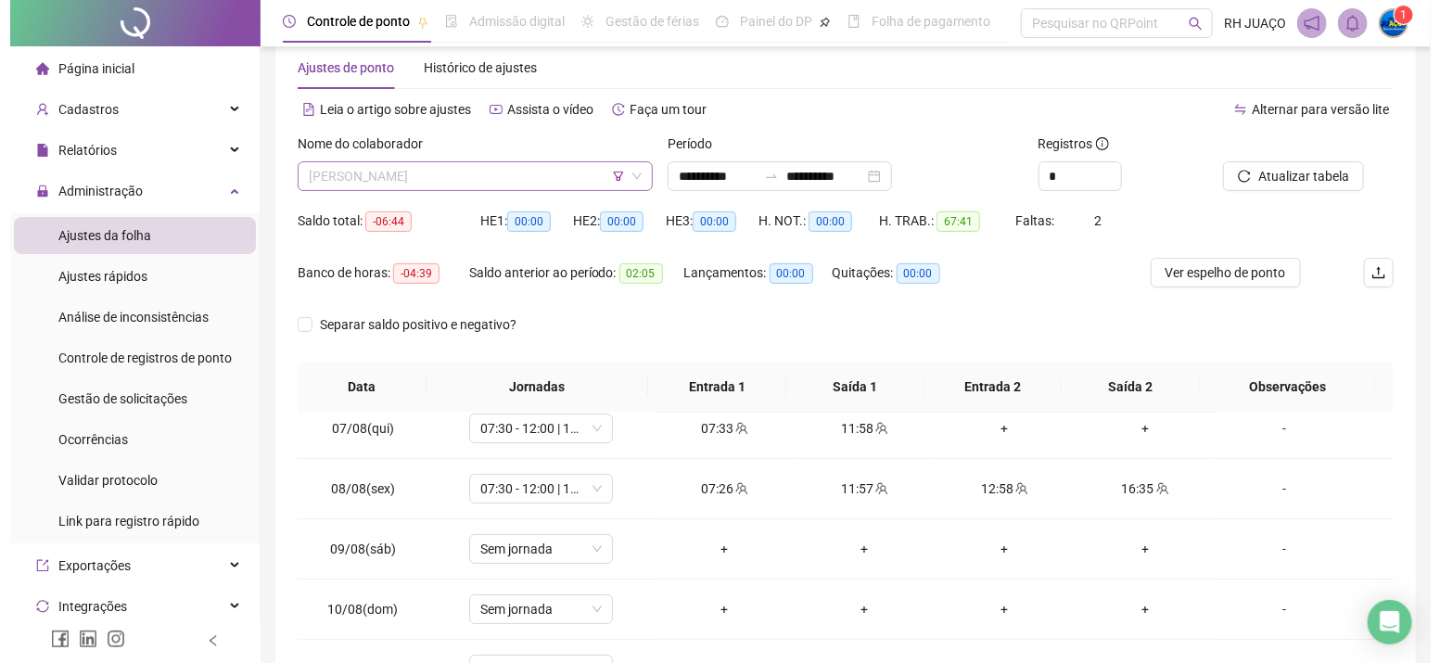
scroll to position [0, 0]
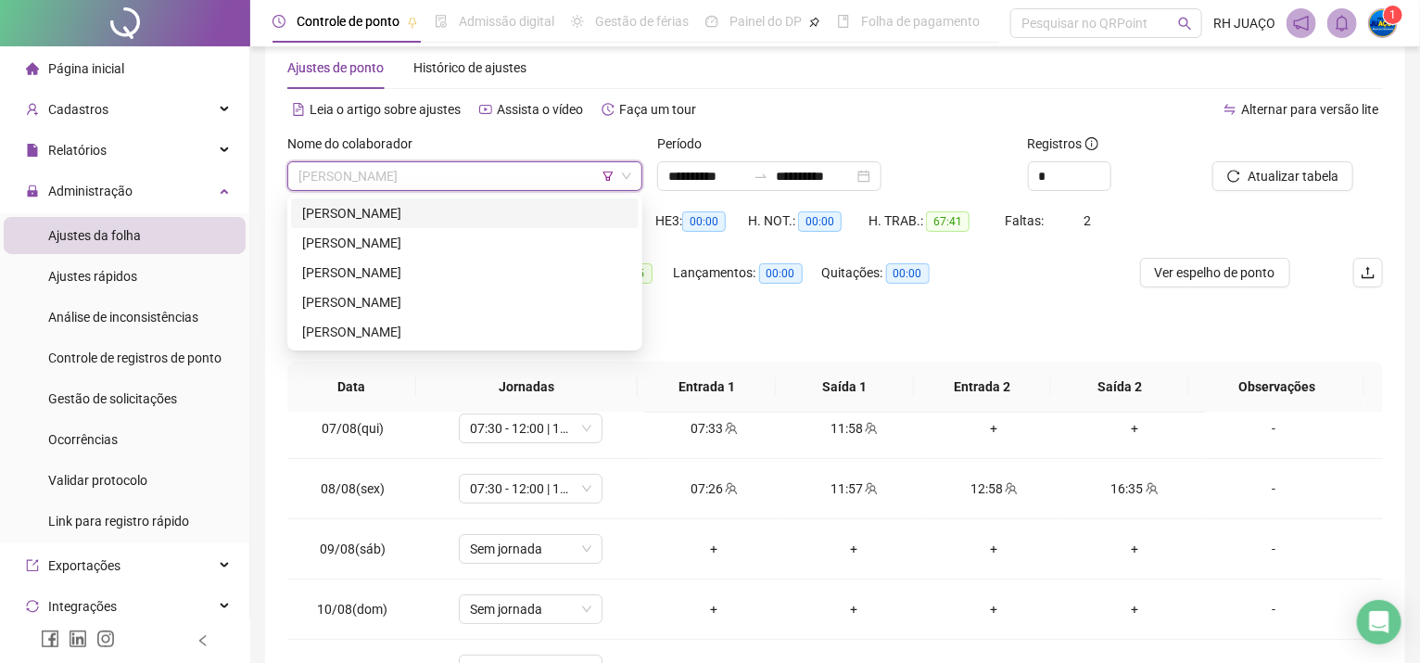
click at [603, 176] on icon "filter" at bounding box center [608, 176] width 11 height 11
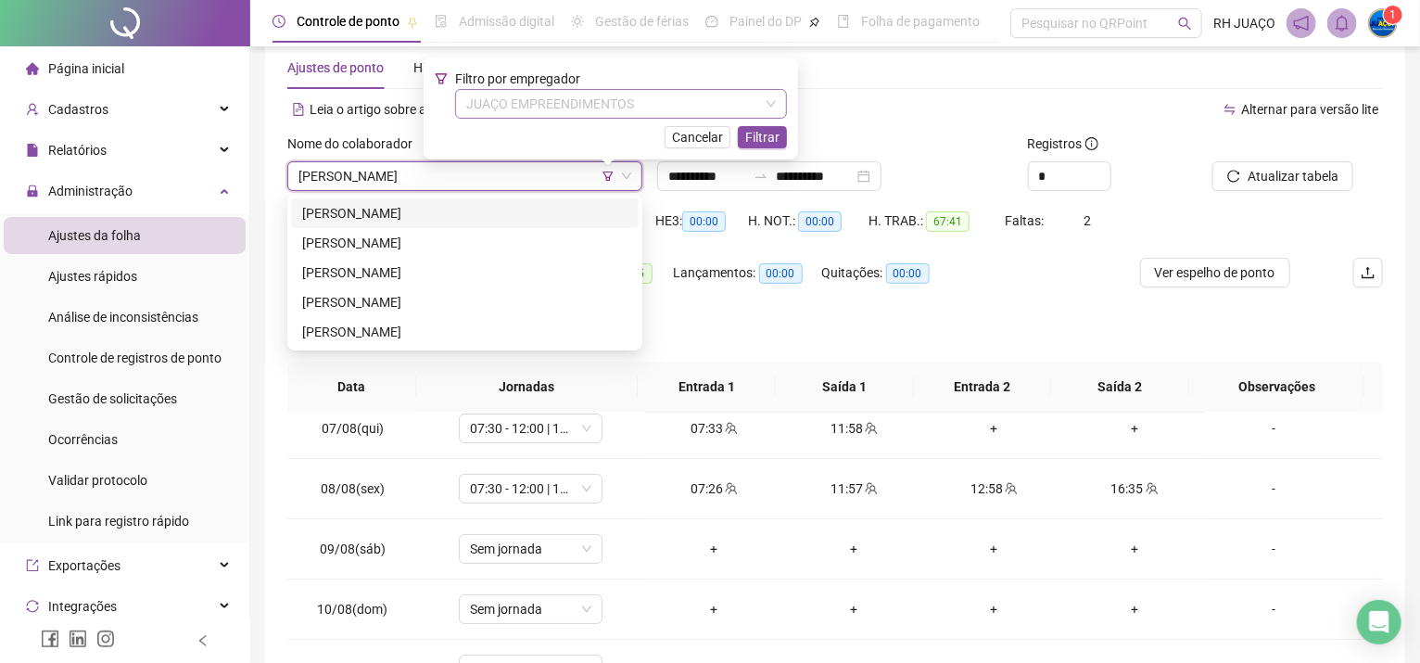
click at [650, 105] on span "JUAÇO EMPREENDIMENTOS" at bounding box center [621, 104] width 310 height 28
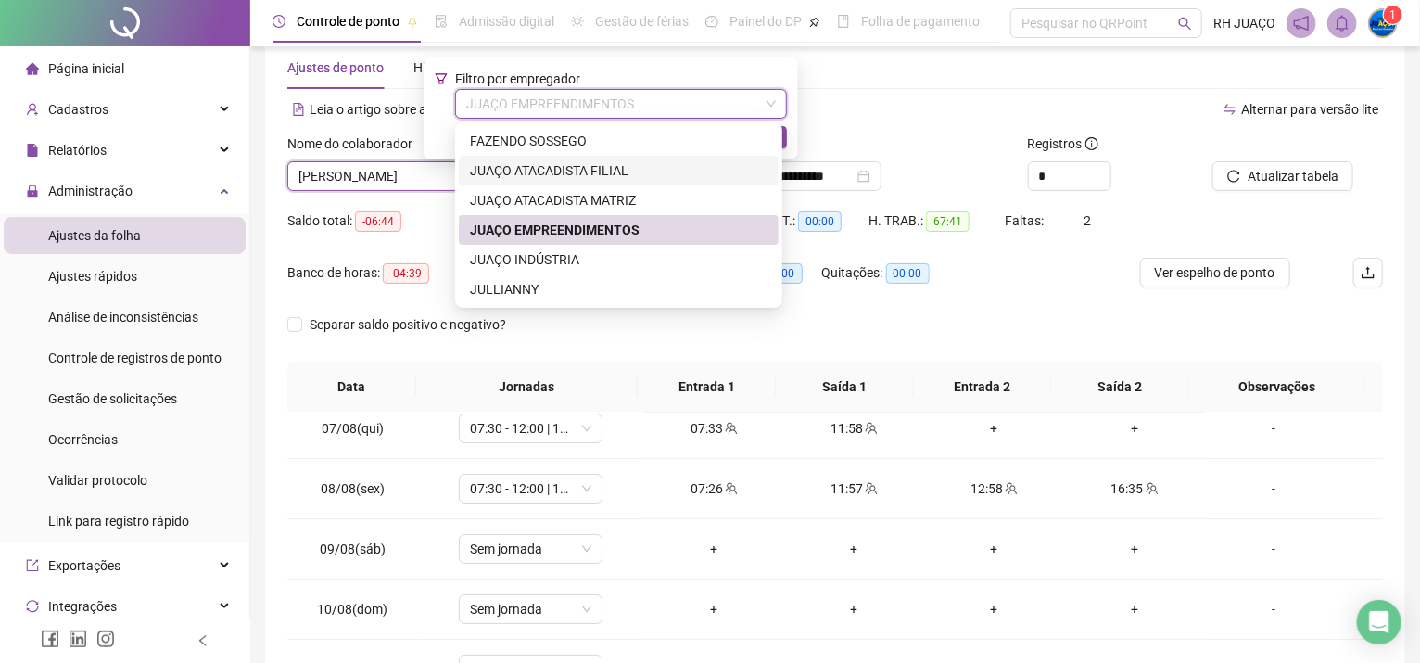
click at [596, 164] on div "JUAÇO ATACADISTA FILIAL" at bounding box center [619, 170] width 298 height 20
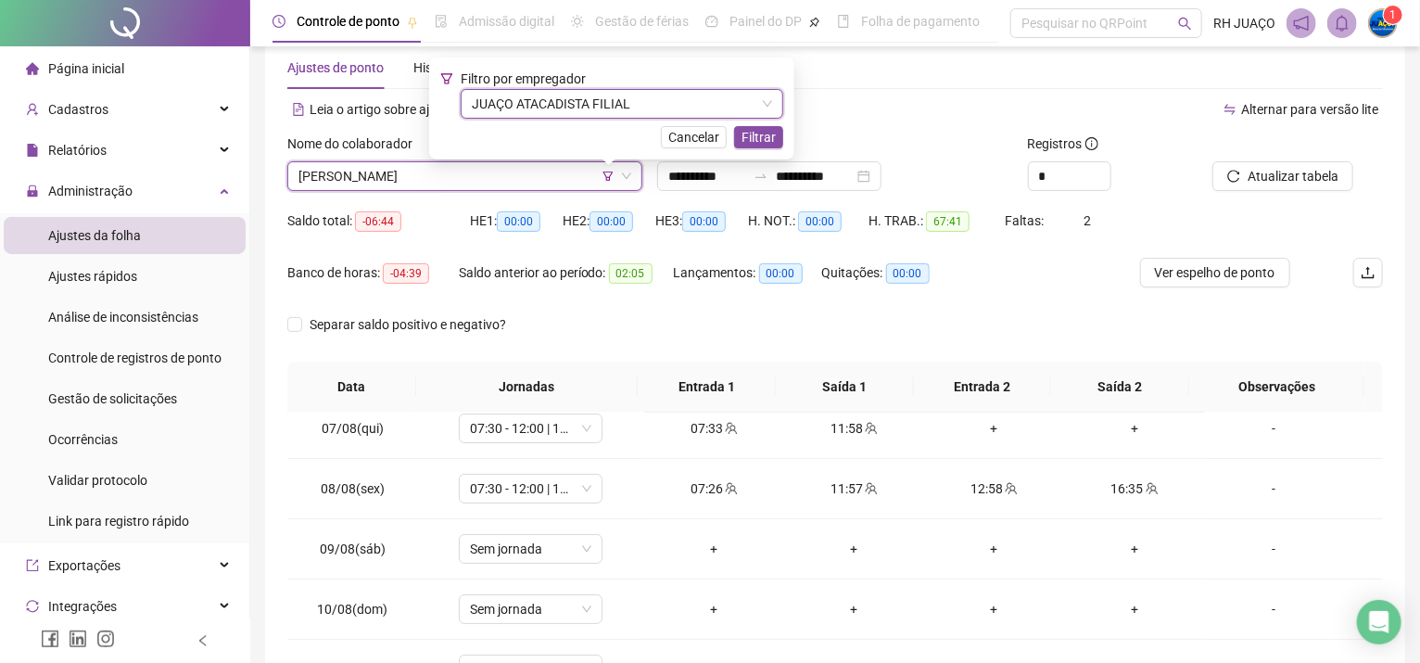
click at [751, 121] on div "Filtro por empregador JUAÇO ATACADISTA FILIAL JUAÇO ATACADISTA FILIAL Cancelar …" at bounding box center [611, 109] width 343 height 80
click at [768, 138] on span "Filtrar" at bounding box center [759, 137] width 34 height 20
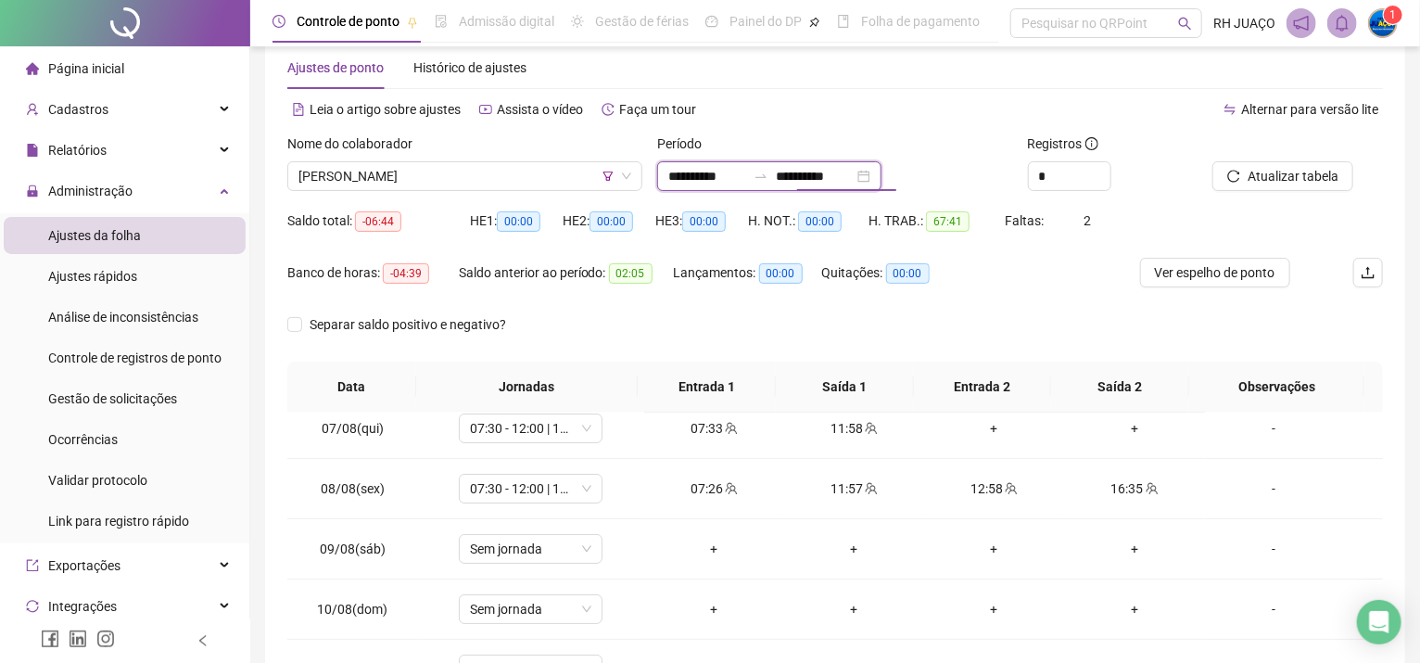
click at [818, 184] on input "**********" at bounding box center [815, 176] width 78 height 20
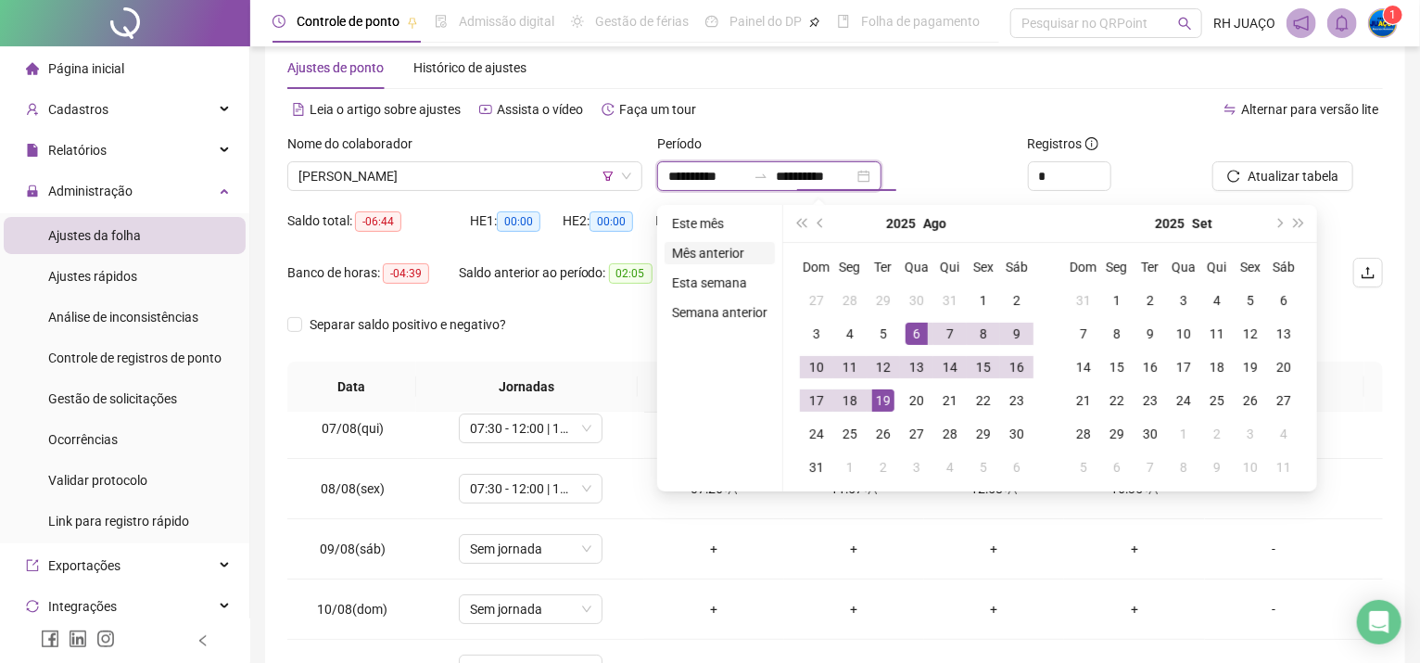
type input "**********"
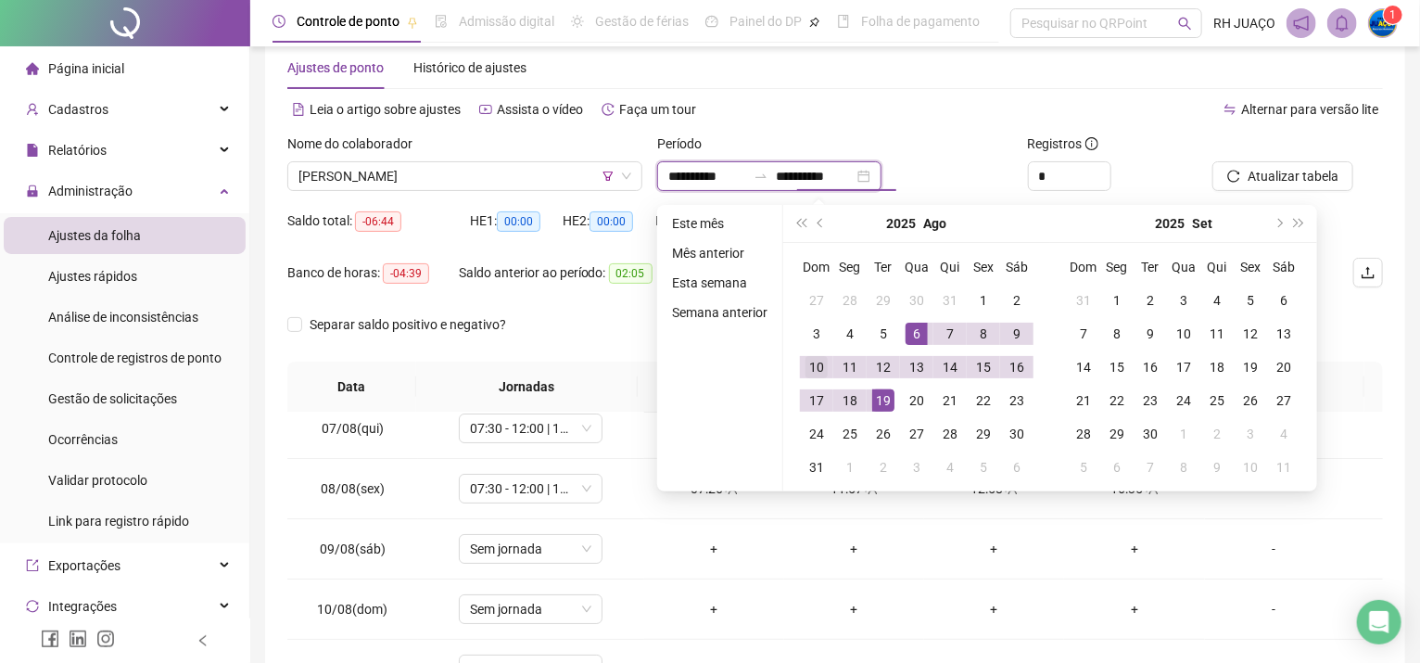
type input "**********"
click at [839, 389] on div "18" at bounding box center [850, 400] width 22 height 22
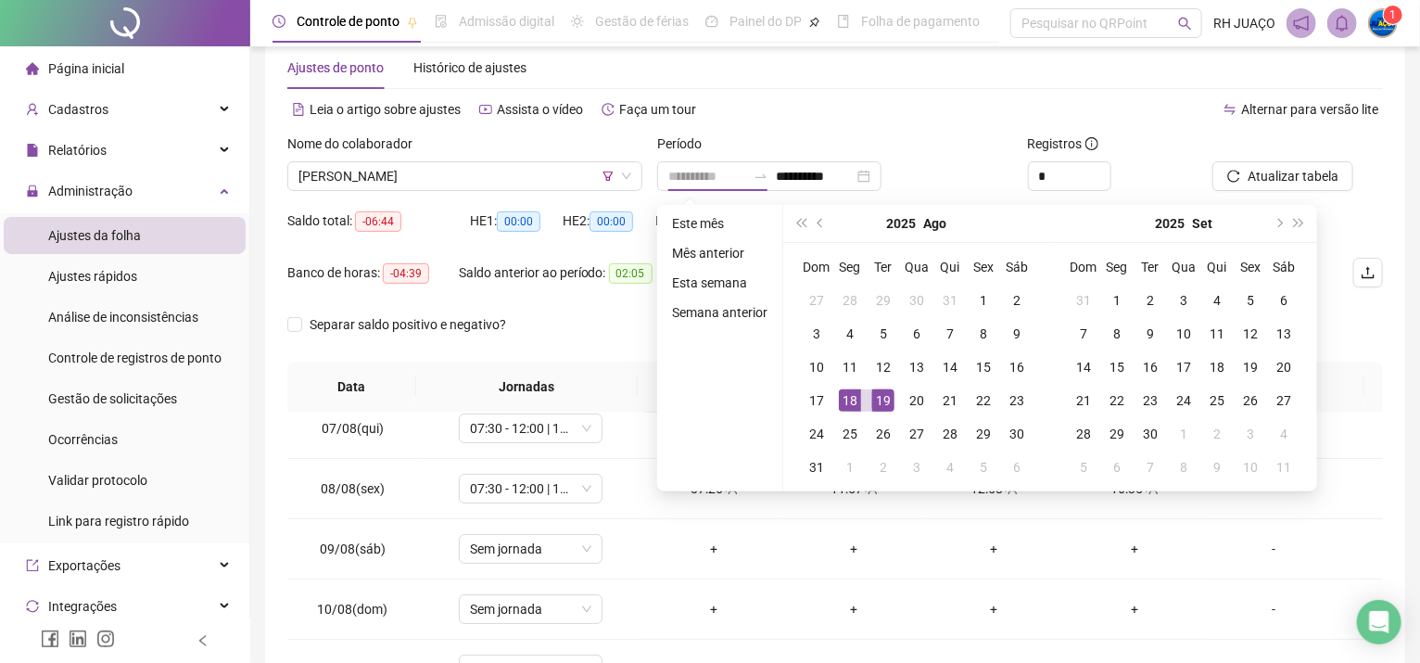
click at [875, 399] on div "19" at bounding box center [883, 400] width 22 height 22
type input "**********"
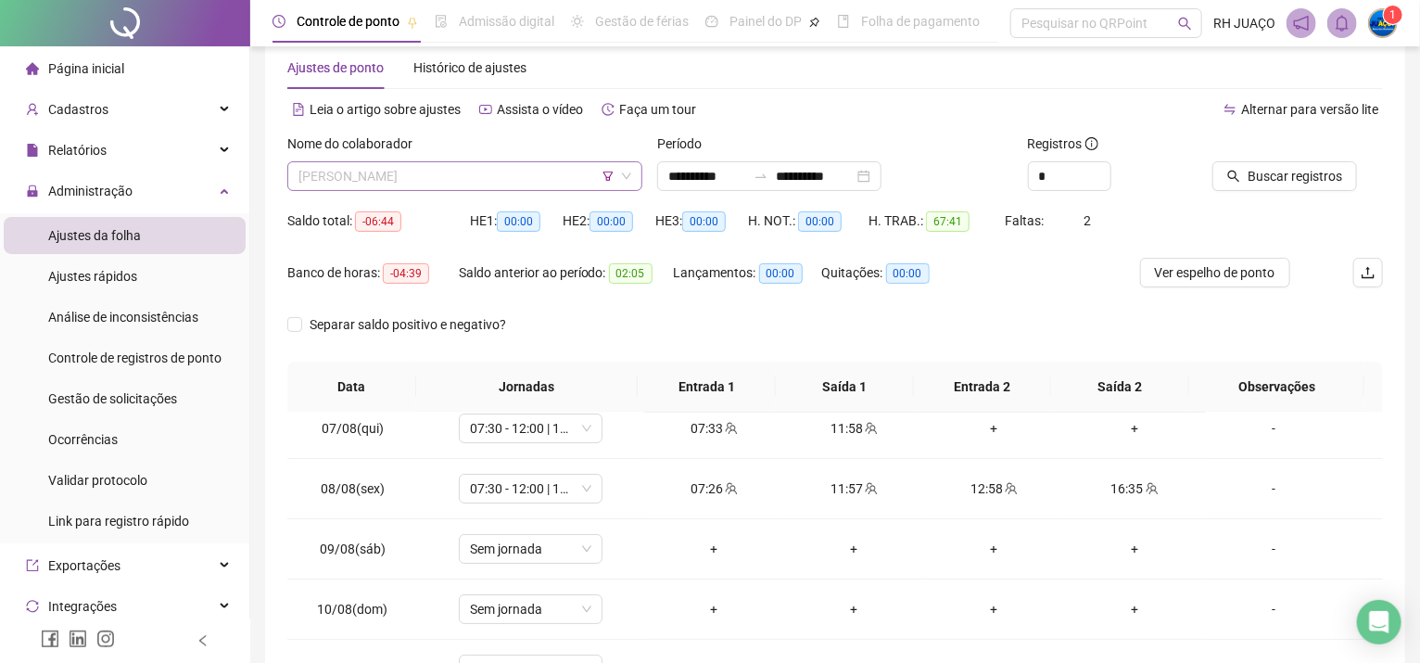
click at [524, 167] on span "[PERSON_NAME]" at bounding box center [464, 176] width 333 height 28
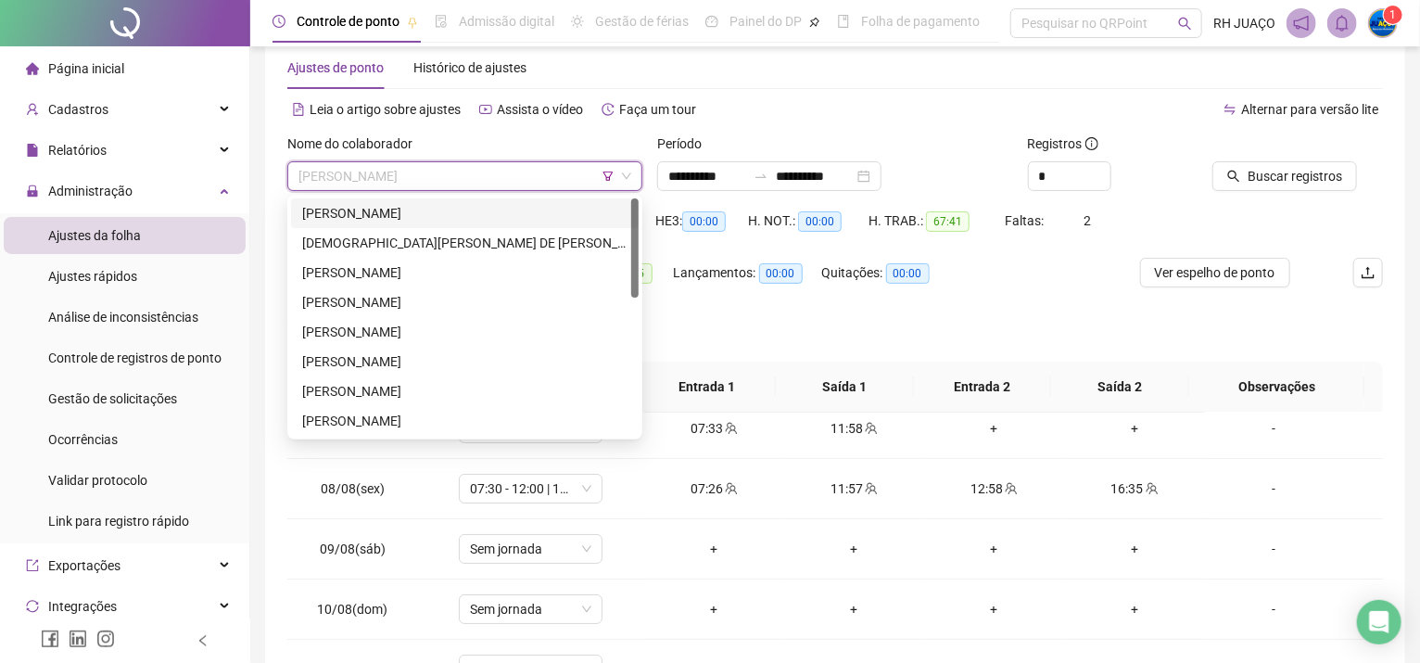
click at [507, 209] on div "[PERSON_NAME]" at bounding box center [464, 213] width 325 height 20
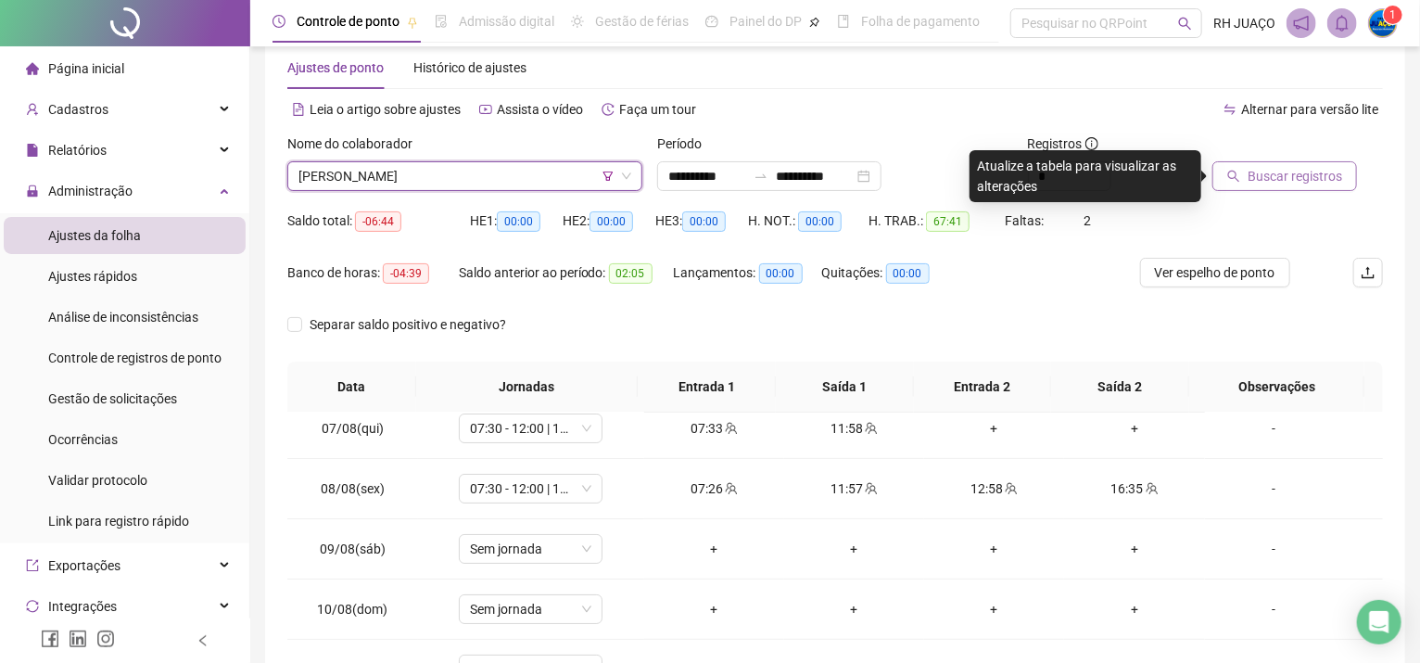
click at [1289, 179] on span "Buscar registros" at bounding box center [1295, 176] width 95 height 20
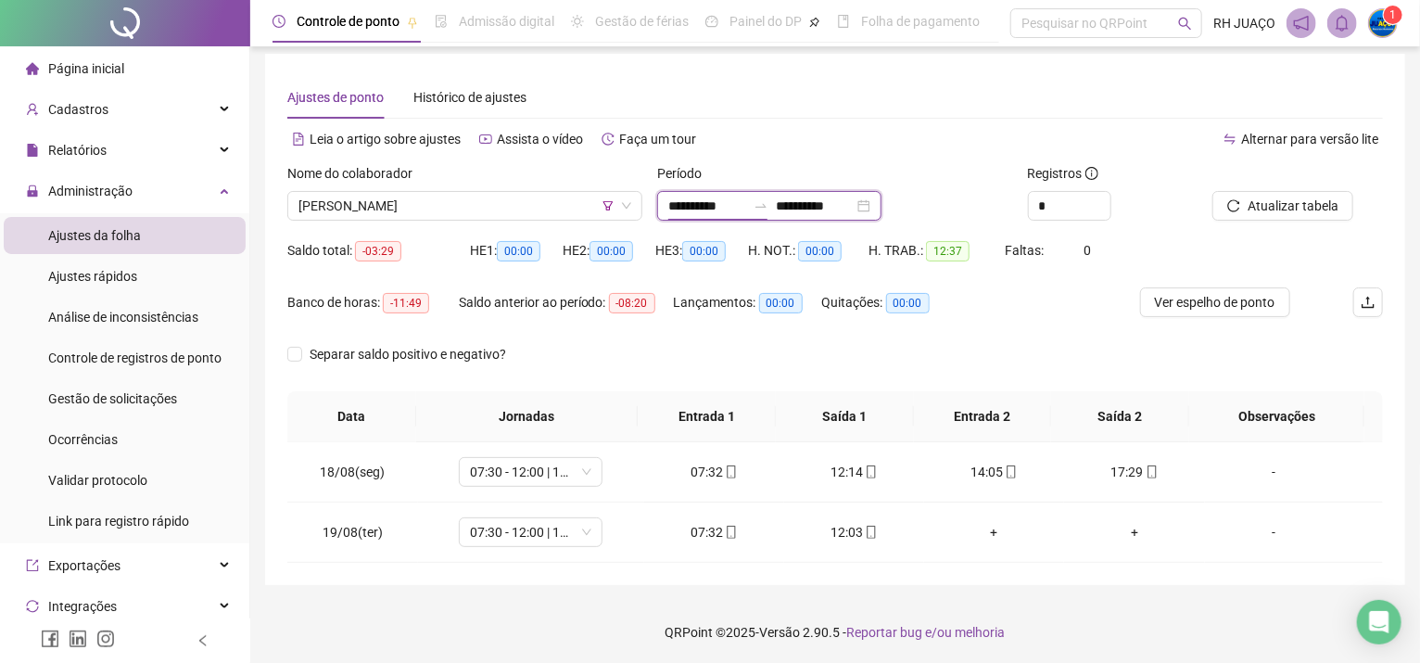
click at [739, 209] on input "**********" at bounding box center [707, 206] width 78 height 20
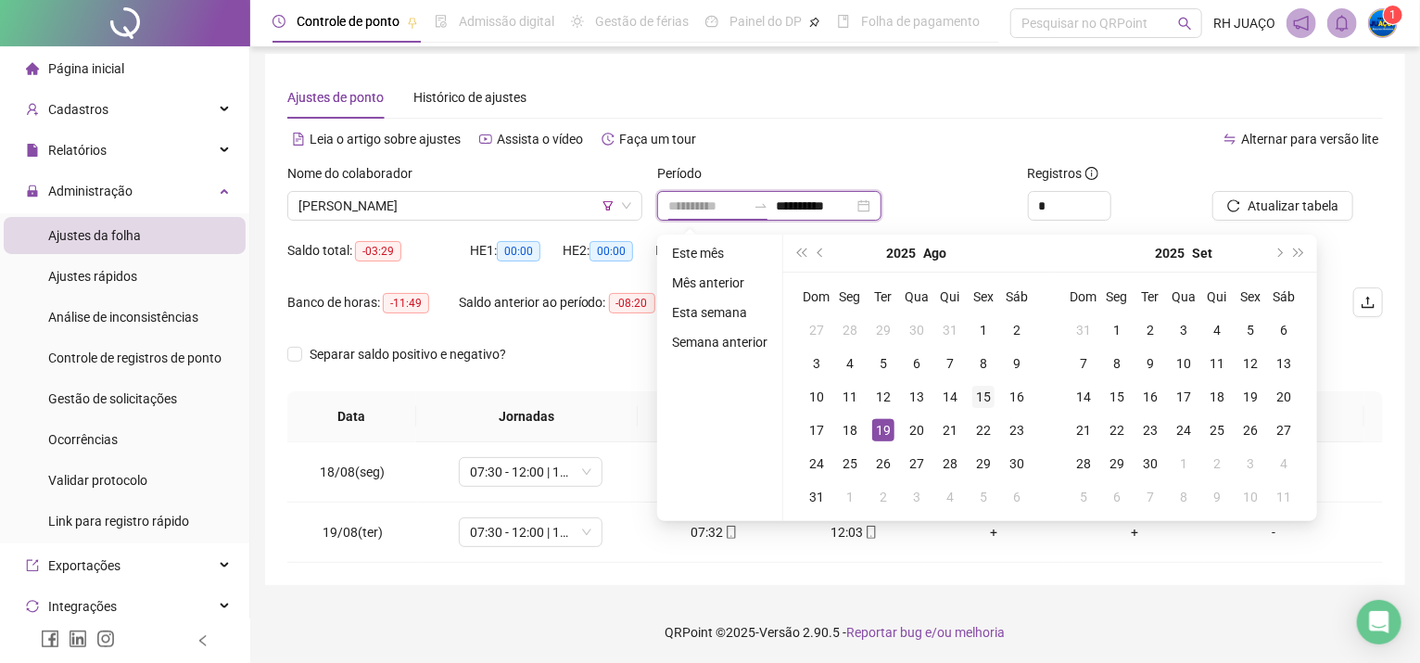
type input "**********"
click at [984, 382] on td "15" at bounding box center [983, 396] width 33 height 33
type input "**********"
click at [873, 433] on div "19" at bounding box center [883, 430] width 22 height 22
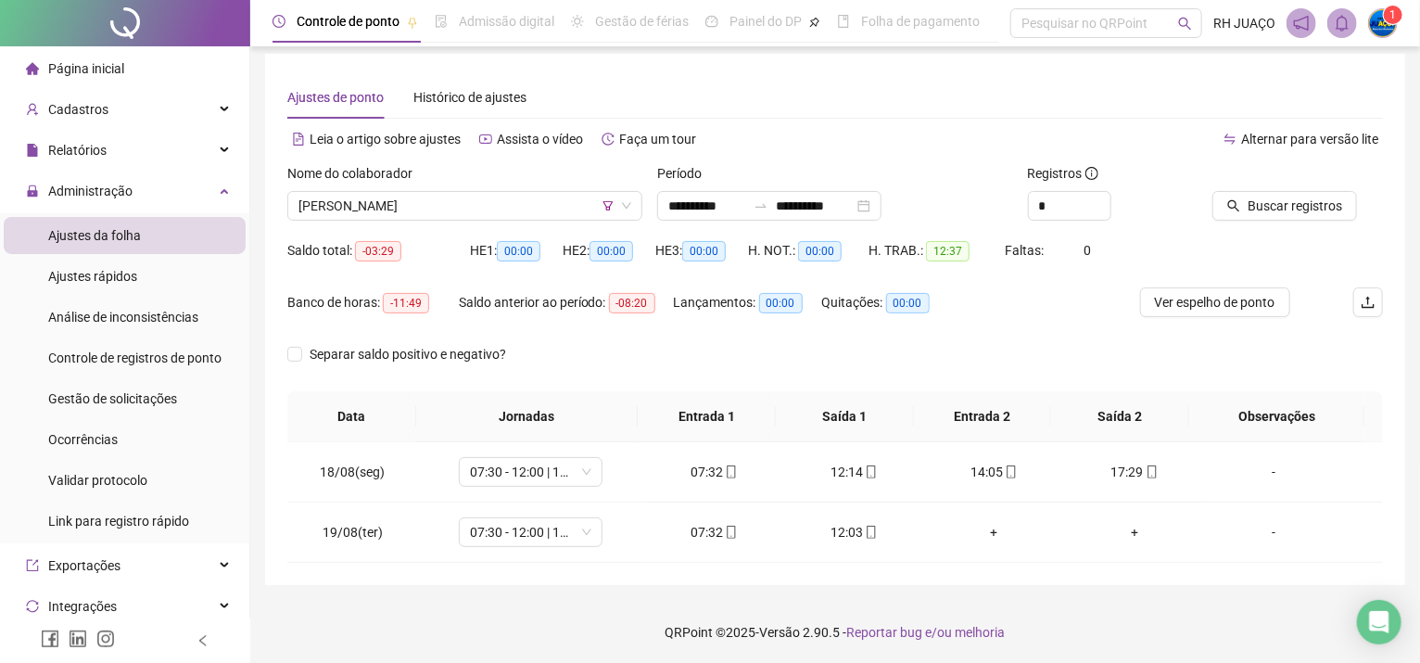
click at [1203, 201] on div "Registros *" at bounding box center [1113, 199] width 185 height 72
click at [1218, 209] on button "Buscar registros" at bounding box center [1285, 206] width 145 height 30
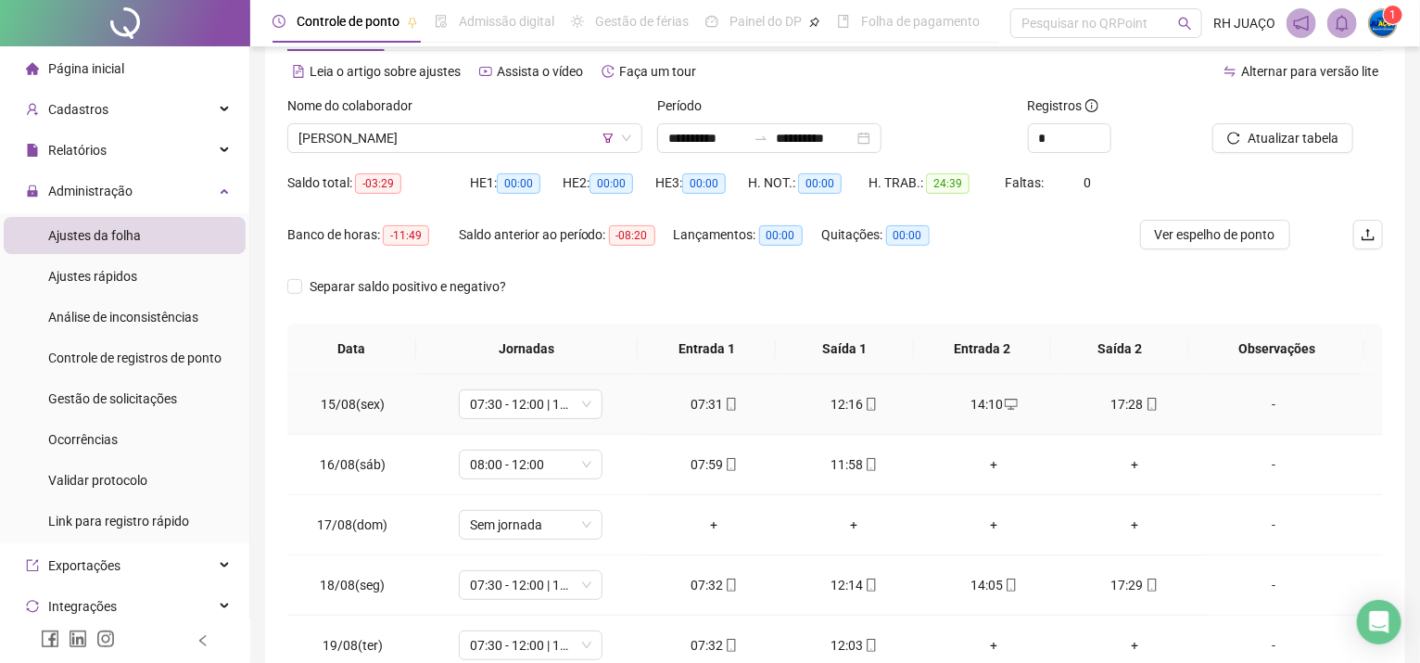
scroll to position [188, 0]
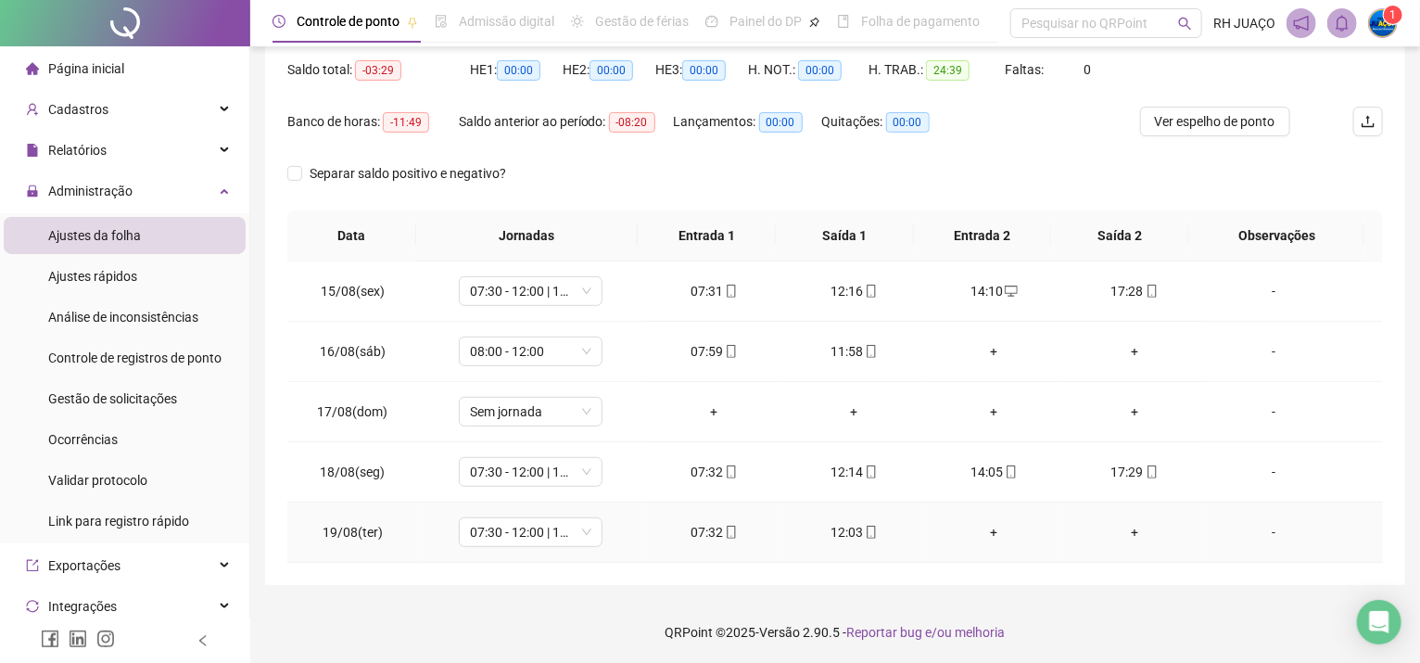
click at [981, 527] on div "+" at bounding box center [994, 532] width 110 height 20
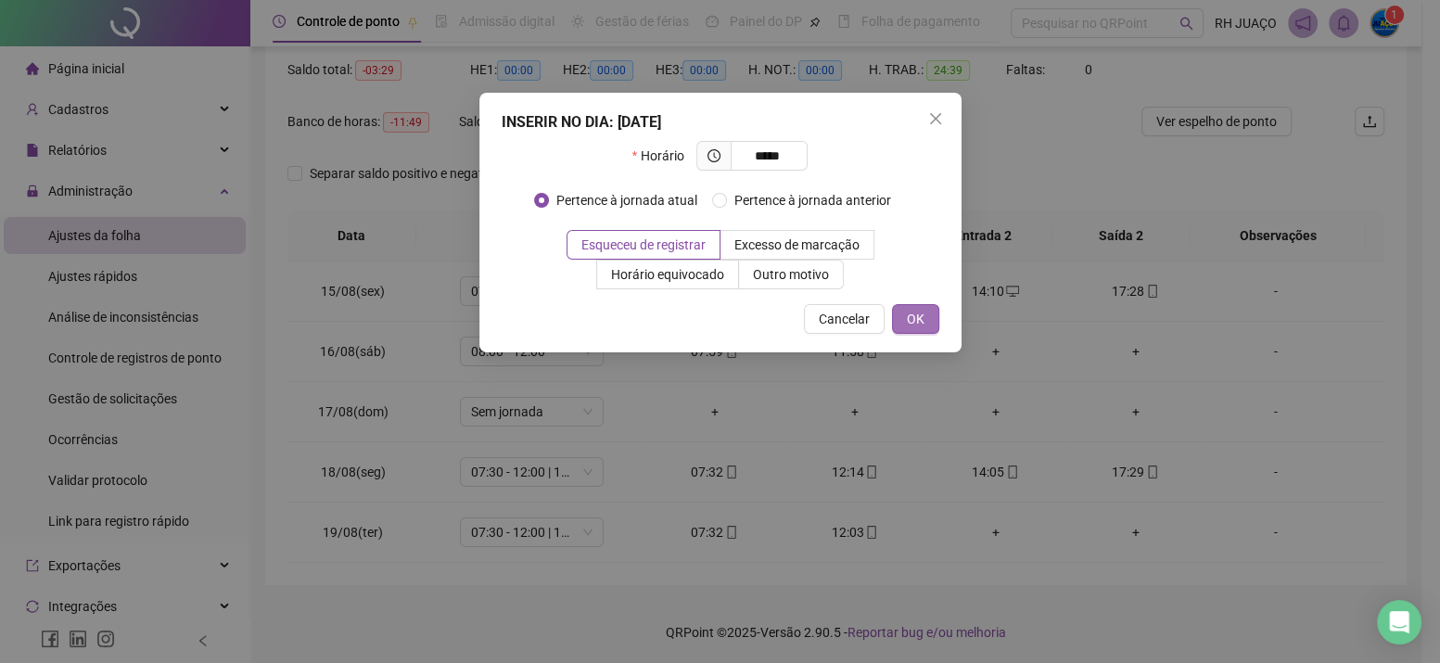
type input "*****"
click at [937, 314] on button "OK" at bounding box center [915, 319] width 47 height 30
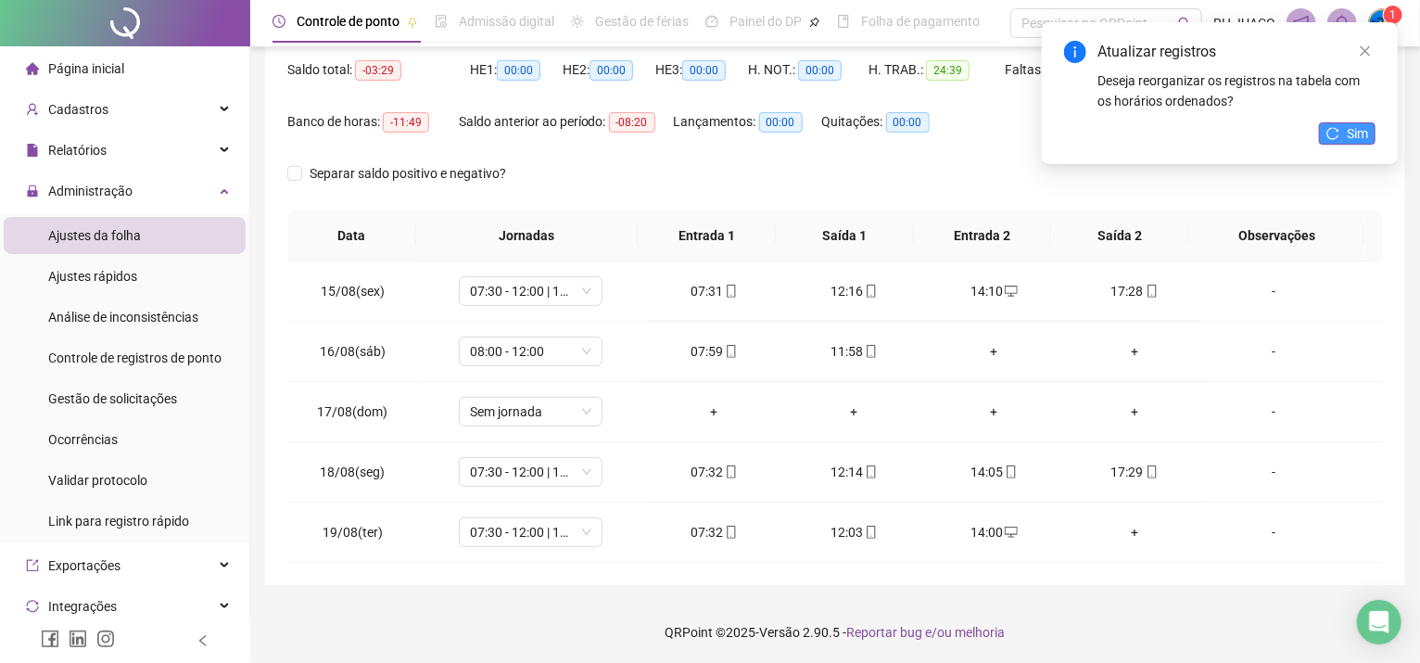
click at [1363, 136] on span "Sim" at bounding box center [1357, 133] width 21 height 20
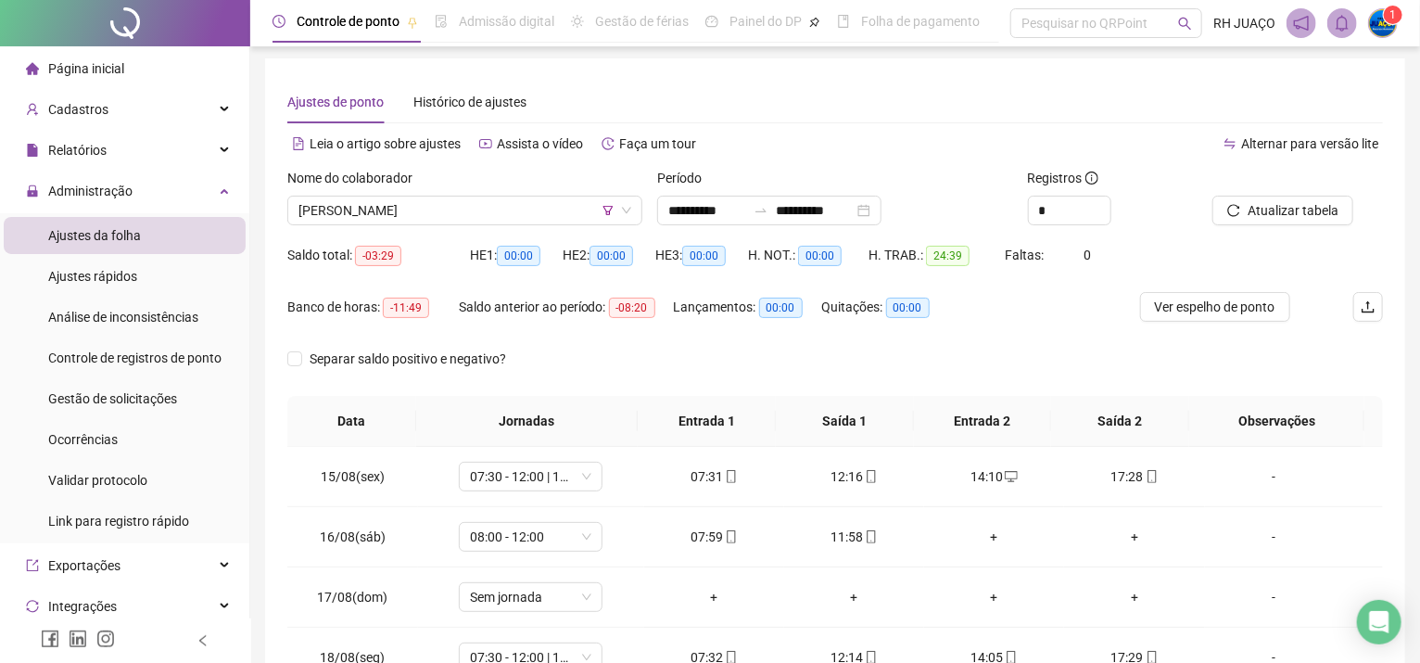
scroll to position [0, 0]
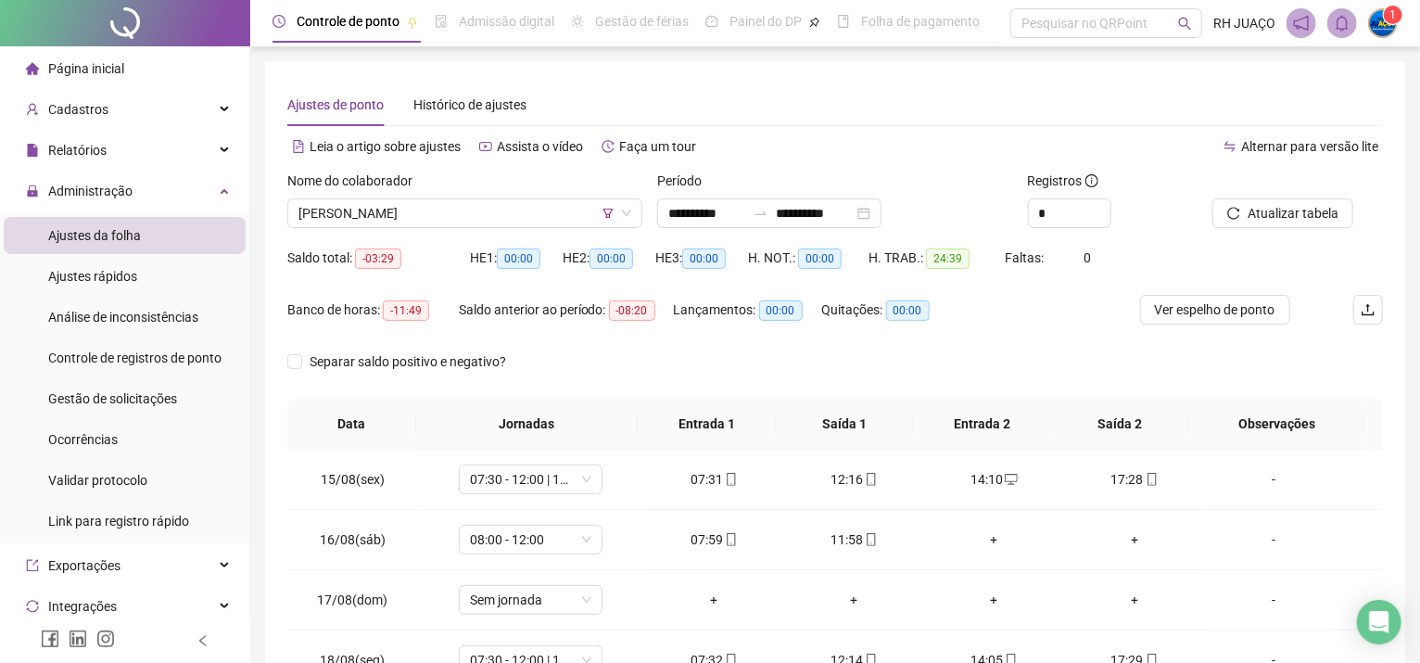
click at [398, 192] on div "Nome do colaborador" at bounding box center [464, 185] width 355 height 28
click at [401, 211] on span "[PERSON_NAME]" at bounding box center [464, 213] width 333 height 28
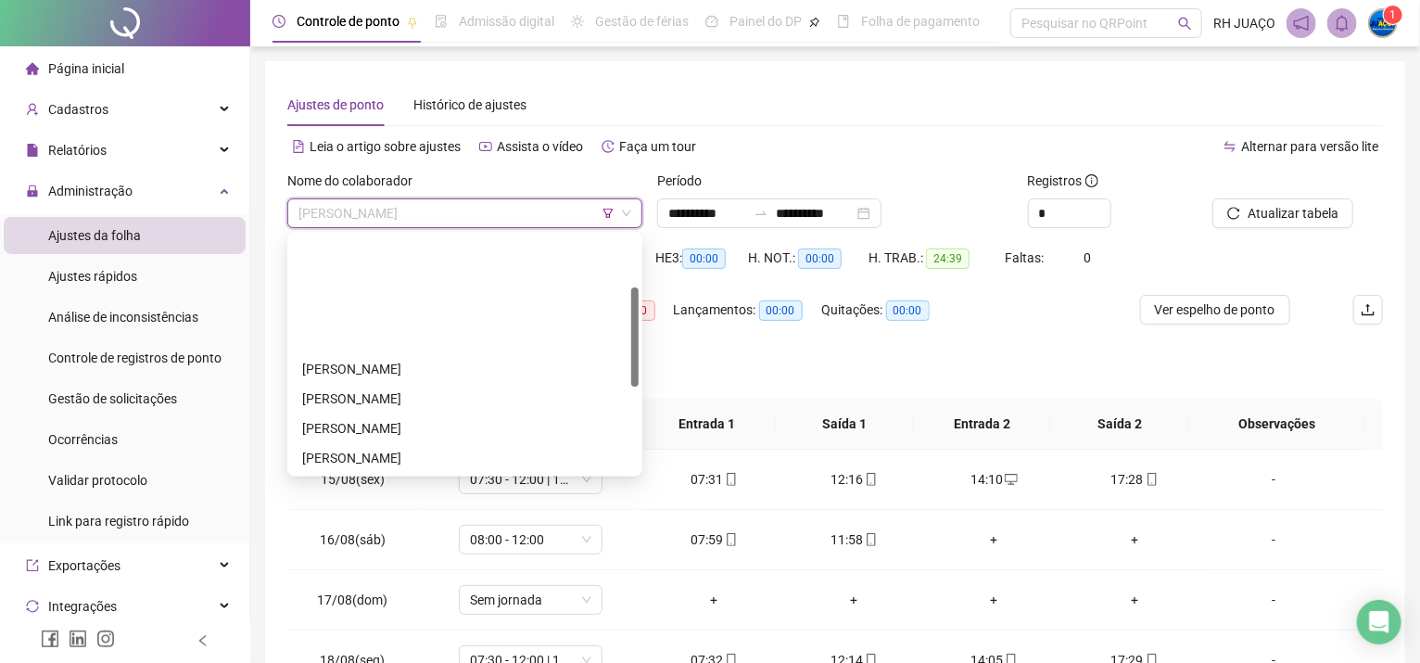
scroll to position [123, 0]
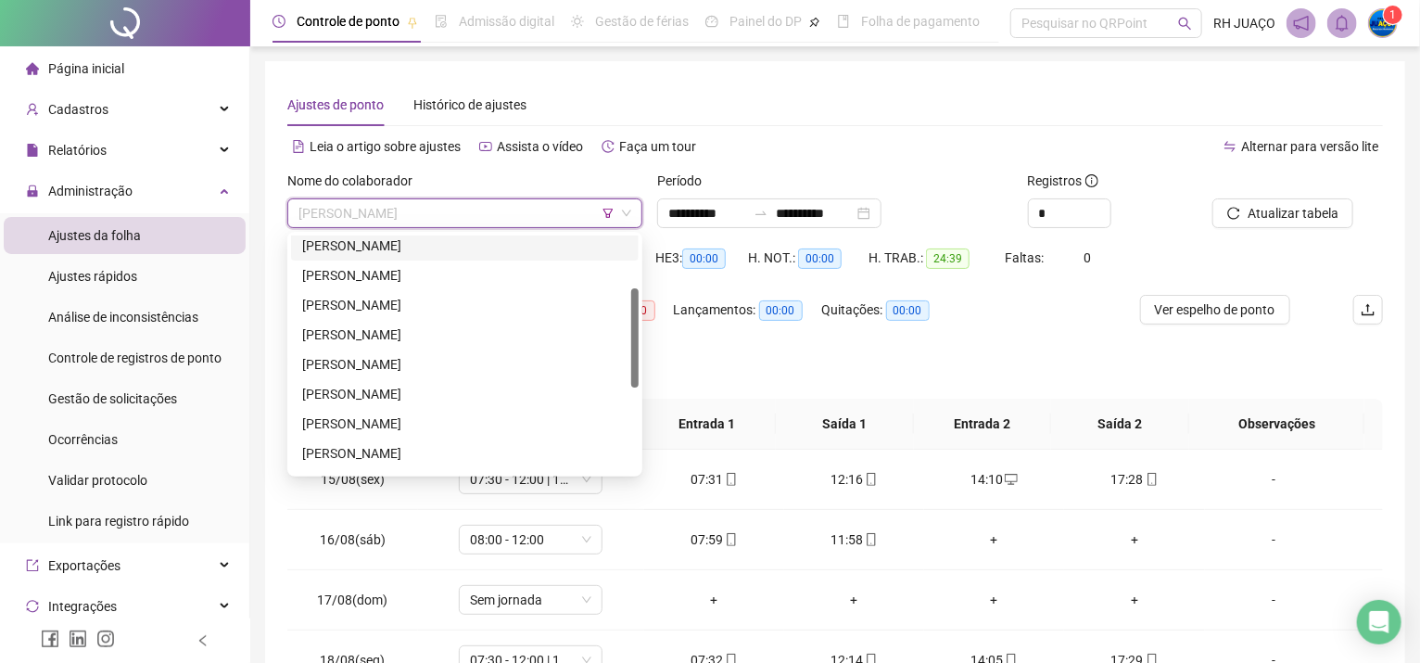
click at [593, 210] on span "[PERSON_NAME]" at bounding box center [464, 213] width 333 height 28
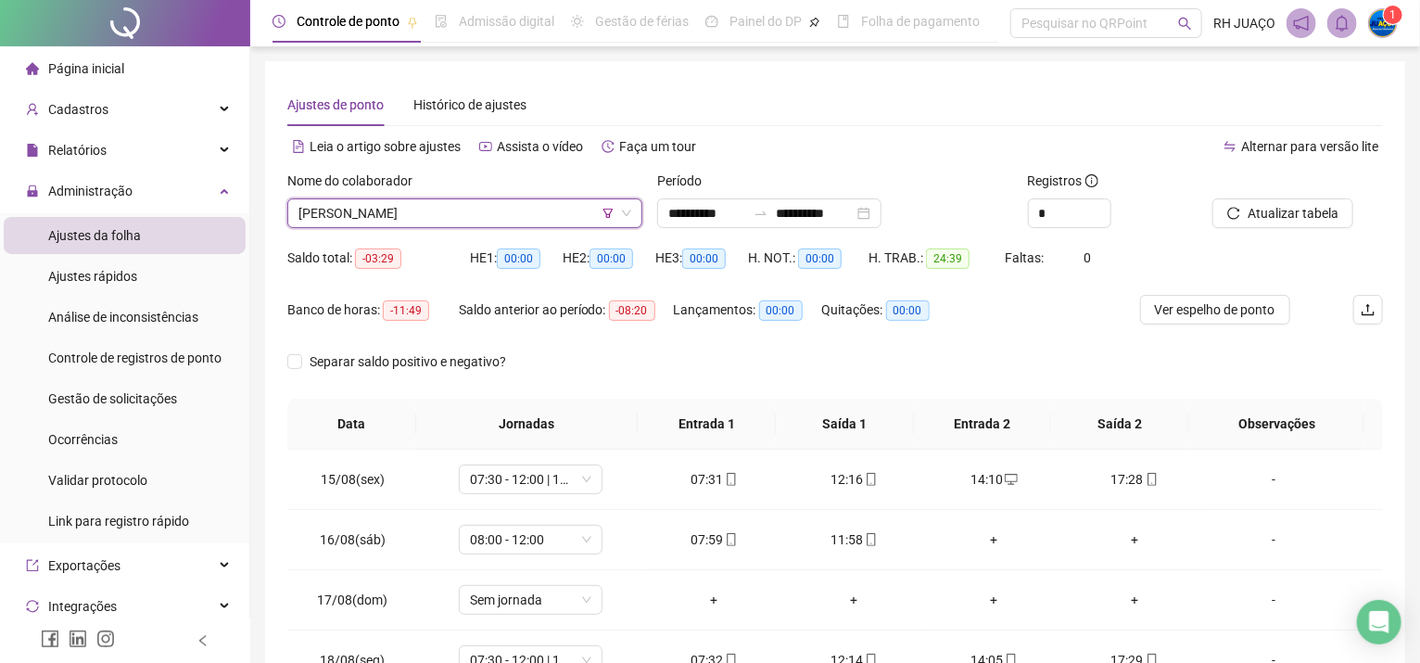
click at [603, 212] on icon "filter" at bounding box center [608, 213] width 11 height 11
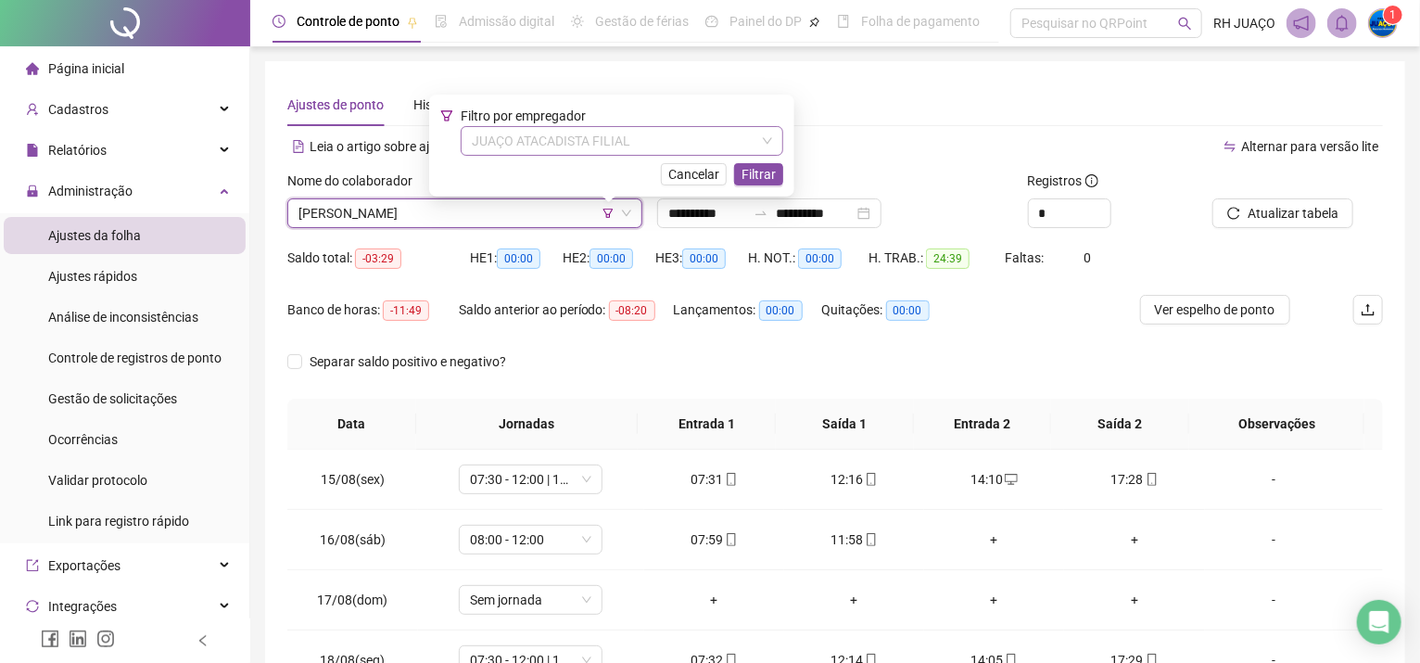
click at [601, 136] on span "JUAÇO ATACADISTA FILIAL" at bounding box center [622, 141] width 300 height 28
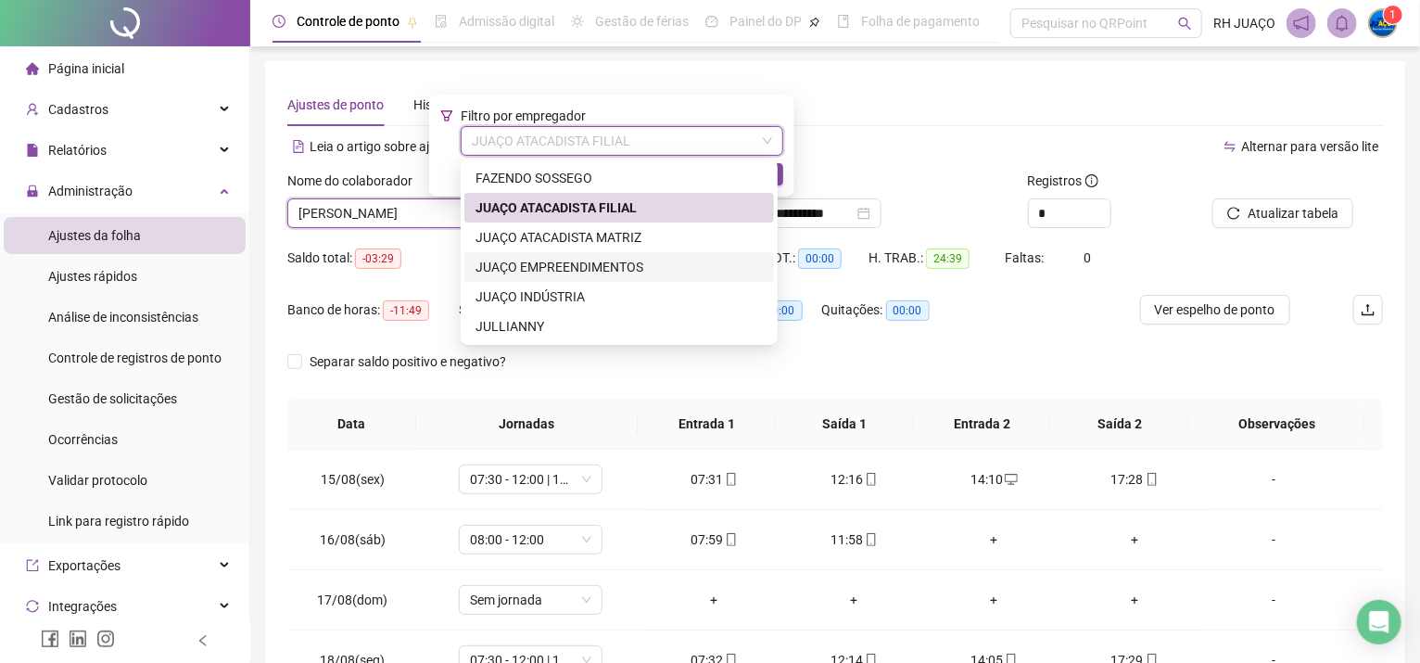
click at [632, 258] on div "JUAÇO EMPREENDIMENTOS" at bounding box center [619, 267] width 287 height 20
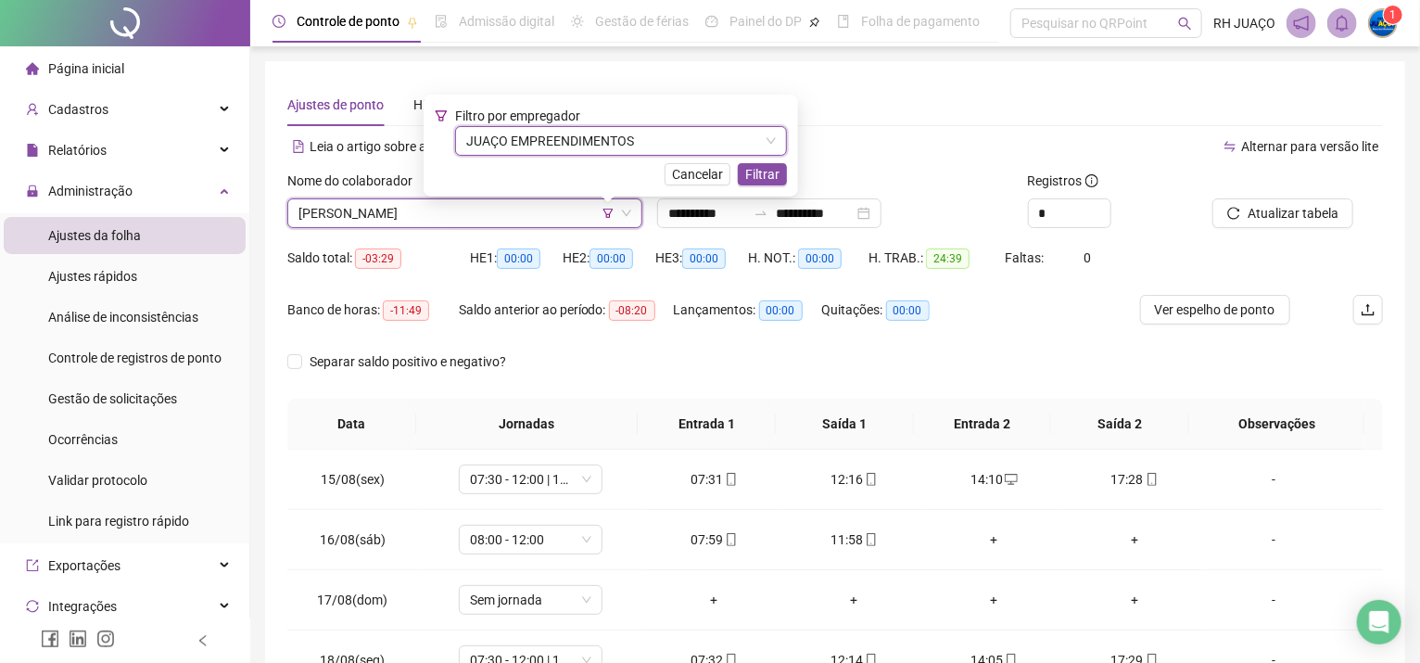
click at [769, 171] on span "Filtrar" at bounding box center [762, 174] width 34 height 20
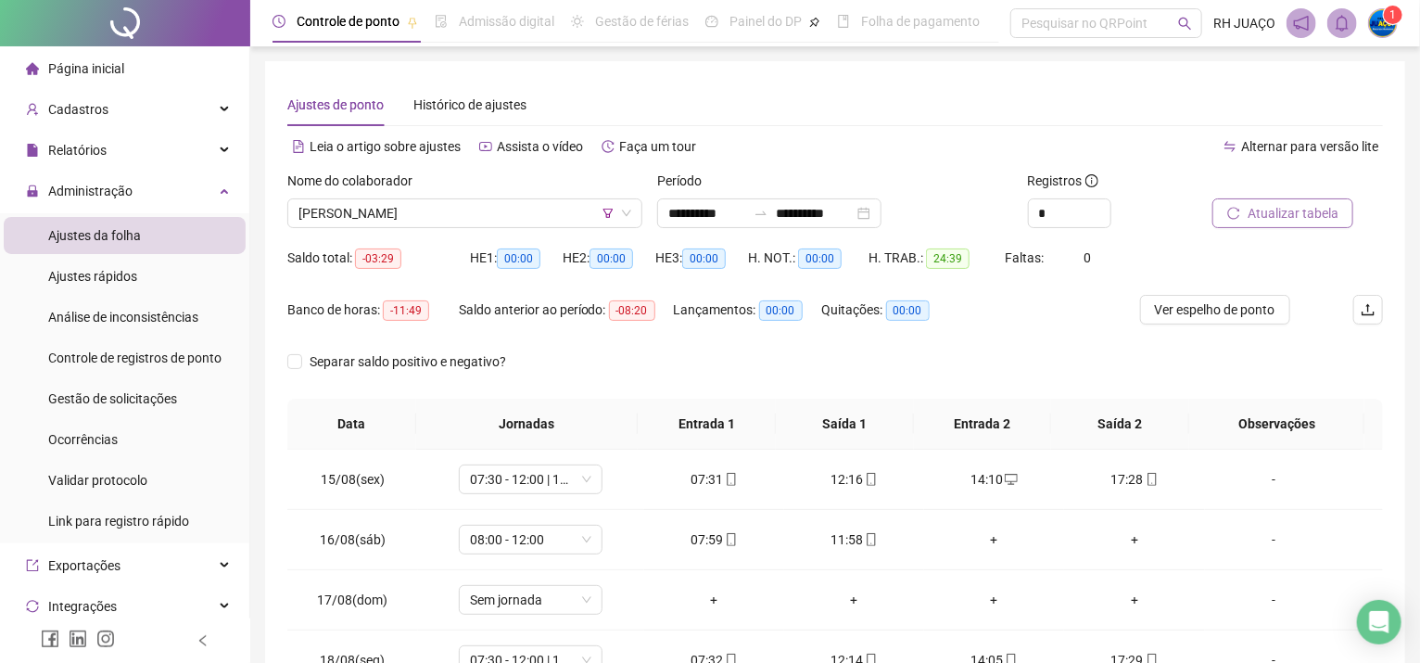
click at [1268, 209] on span "Atualizar tabela" at bounding box center [1293, 213] width 91 height 20
click at [515, 201] on span "[PERSON_NAME]" at bounding box center [464, 213] width 333 height 28
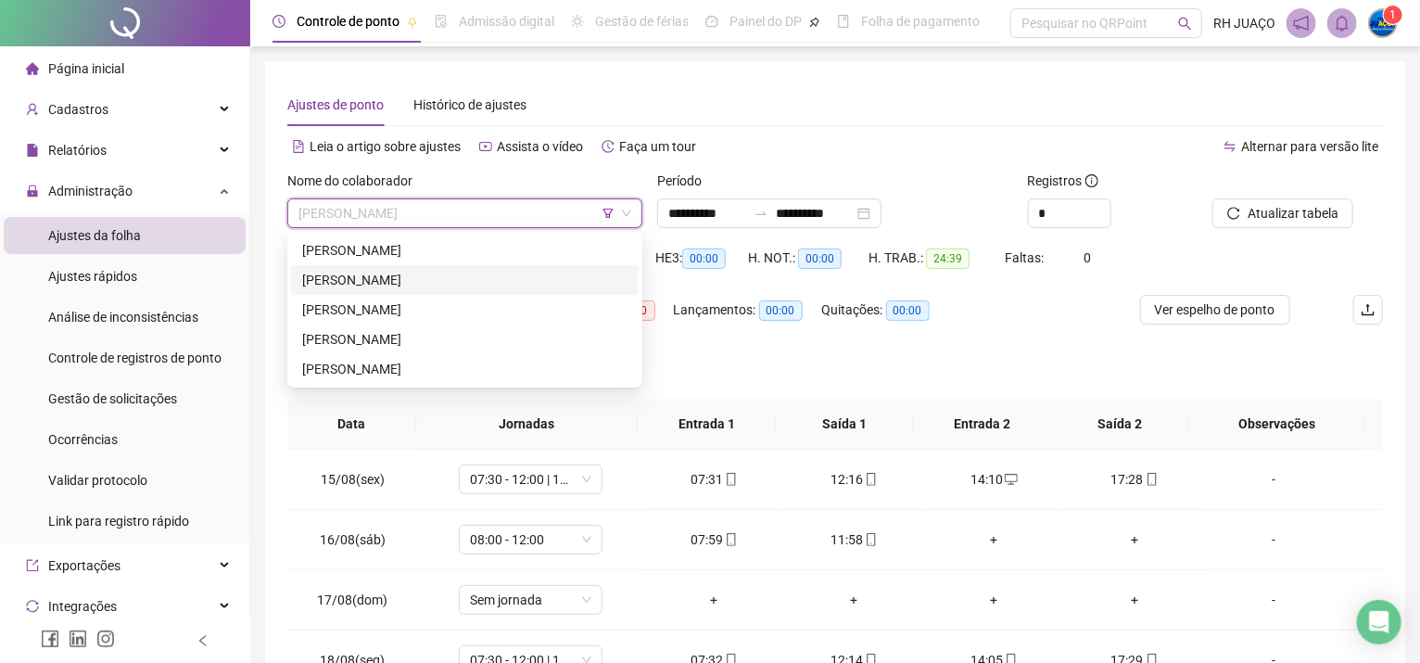
click at [490, 279] on div "[PERSON_NAME]" at bounding box center [464, 280] width 325 height 20
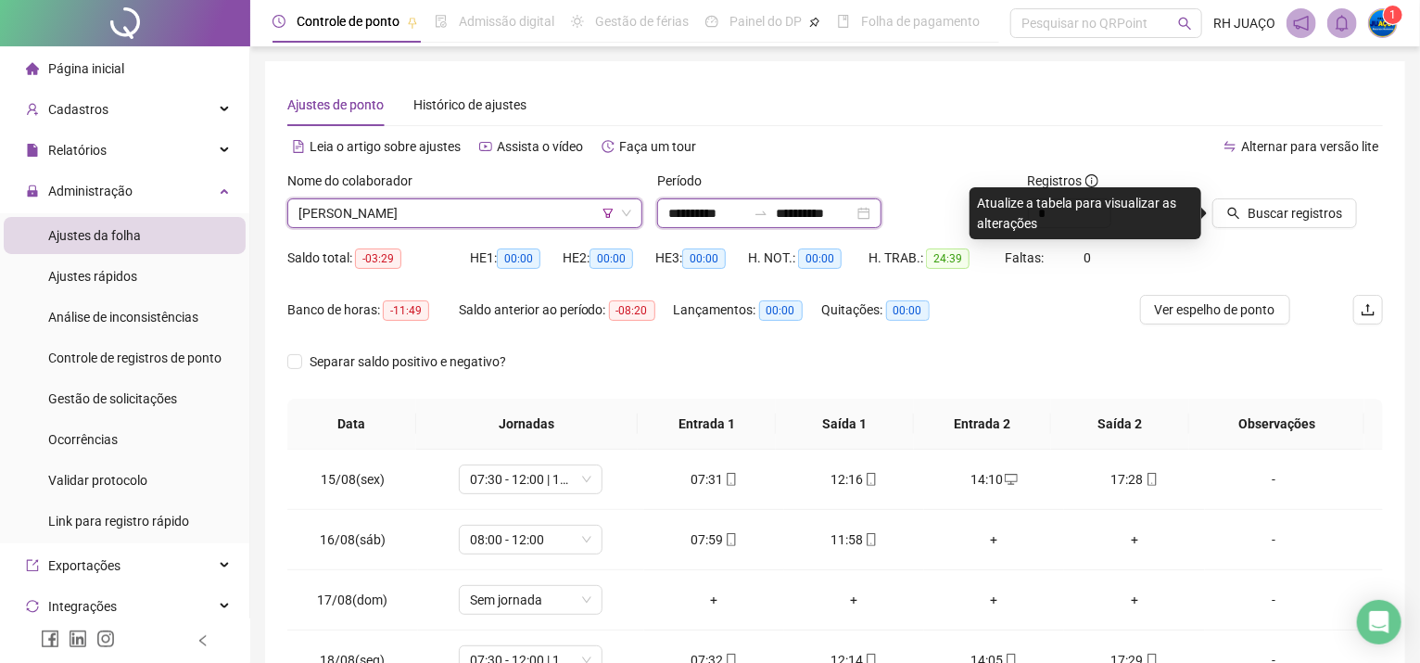
click at [695, 209] on input "**********" at bounding box center [707, 213] width 78 height 20
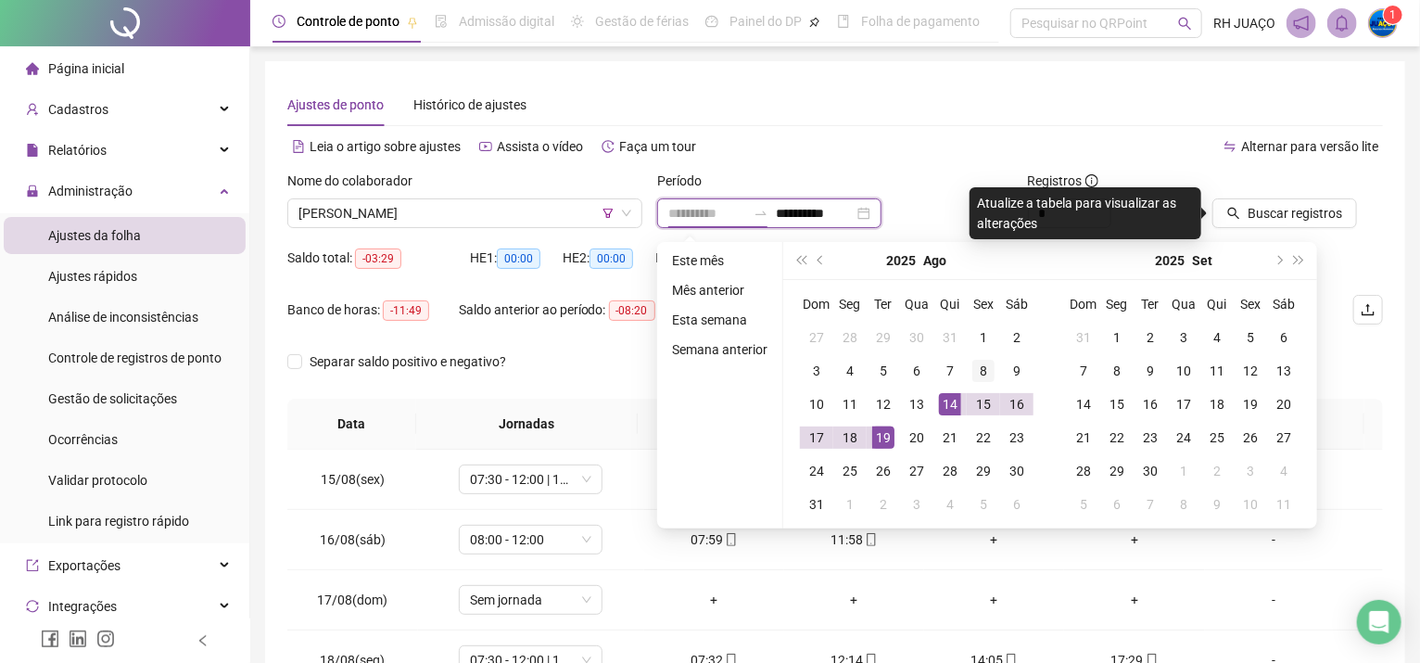
type input "**********"
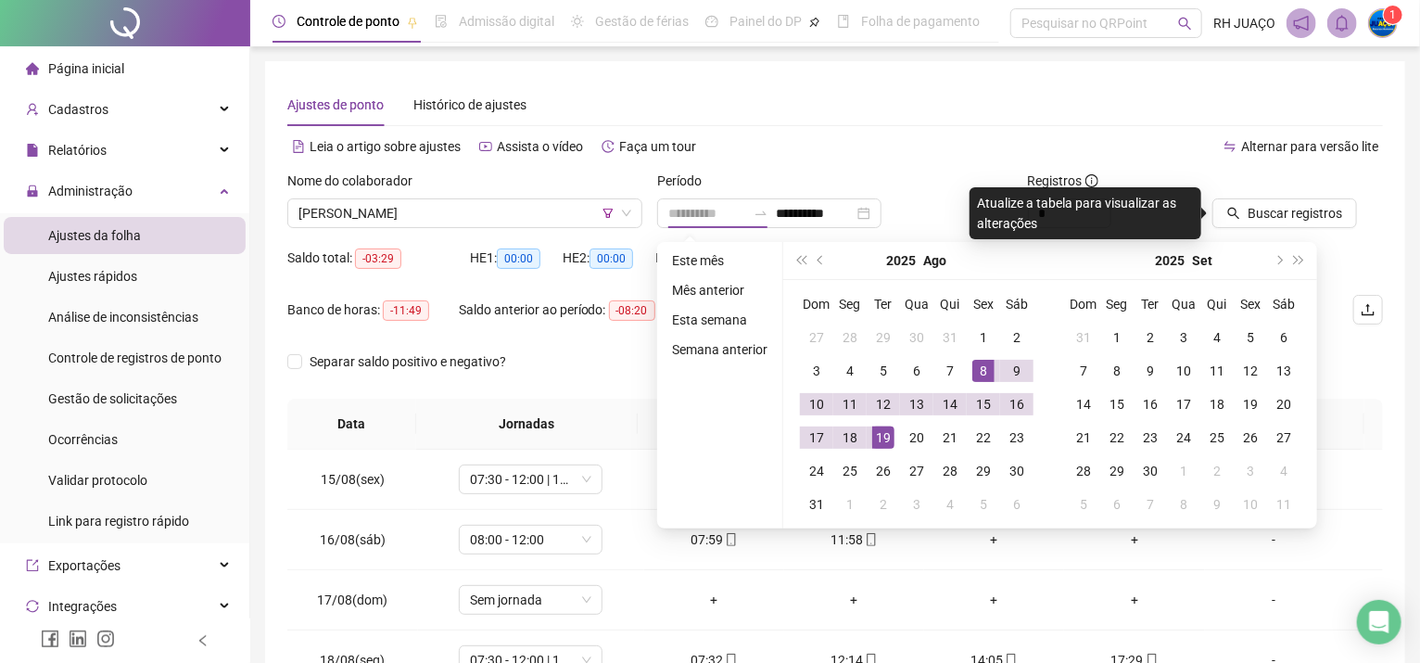
click at [983, 362] on div "8" at bounding box center [983, 371] width 22 height 22
type input "**********"
click at [884, 432] on div "19" at bounding box center [883, 437] width 22 height 22
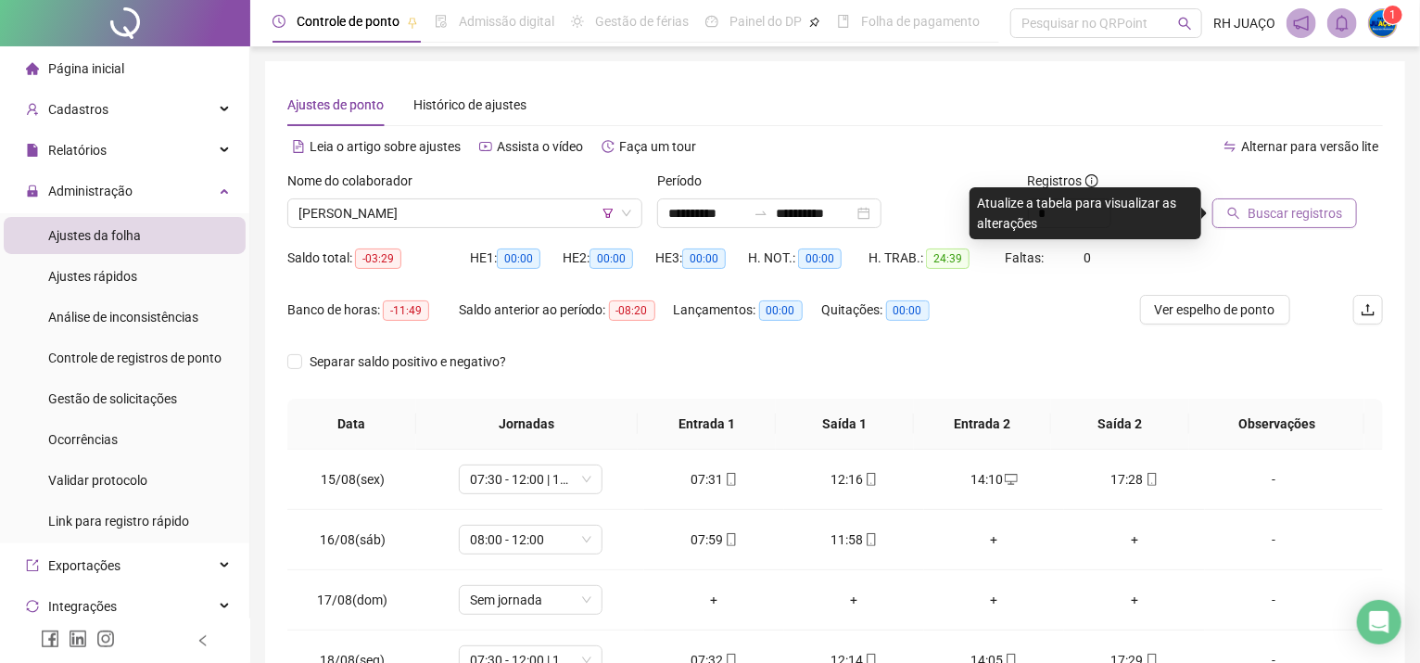
click at [1231, 205] on button "Buscar registros" at bounding box center [1285, 213] width 145 height 30
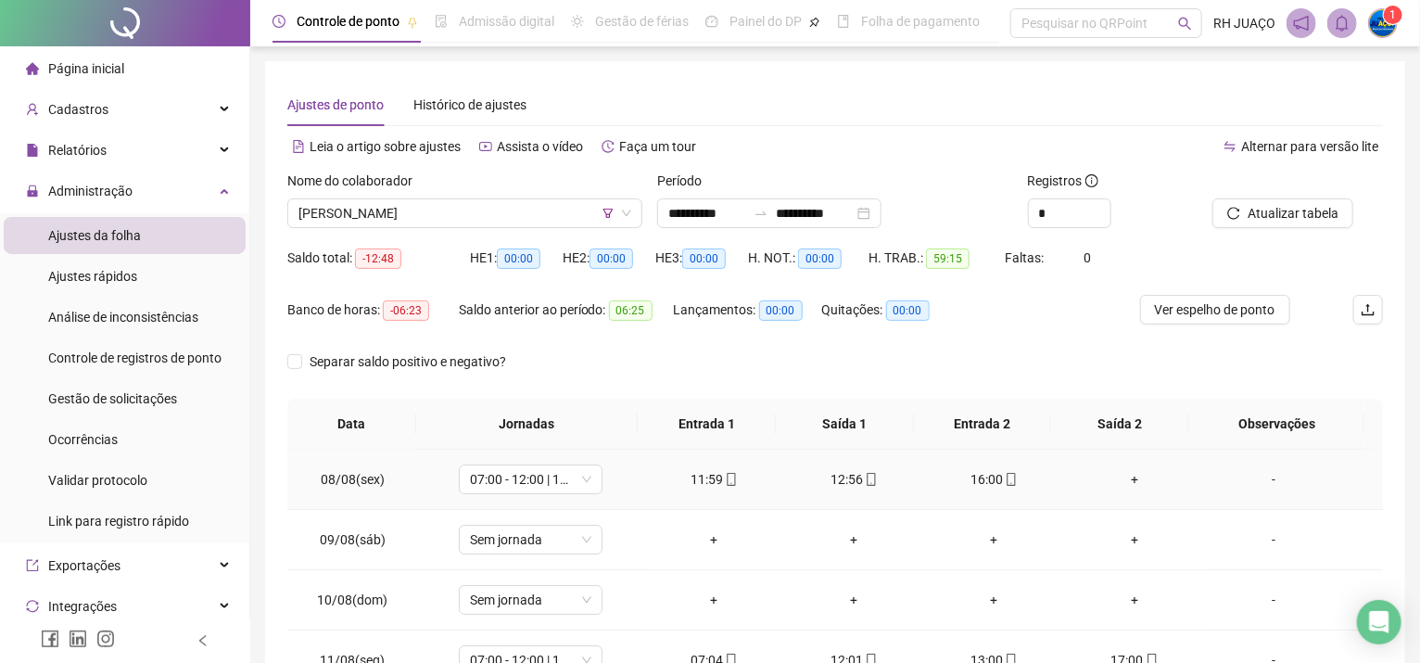
click at [1120, 482] on div "+" at bounding box center [1134, 479] width 110 height 20
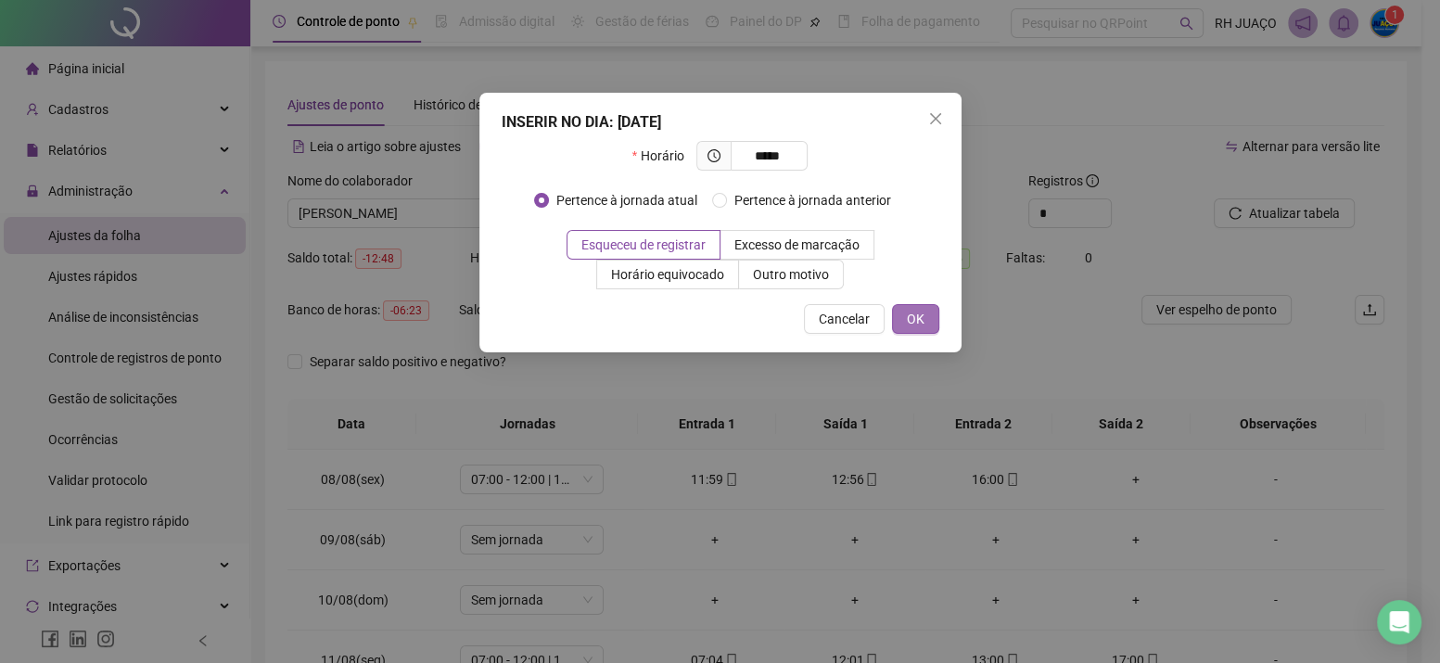
type input "*****"
click at [916, 314] on span "OK" at bounding box center [916, 319] width 18 height 20
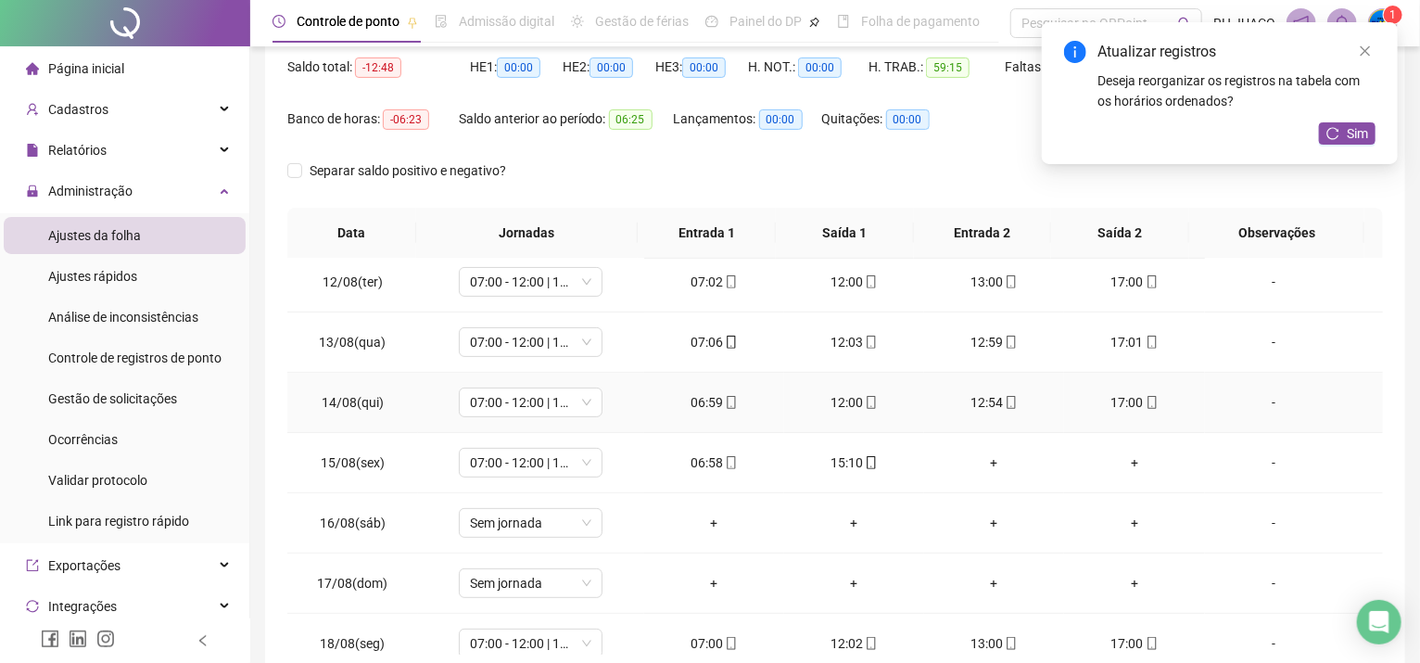
scroll to position [248, 0]
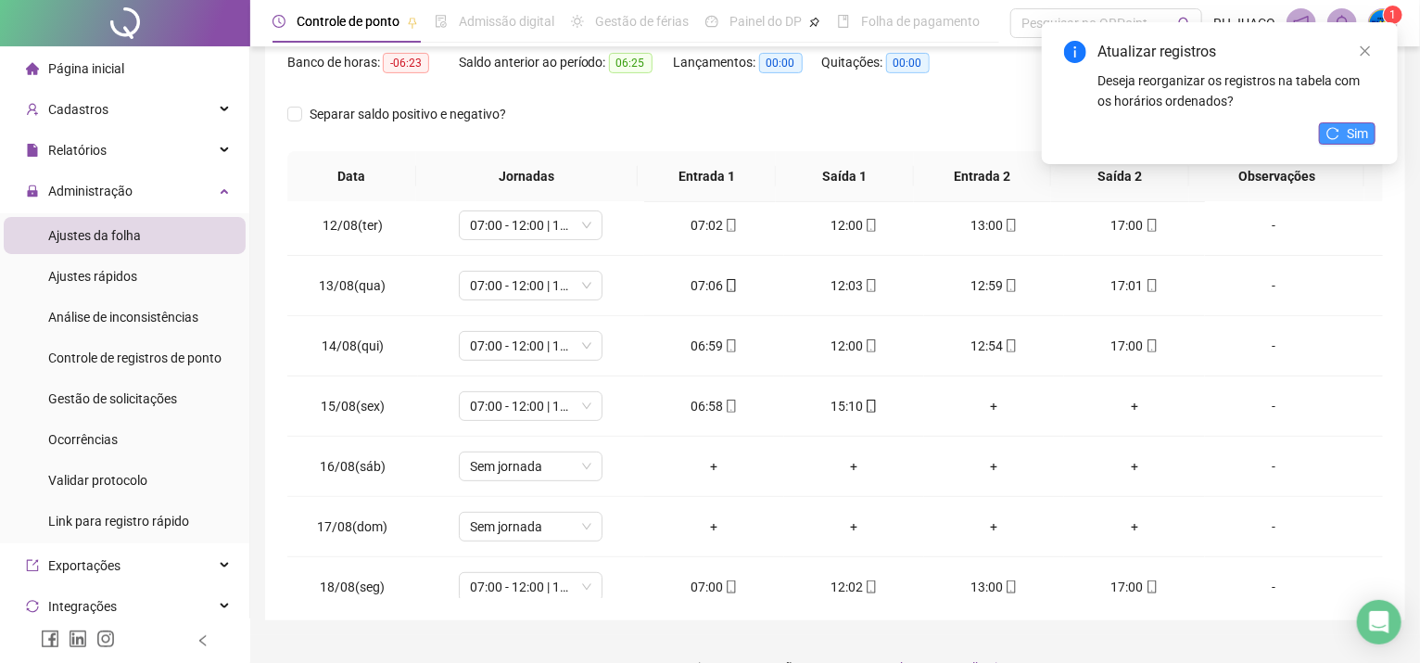
click at [1357, 133] on span "Sim" at bounding box center [1357, 133] width 21 height 20
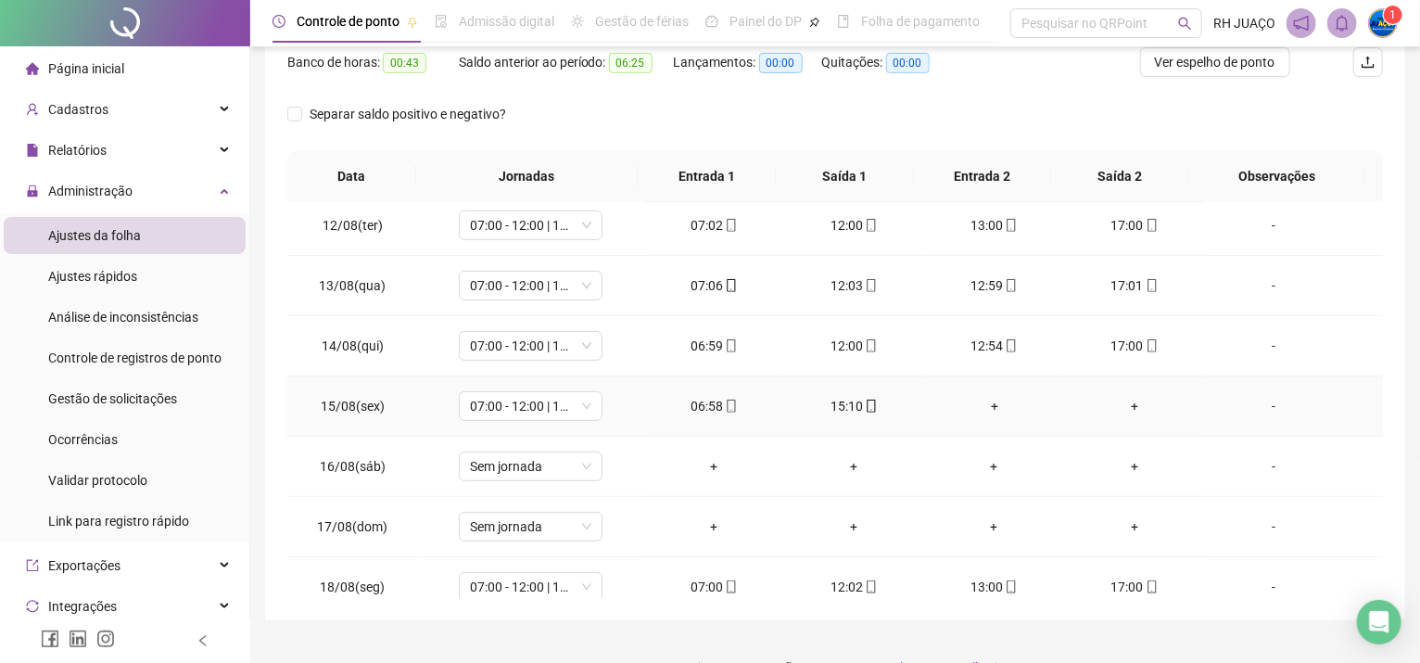
click at [986, 400] on div "+" at bounding box center [994, 406] width 110 height 20
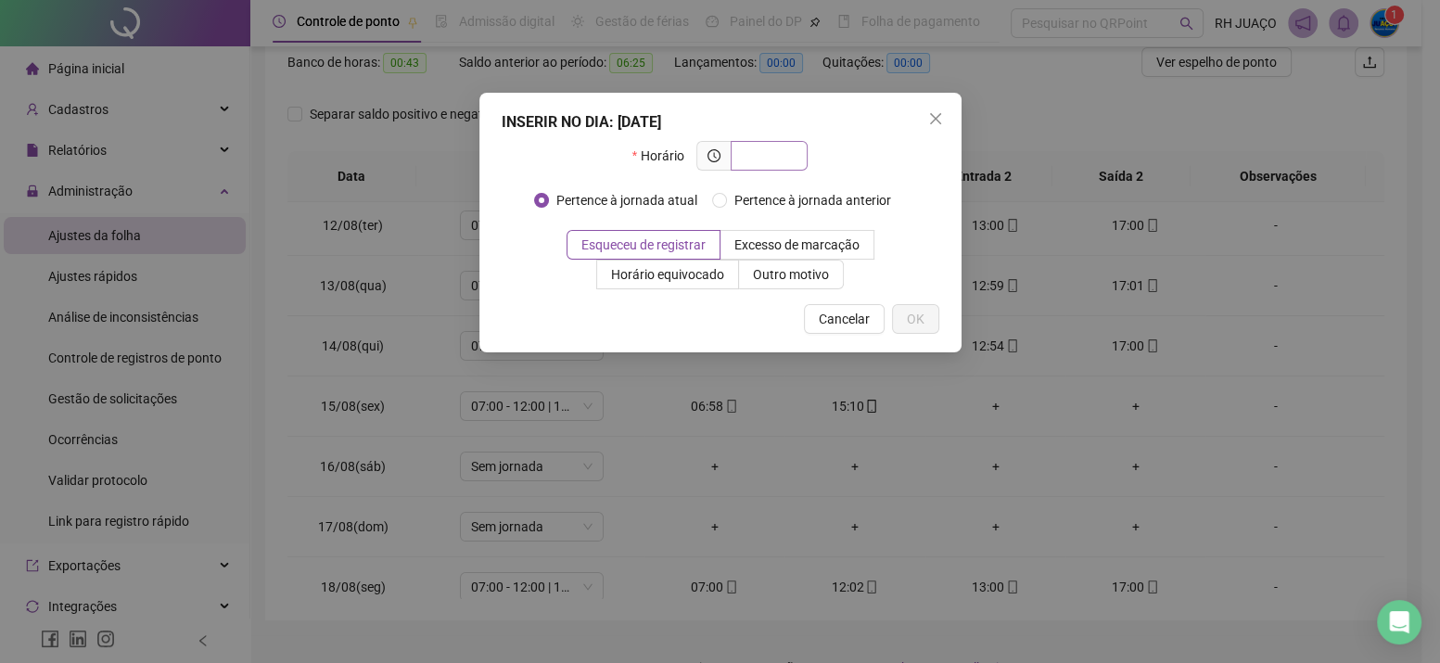
click at [768, 141] on span at bounding box center [768, 156] width 77 height 30
type input "*****"
click at [910, 319] on span "OK" at bounding box center [916, 319] width 18 height 20
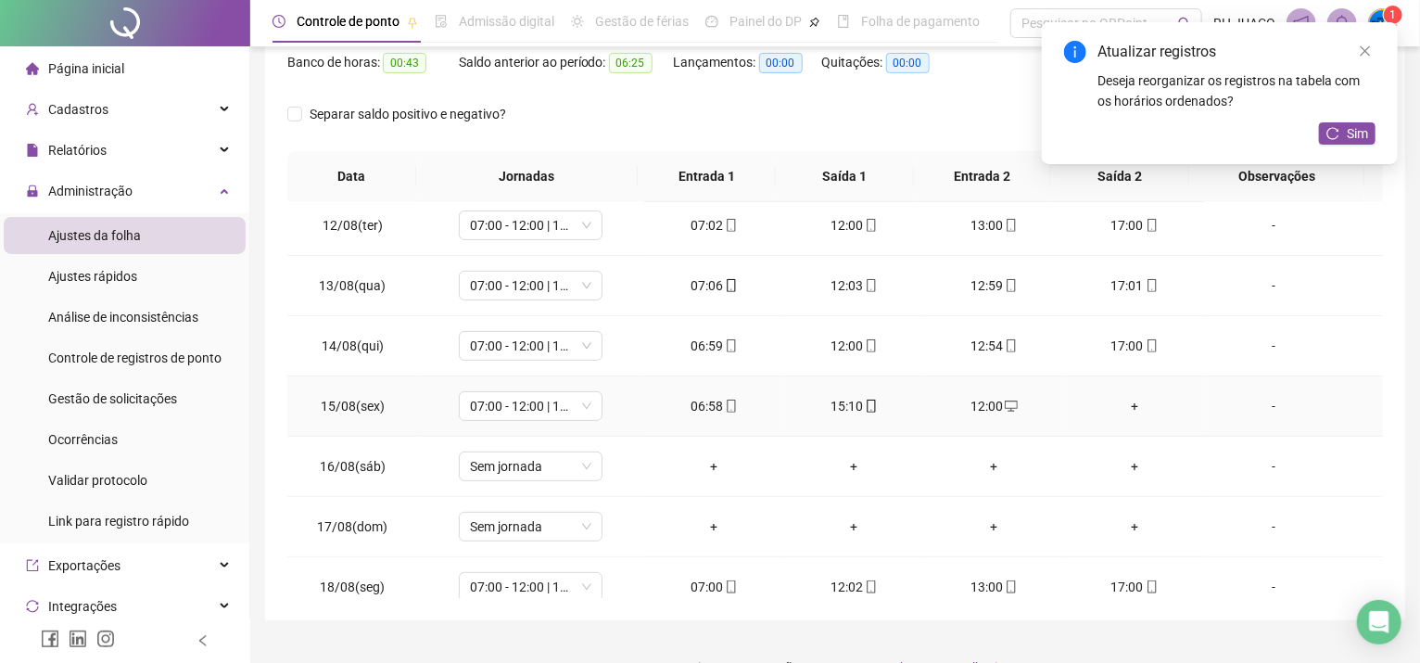
click at [1122, 401] on div "+" at bounding box center [1134, 406] width 110 height 20
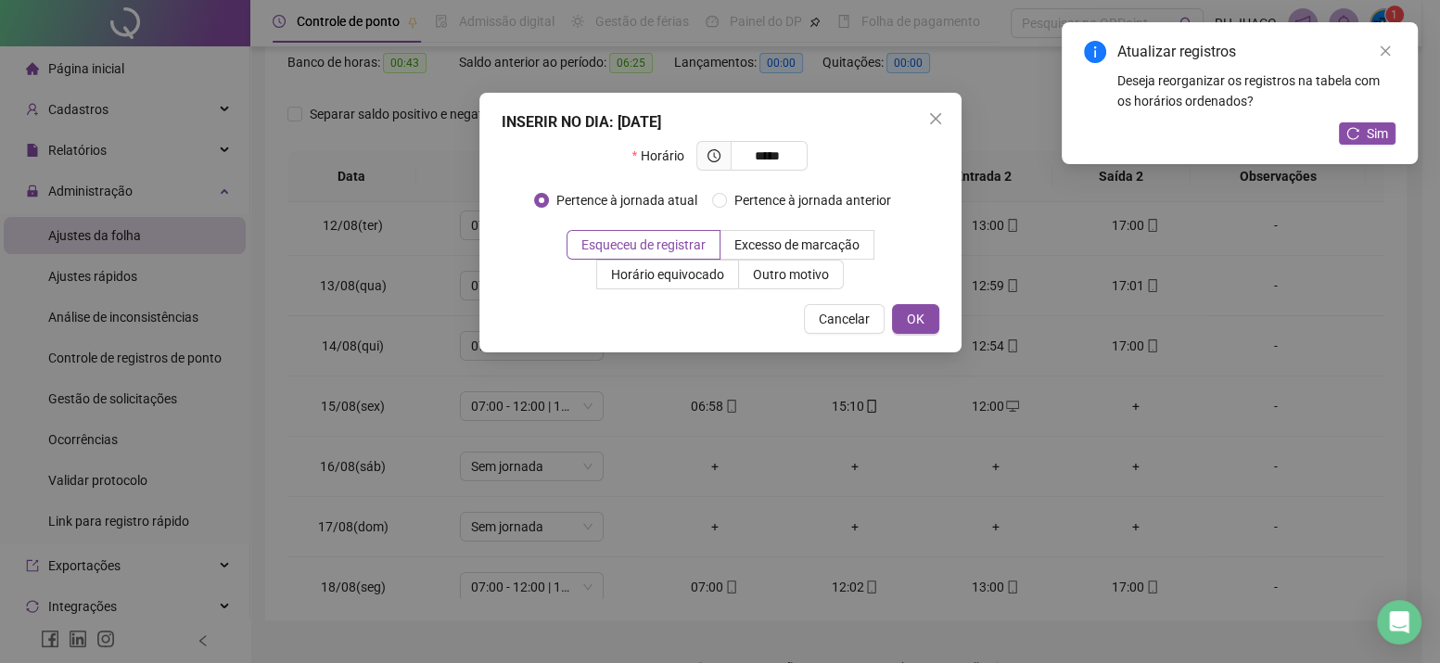
type input "*****"
drag, startPoint x: 1059, startPoint y: 276, endPoint x: 945, endPoint y: 383, distance: 156.1
click at [945, 383] on div "INSERIR NO DIA : [DATE] Horário ***** Pertence à jornada atual Pertence à jorna…" at bounding box center [720, 331] width 1440 height 663
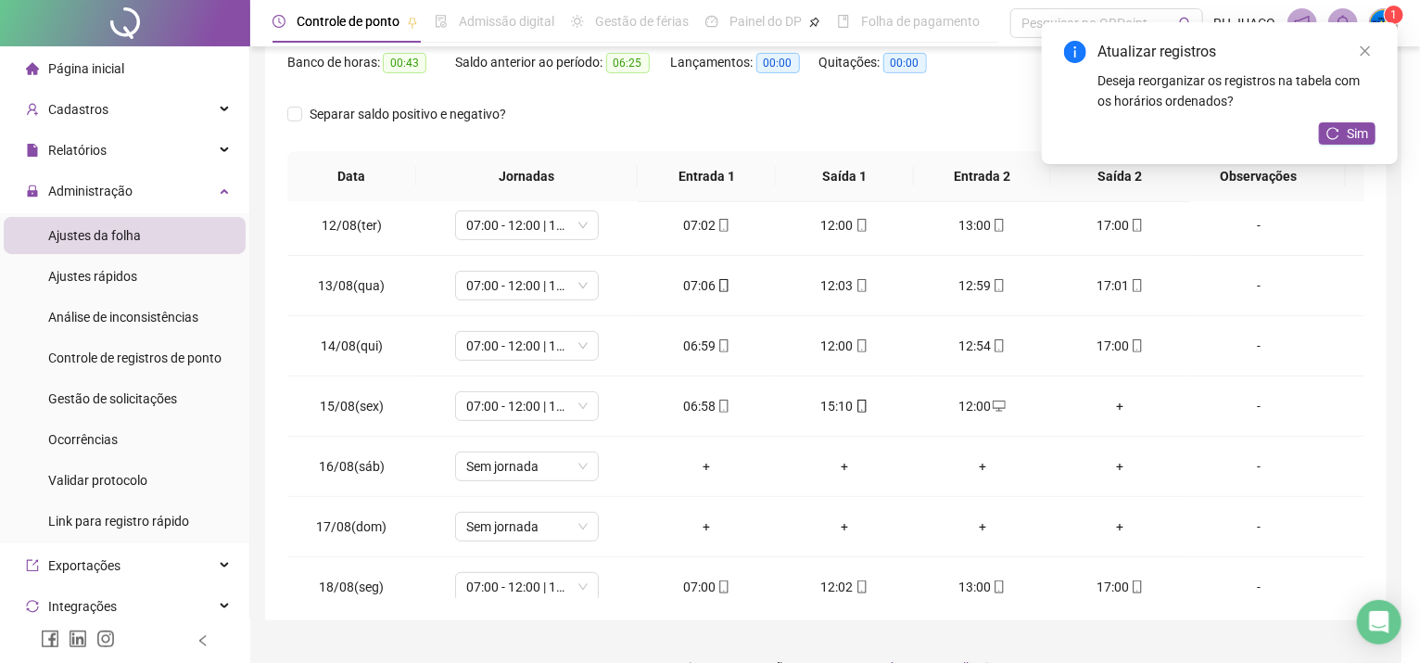
click at [913, 323] on td "12:54" at bounding box center [982, 346] width 138 height 60
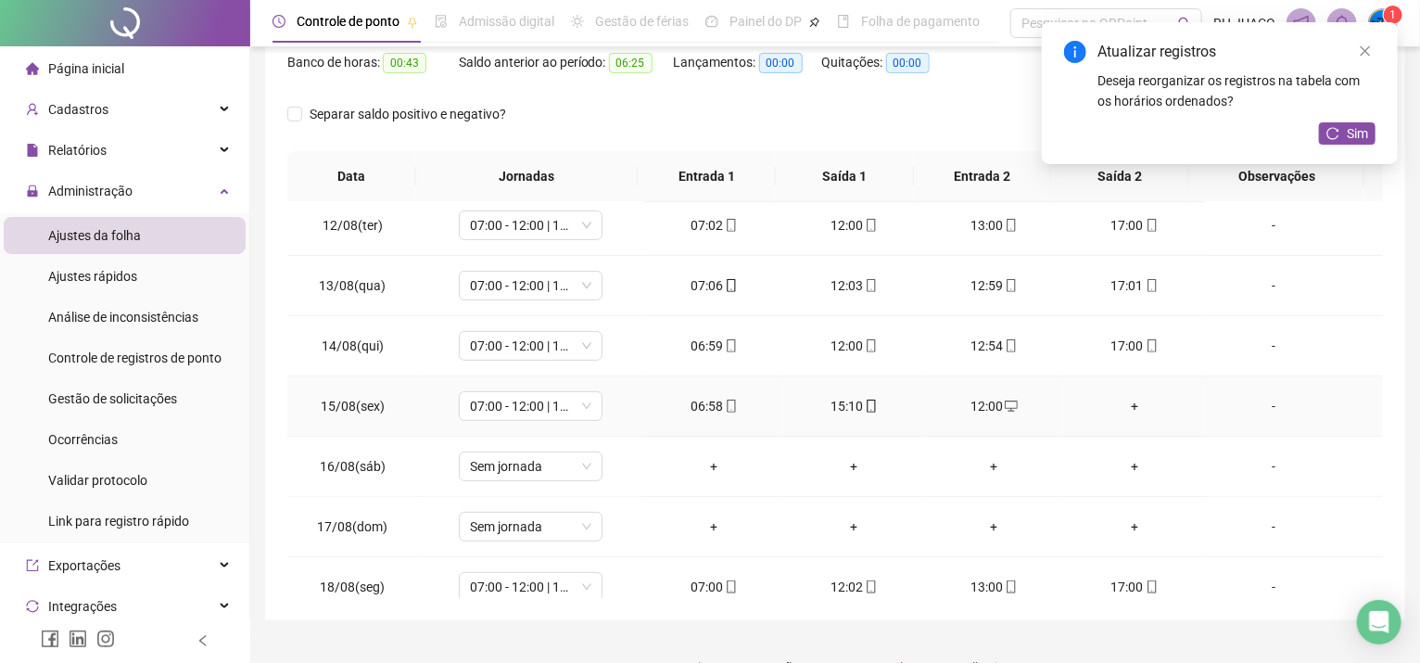
click at [1119, 403] on div "+" at bounding box center [1134, 406] width 110 height 20
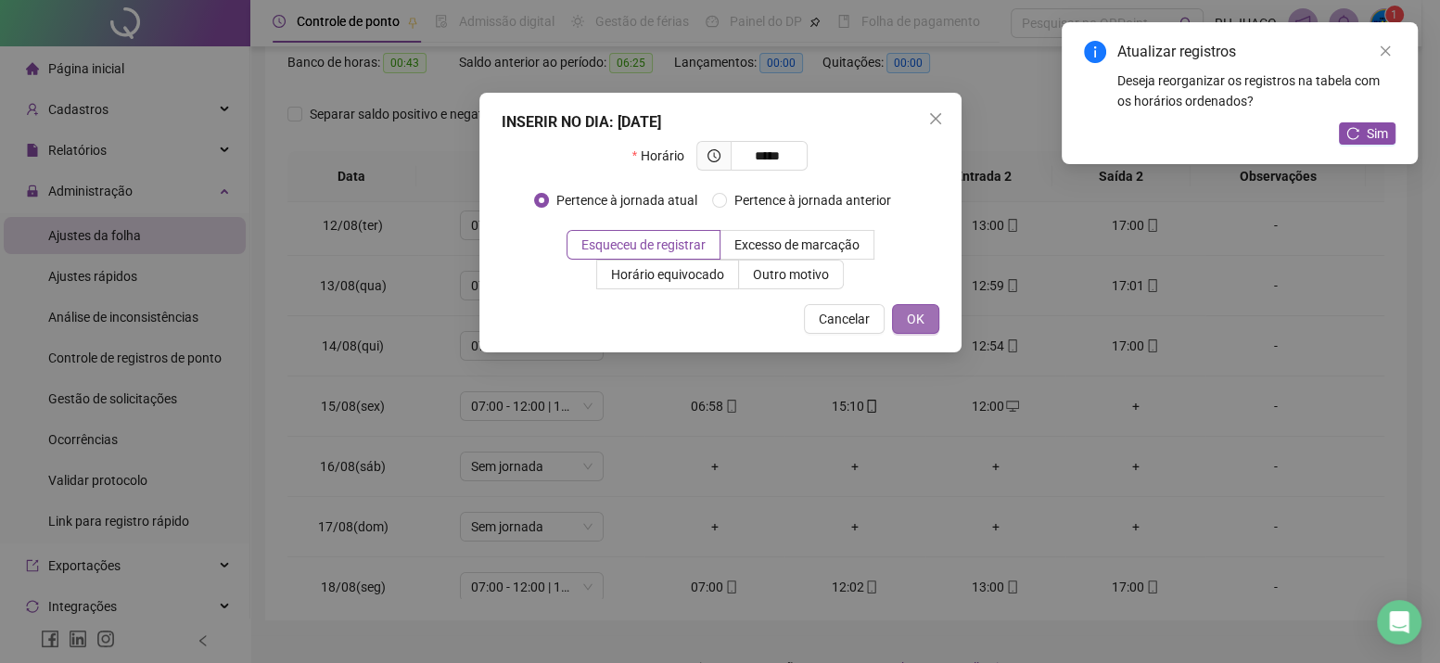
type input "*****"
drag, startPoint x: 911, startPoint y: 315, endPoint x: 933, endPoint y: 315, distance: 22.2
click at [910, 315] on span "OK" at bounding box center [916, 319] width 18 height 20
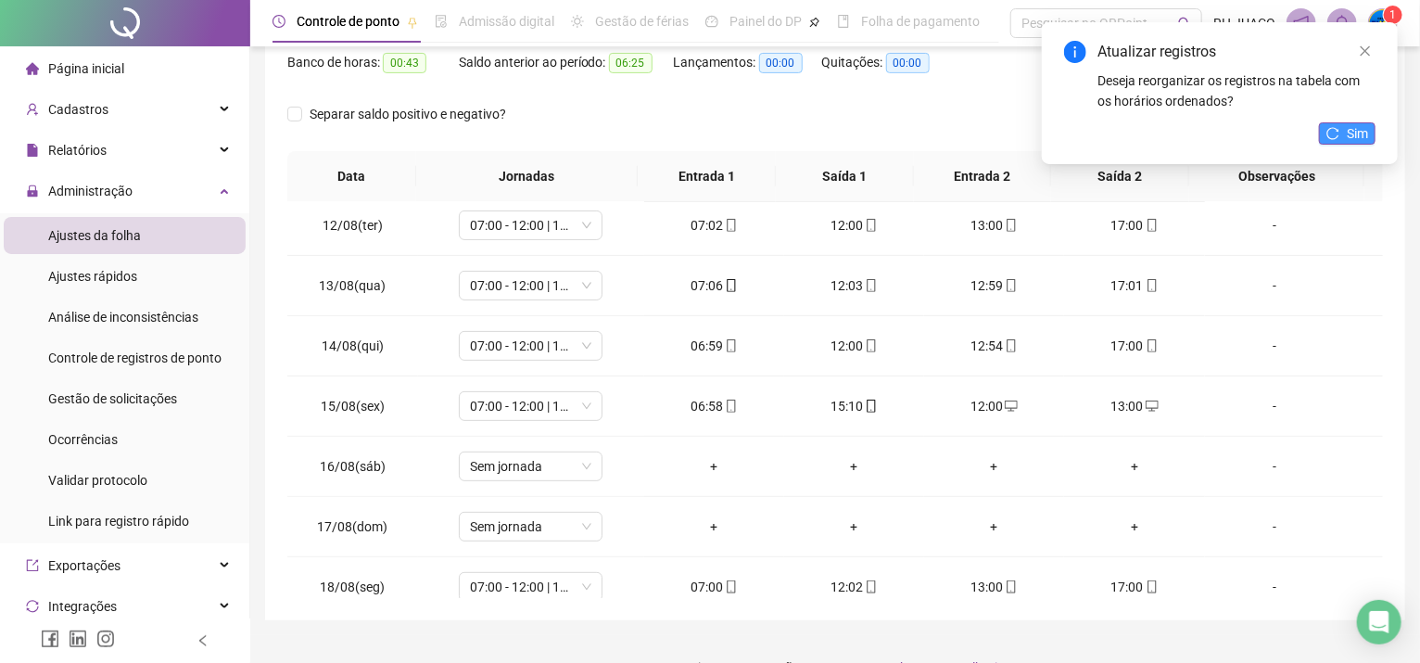
click at [1357, 133] on span "Sim" at bounding box center [1357, 133] width 21 height 20
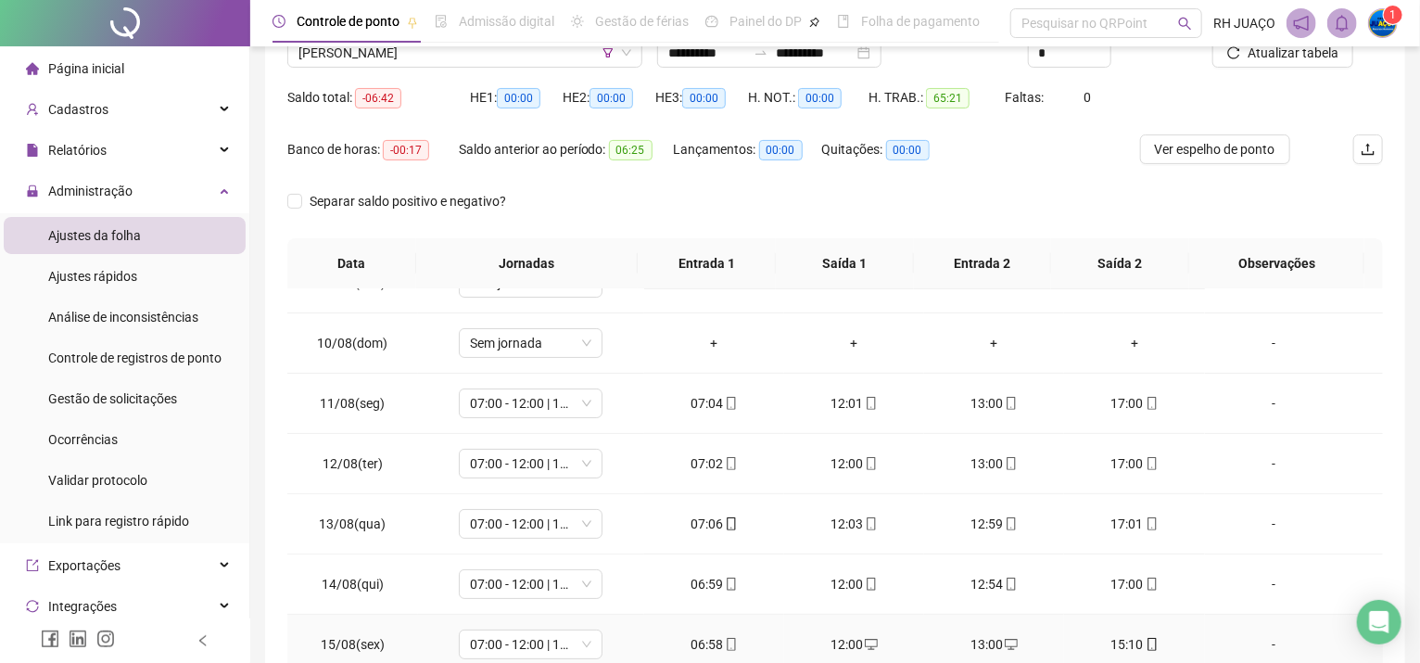
scroll to position [0, 0]
